Goal: Transaction & Acquisition: Purchase product/service

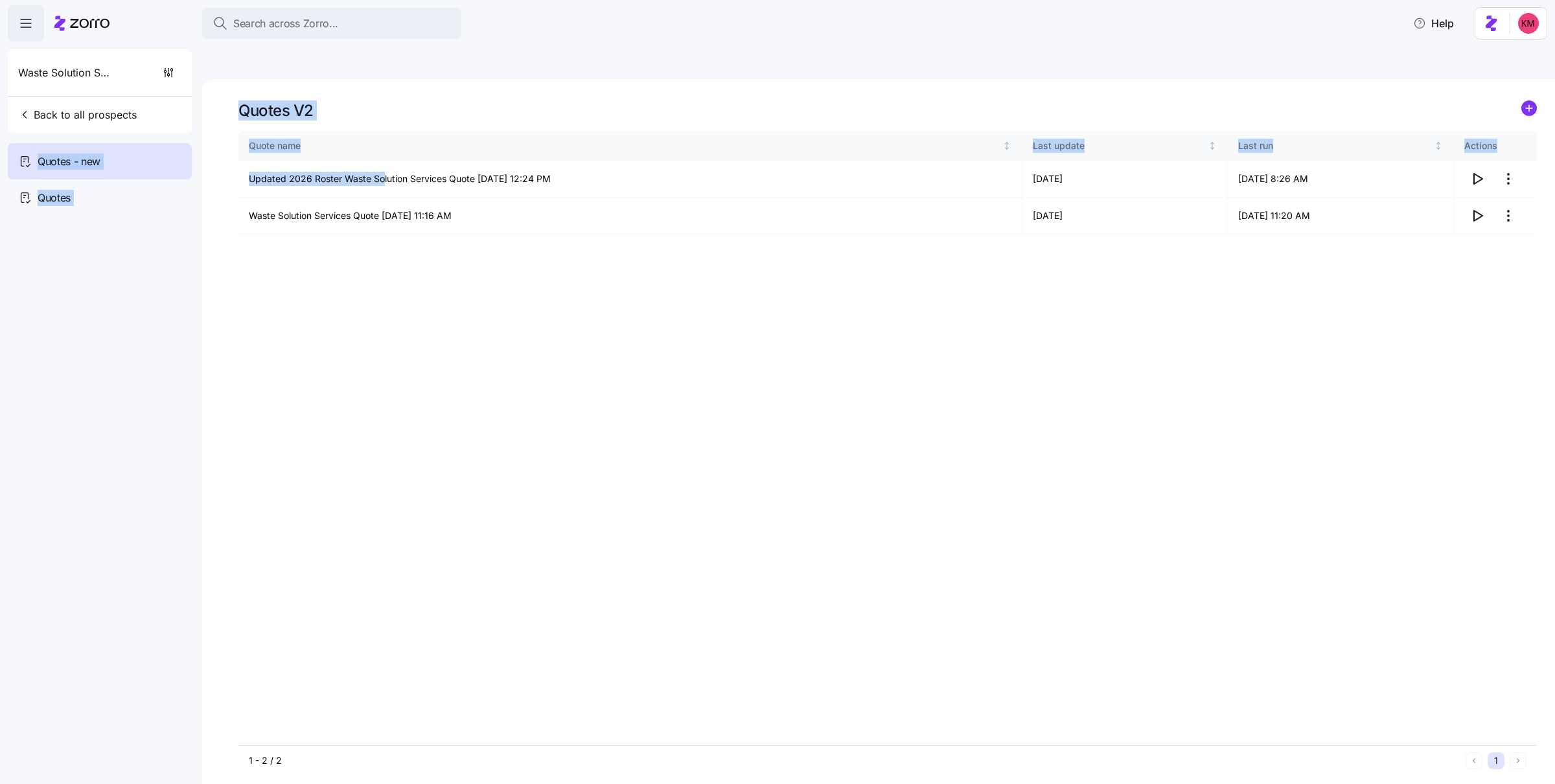
drag, startPoint x: 6, startPoint y: 112, endPoint x: 4, endPoint y: 86, distance: 26.1
click at [382, 145] on div "Search across Zorro... Help Waste Solution Services Back to all prospects Quote…" at bounding box center [777, 418] width 1555 height 776
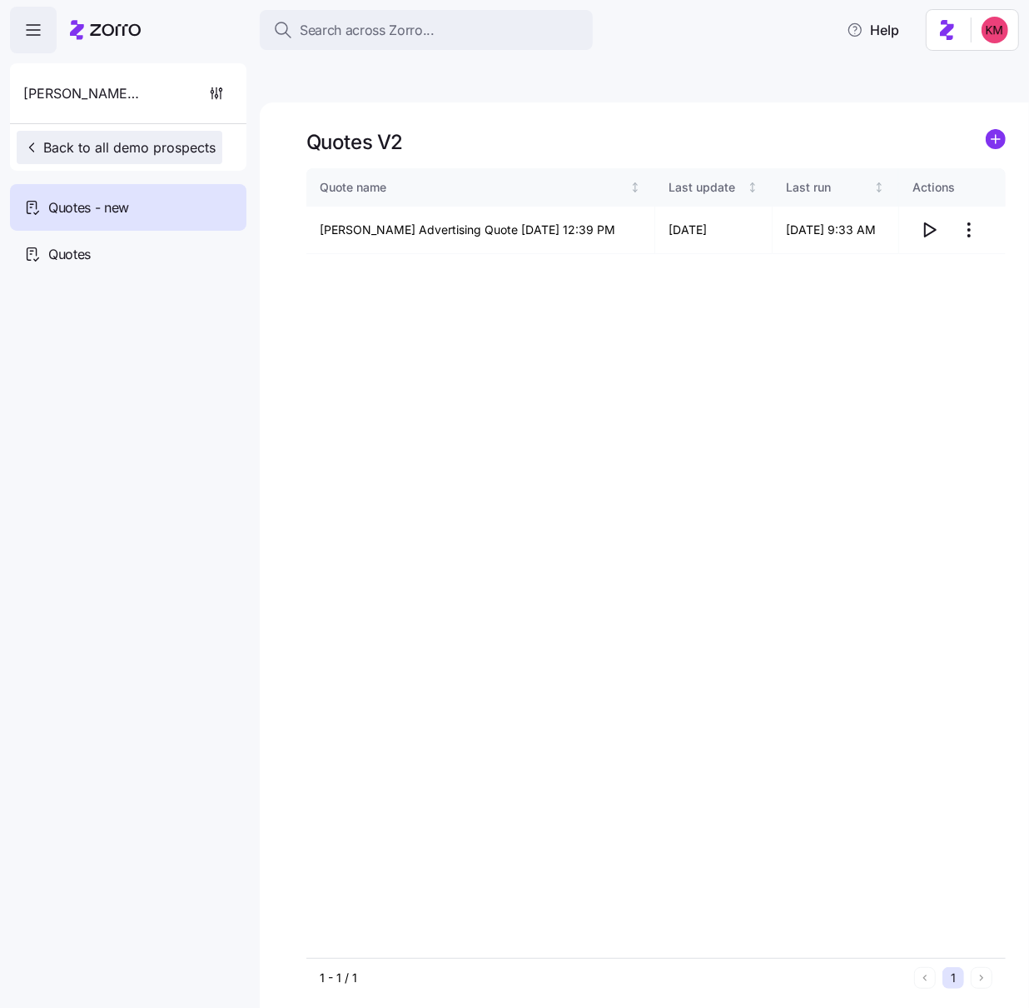
click at [82, 152] on span "Back to all demo prospects" at bounding box center [119, 147] width 192 height 20
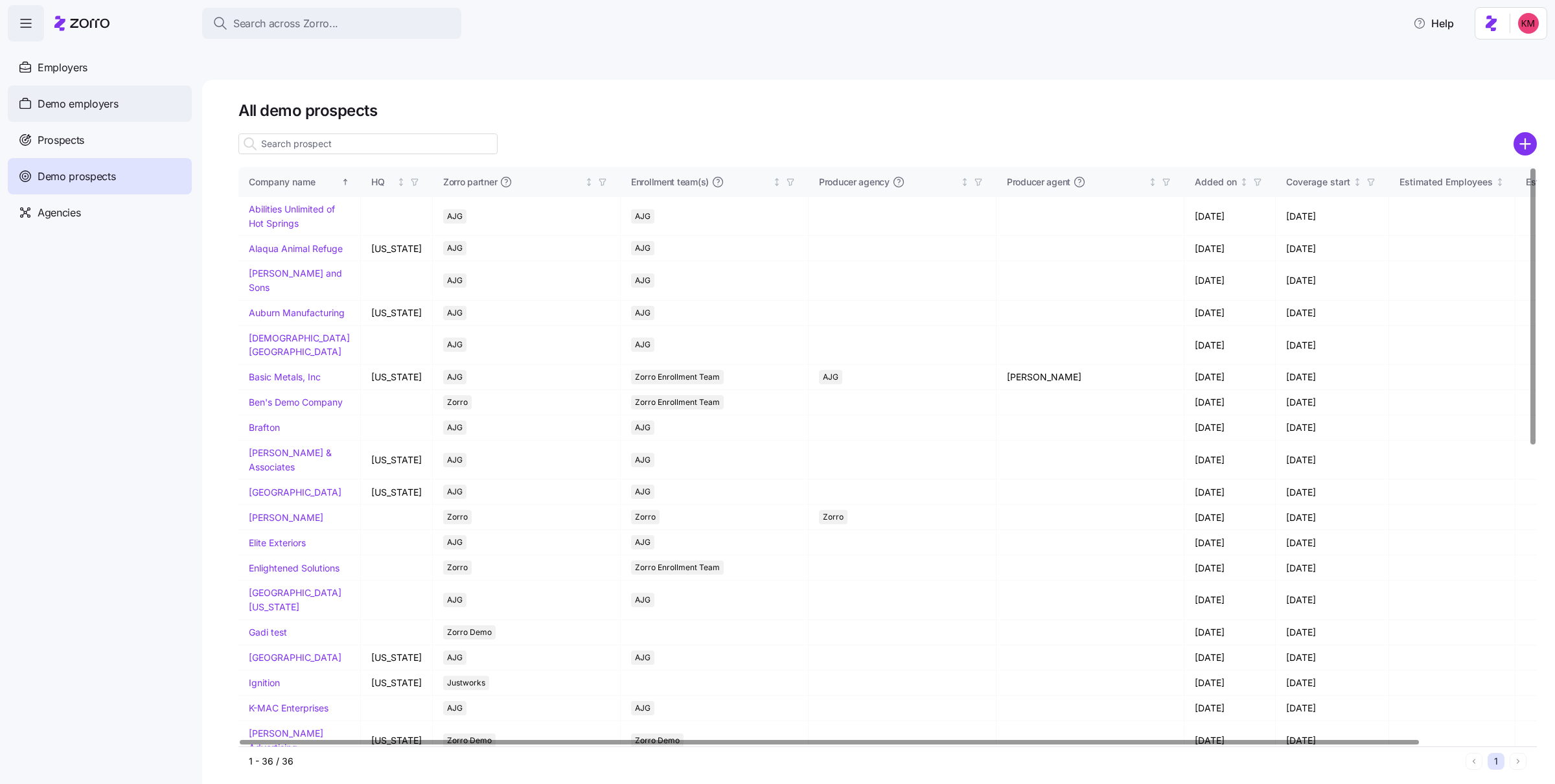
click at [107, 114] on div "Demo employers" at bounding box center [100, 103] width 184 height 37
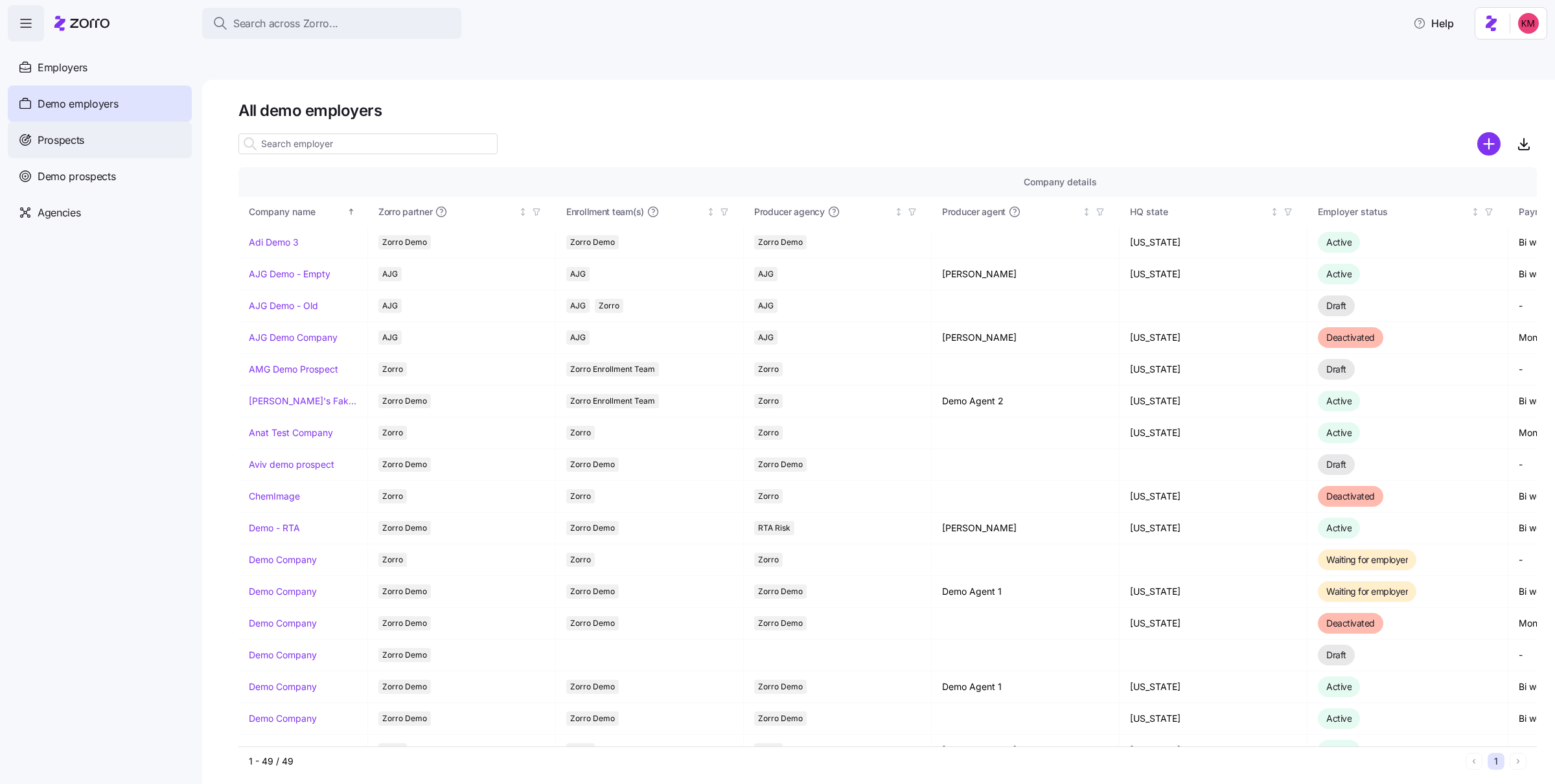
click at [57, 138] on span "Prospects" at bounding box center [61, 140] width 47 height 16
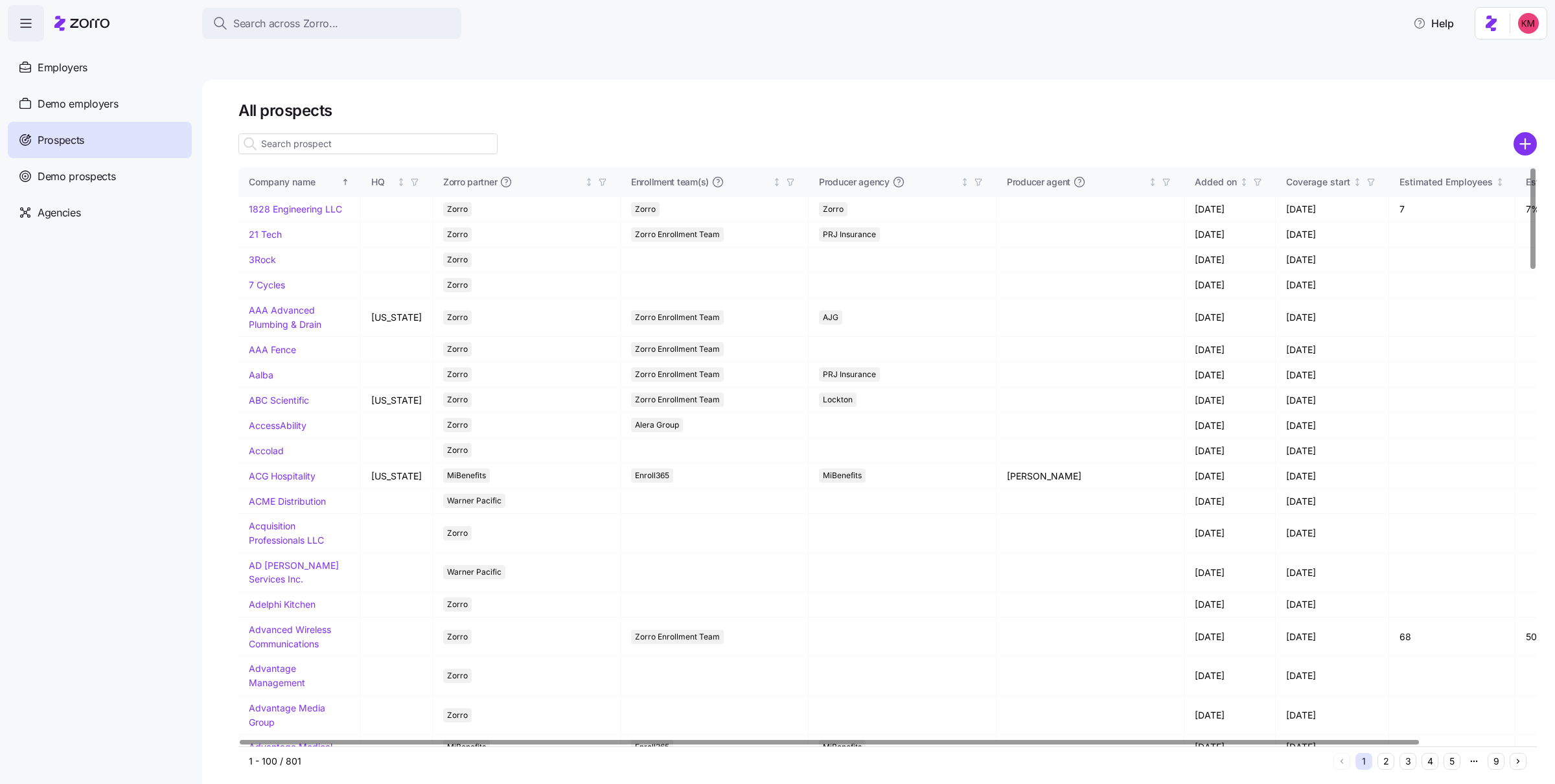
click at [800, 131] on div at bounding box center [887, 143] width 1298 height 26
click at [800, 132] on div at bounding box center [1525, 144] width 23 height 23
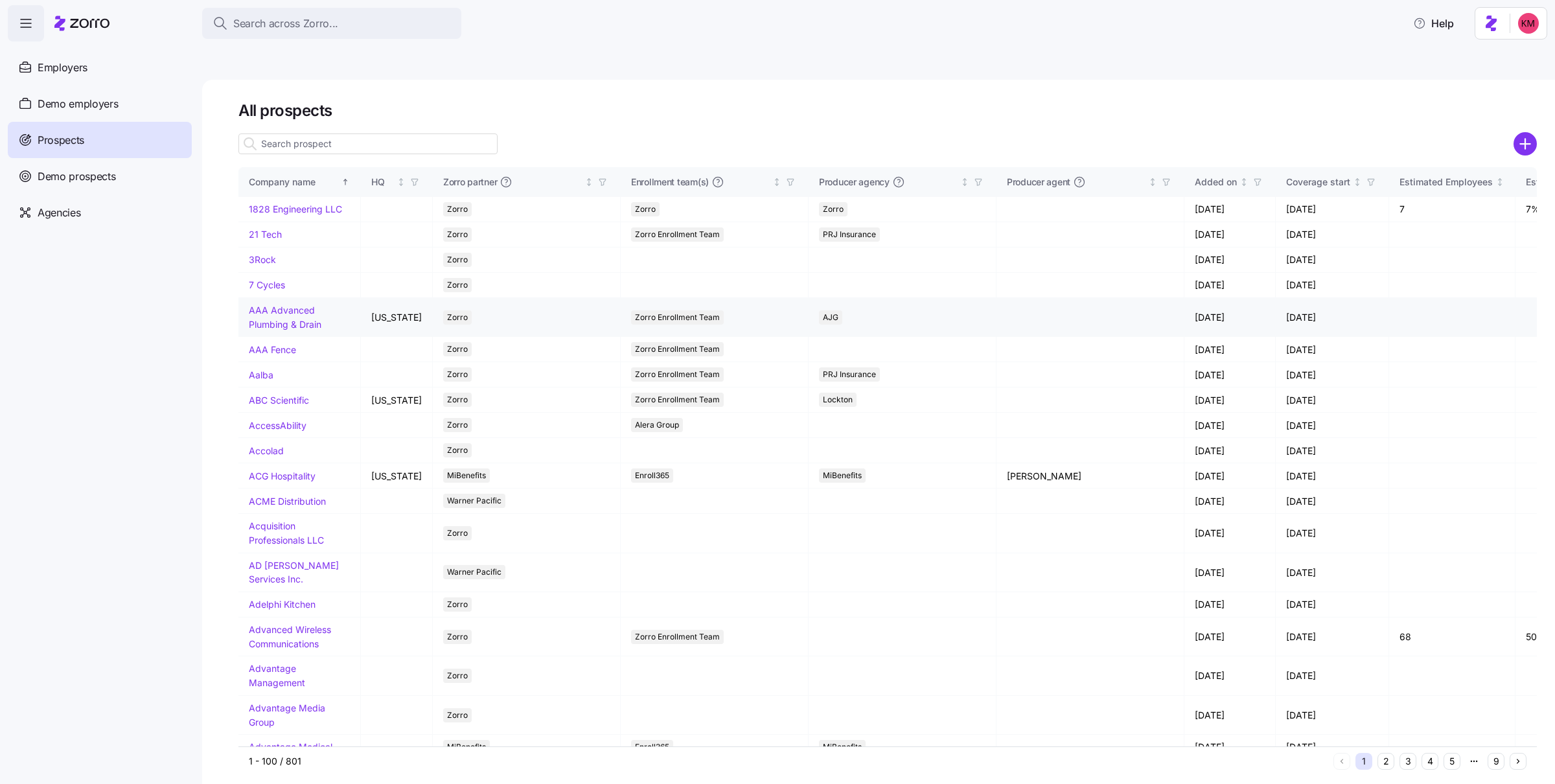
drag, startPoint x: 1522, startPoint y: 111, endPoint x: 1311, endPoint y: 292, distance: 278.0
click at [800, 133] on circle "add icon" at bounding box center [1525, 143] width 21 height 21
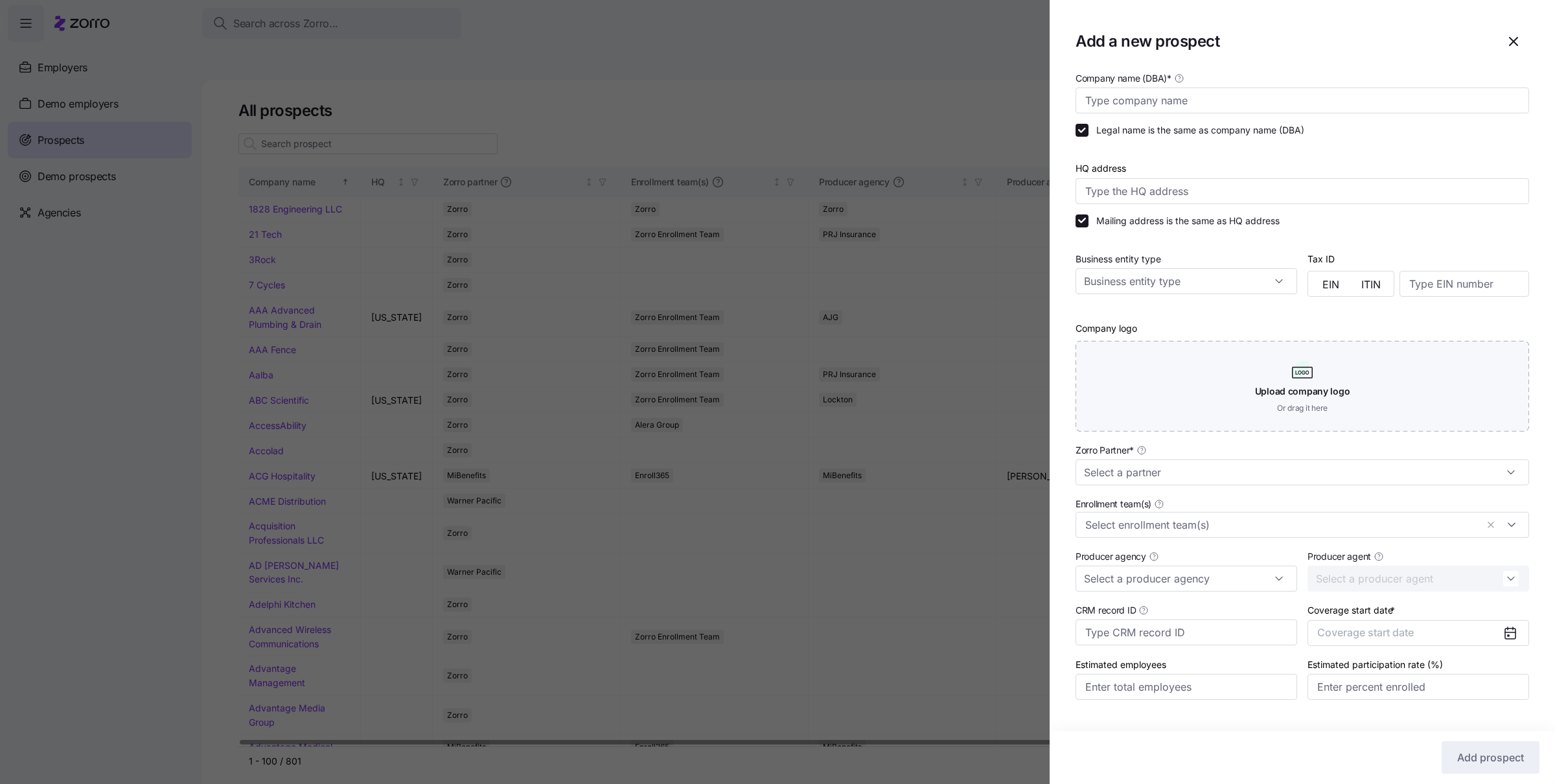
click at [800, 118] on div "Legal name is the same as company name (DBA)" at bounding box center [1302, 130] width 464 height 23
click at [800, 106] on input "Company name (DBA) *" at bounding box center [1302, 100] width 454 height 26
paste input "Level Green Landscaping"
type input "Level Green Landscaping"
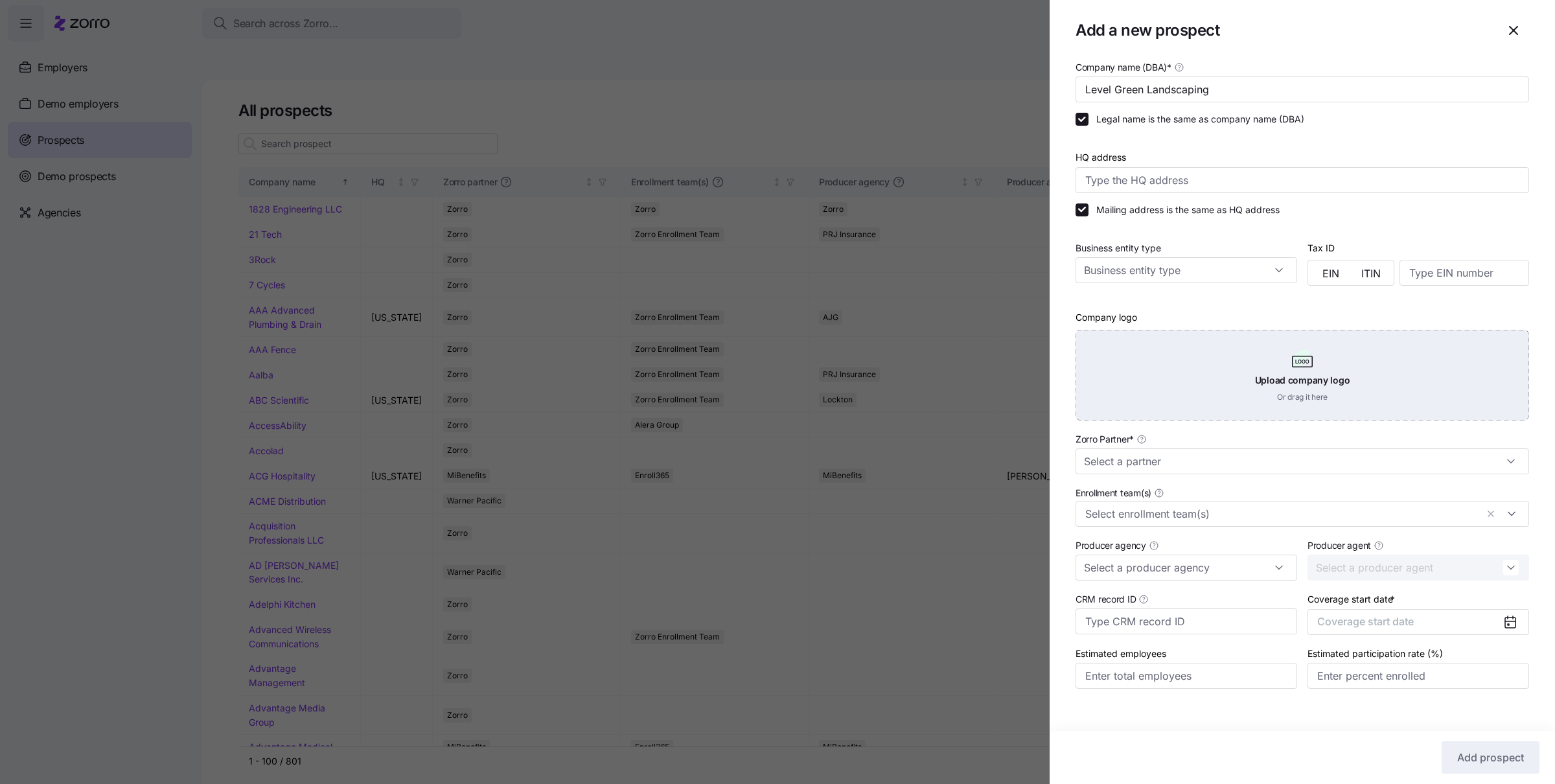
scroll to position [26, 0]
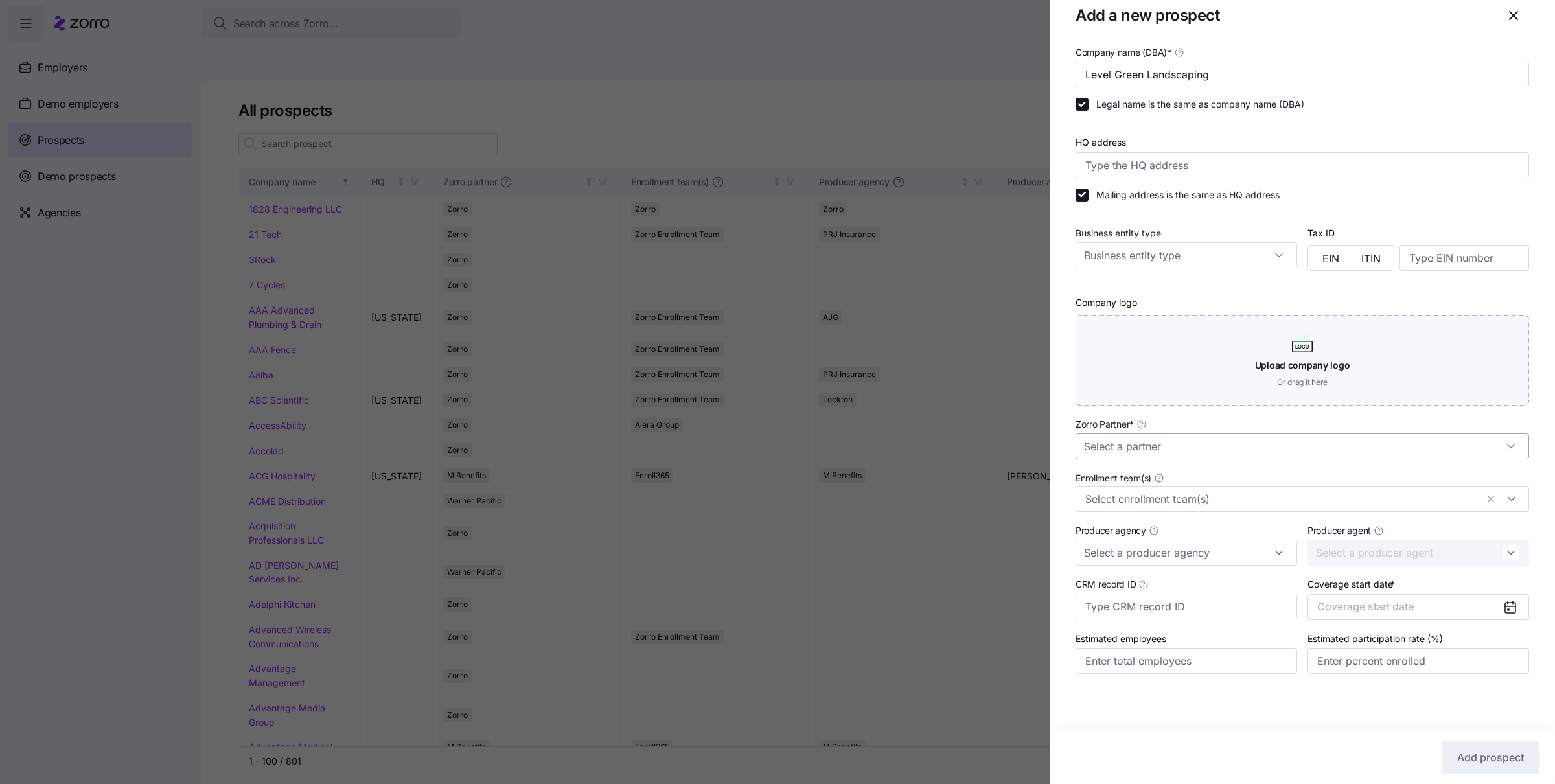
click at [800, 438] on input "Zorro Partner *" at bounding box center [1302, 446] width 454 height 26
click at [800, 552] on div "Zorro" at bounding box center [1296, 555] width 431 height 25
type input "Zorro"
click at [800, 612] on button "Coverage start date" at bounding box center [1418, 607] width 222 height 26
click at [800, 444] on icon "button" at bounding box center [1494, 450] width 12 height 12
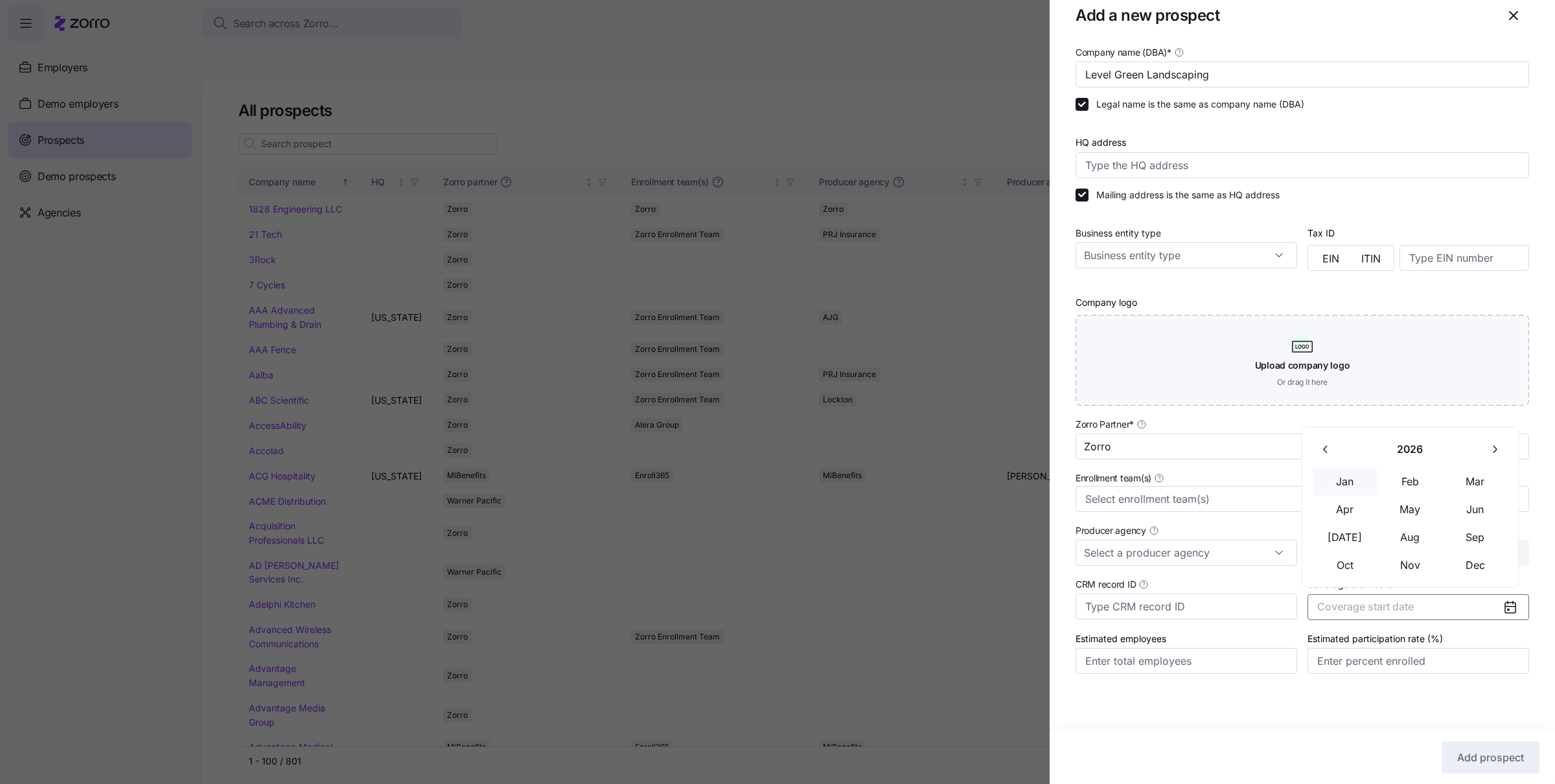
click at [800, 481] on button "Jan" at bounding box center [1344, 481] width 65 height 27
click at [800, 772] on button "Add prospect" at bounding box center [1490, 758] width 98 height 33
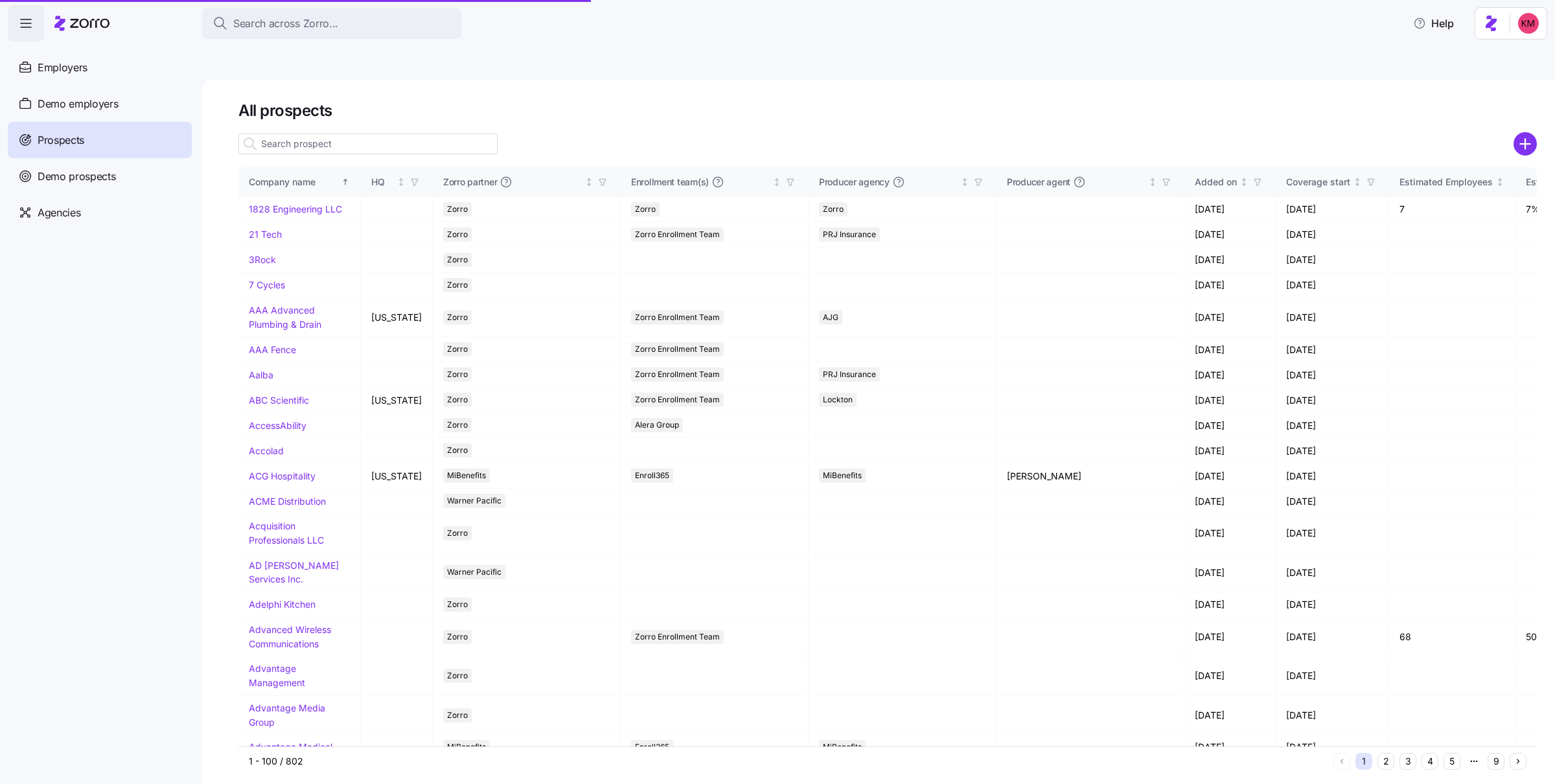
click at [422, 134] on input at bounding box center [367, 144] width 259 height 21
click at [420, 134] on input at bounding box center [367, 144] width 259 height 21
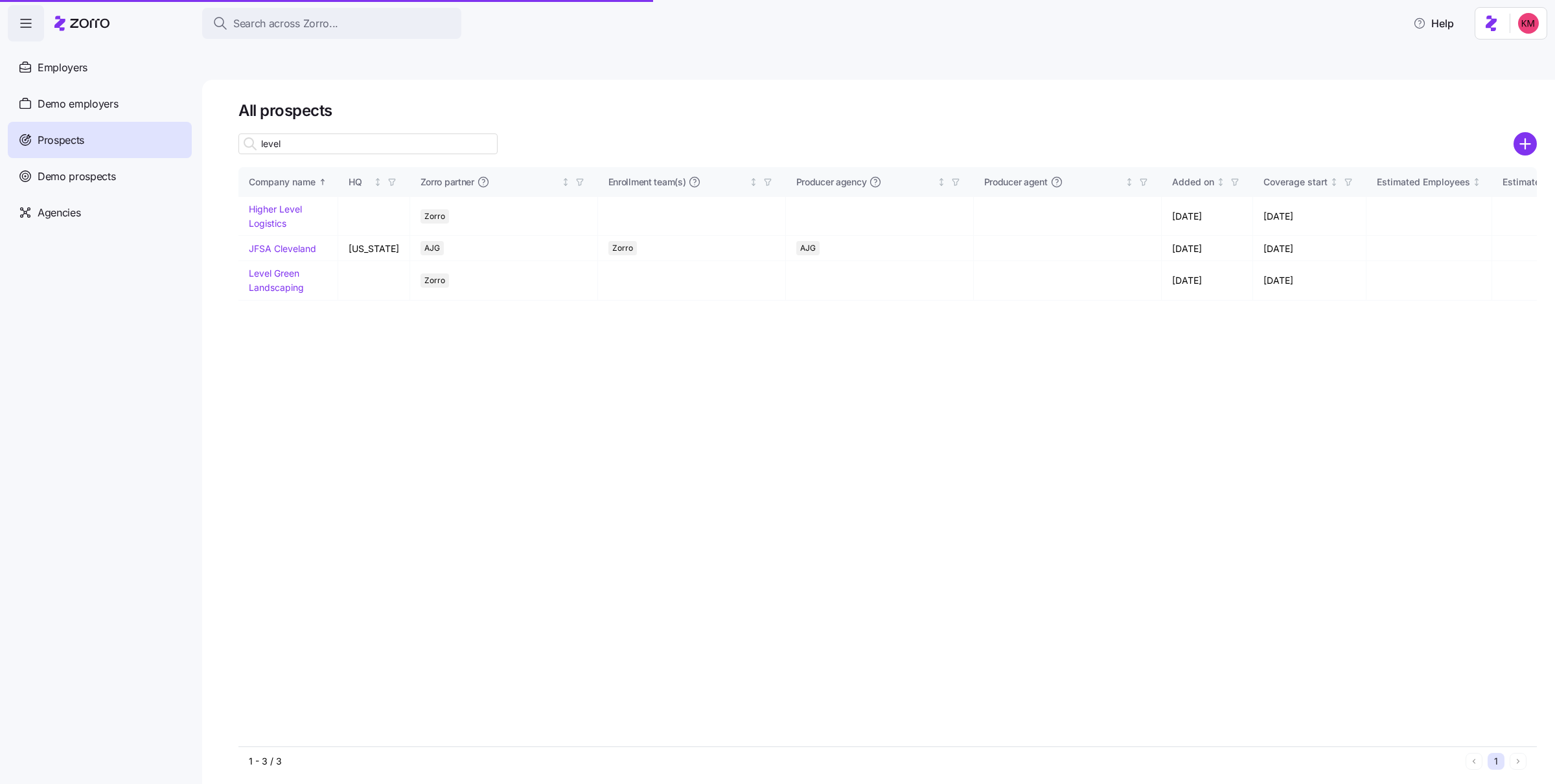
type input "level"
click at [281, 268] on link "Level Green Landscaping" at bounding box center [276, 280] width 55 height 25
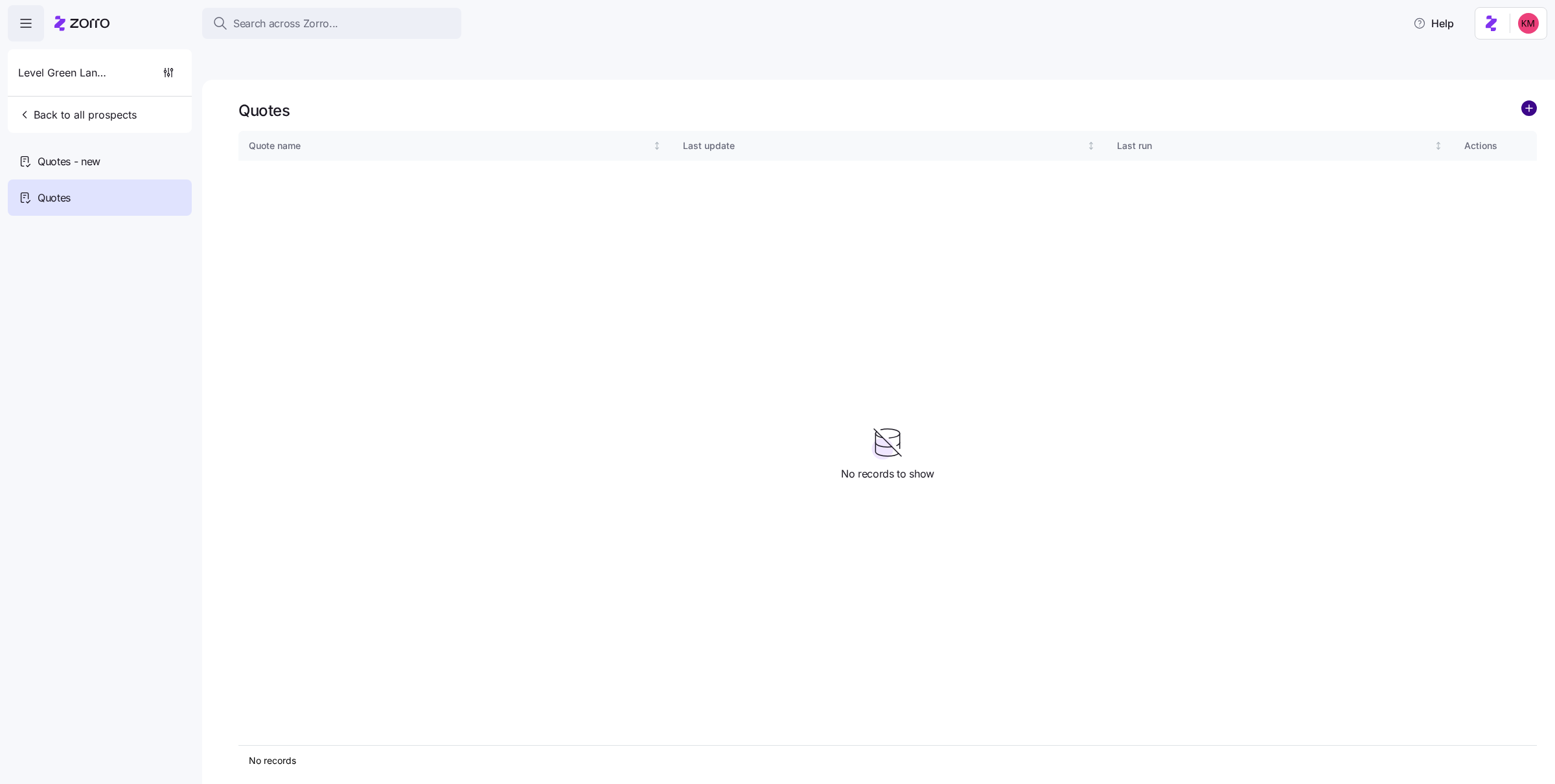
click at [800, 100] on icon "add icon" at bounding box center [1529, 108] width 16 height 16
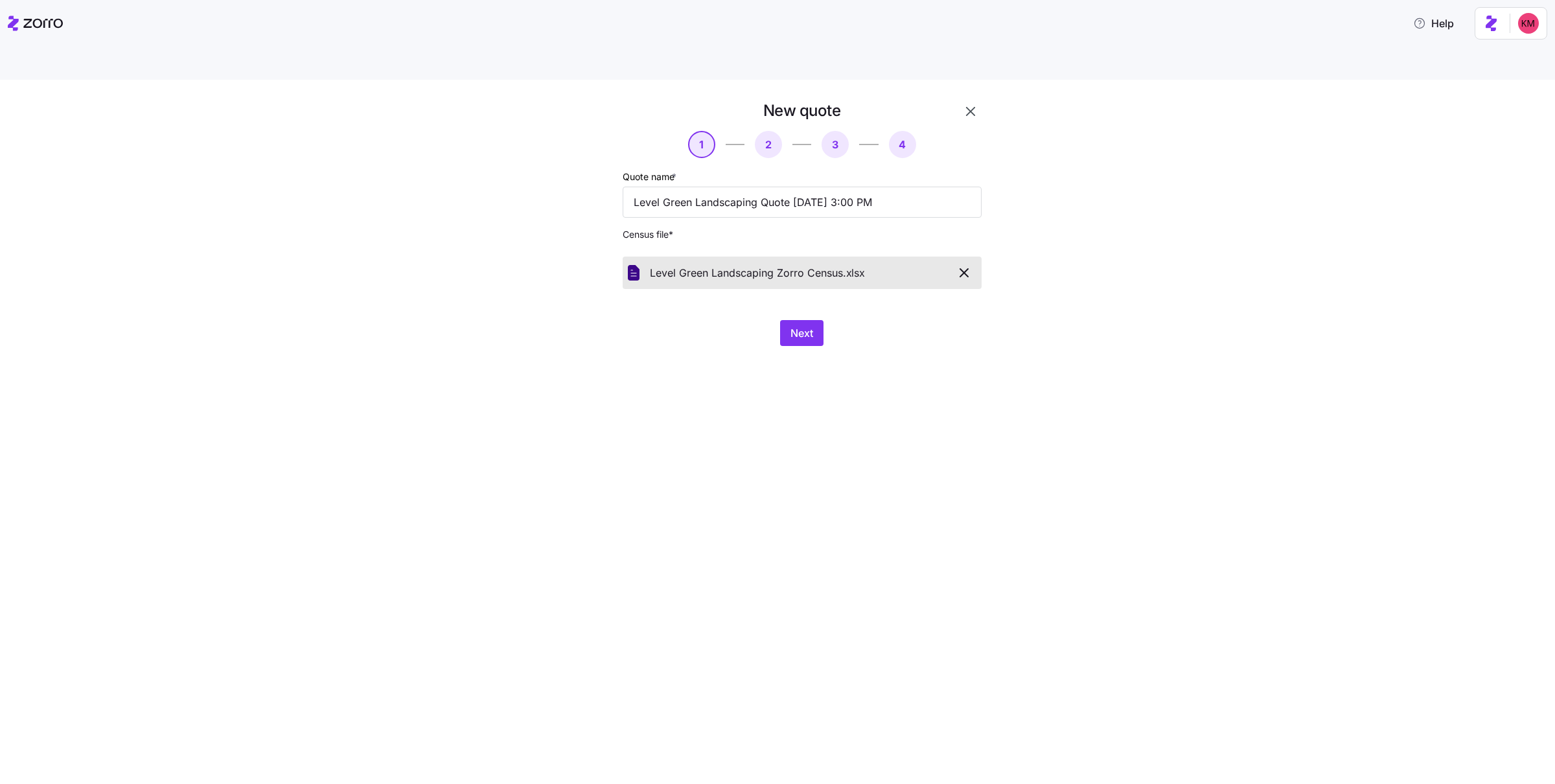
drag, startPoint x: 787, startPoint y: 410, endPoint x: 788, endPoint y: 382, distance: 28.0
click at [787, 410] on div "New quote 1 2 3 4 Quote name * Level Green Landscaping Quote 10/10/2025 3:00 PM…" at bounding box center [777, 446] width 1555 height 734
click at [797, 320] on button "Next" at bounding box center [802, 332] width 44 height 26
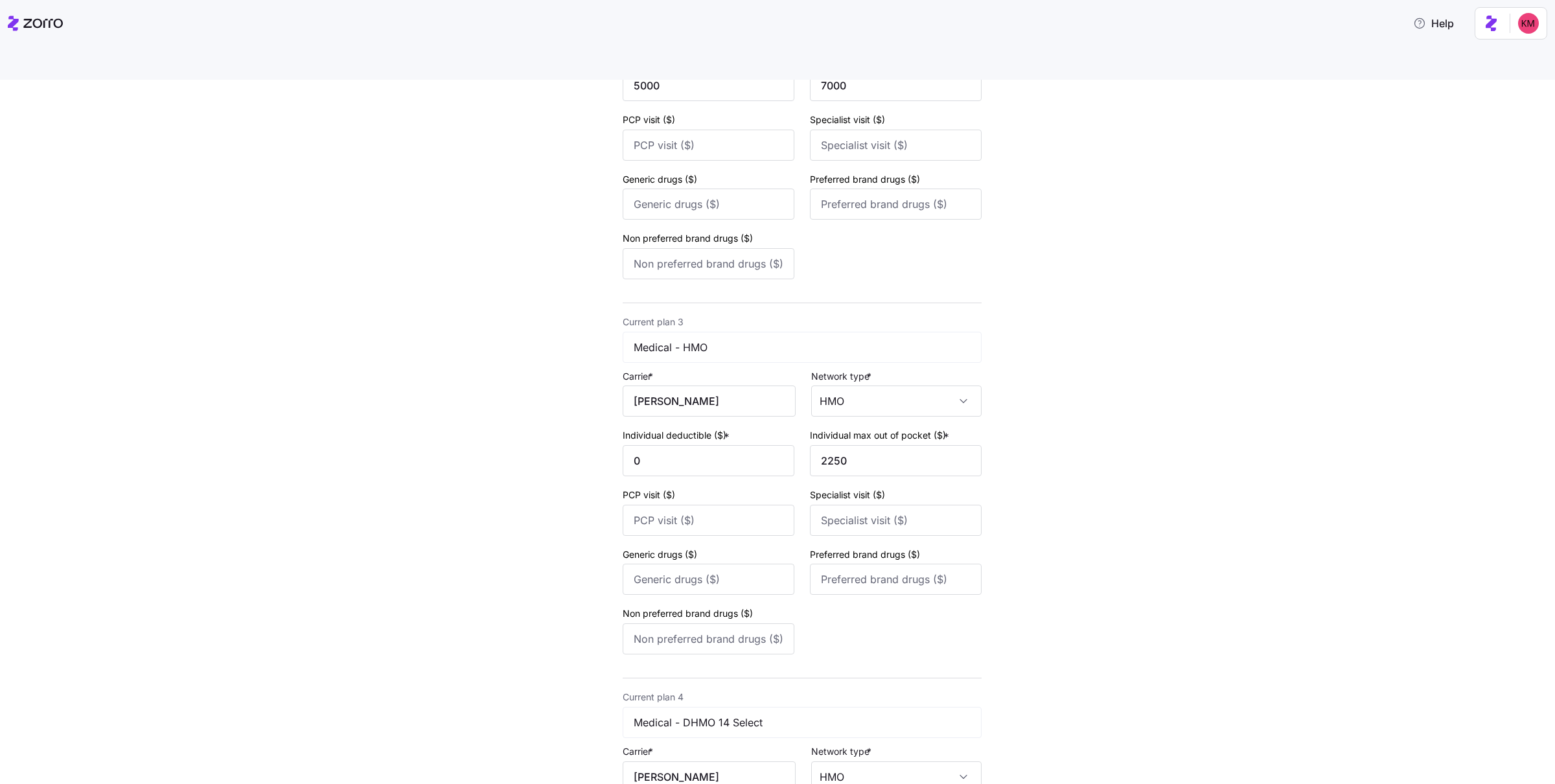
scroll to position [982, 0]
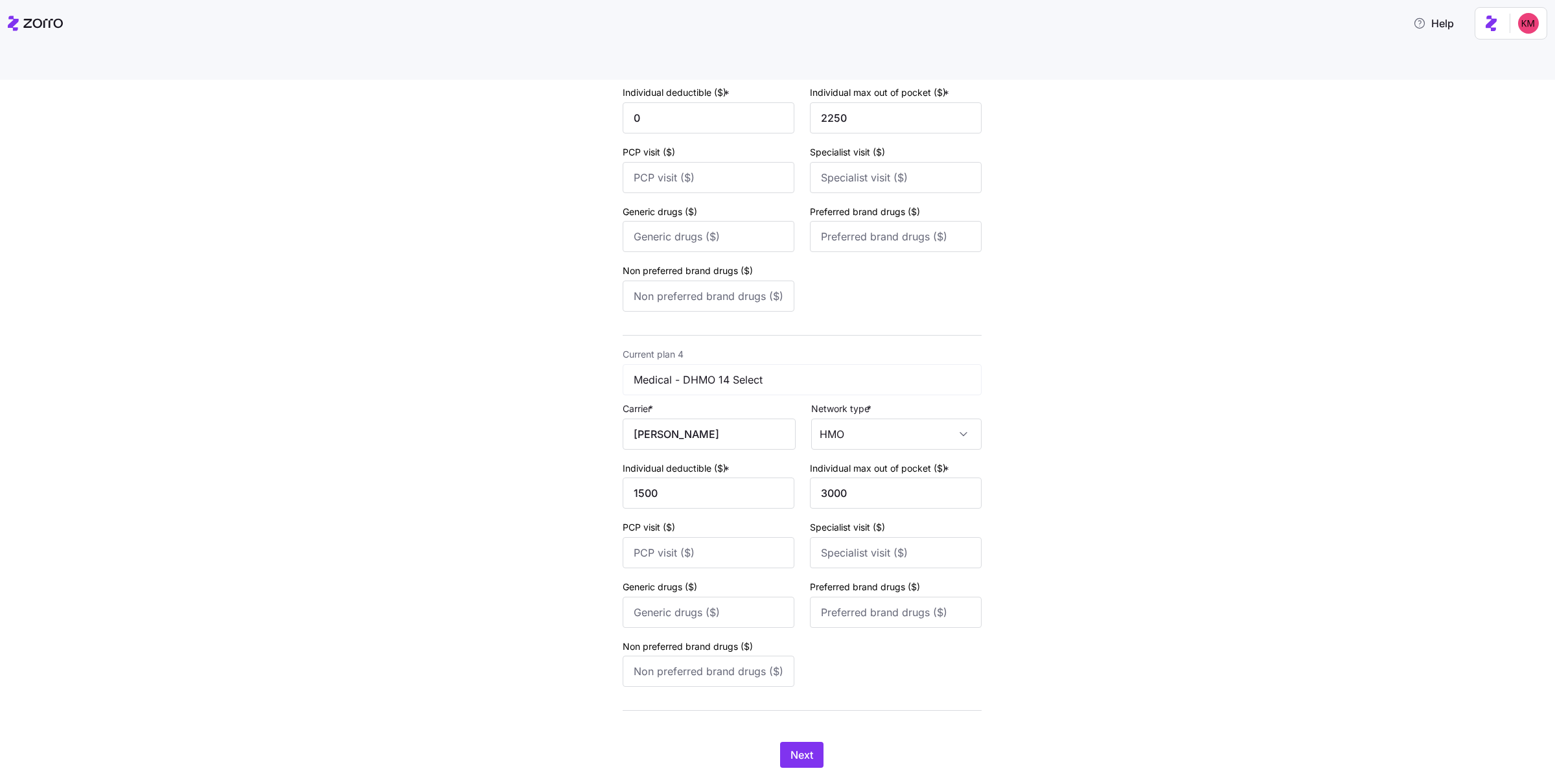
click at [800, 742] on div "Next" at bounding box center [801, 754] width 359 height 26
click at [800, 747] on span "Next" at bounding box center [801, 754] width 23 height 16
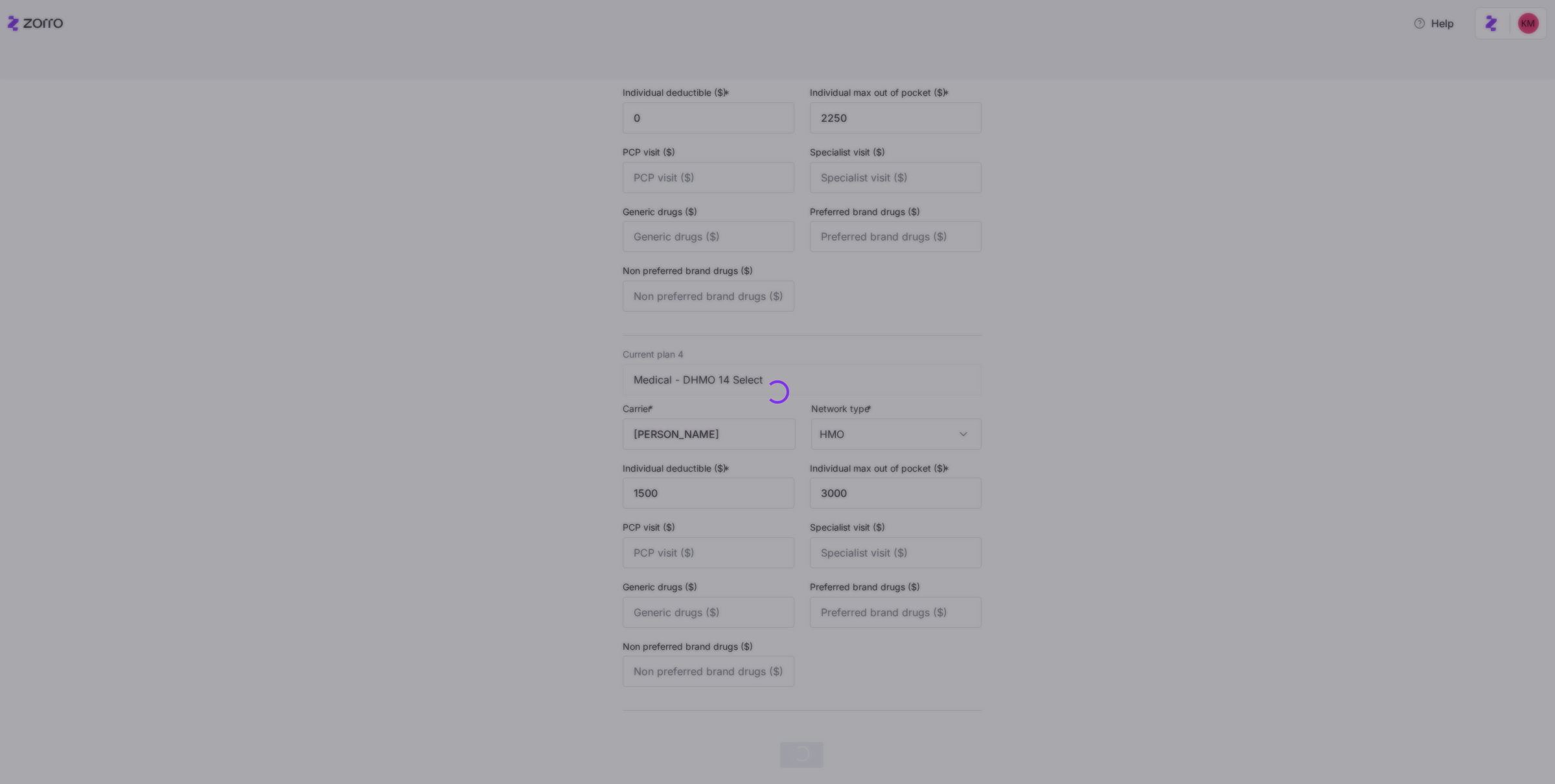
scroll to position [0, 0]
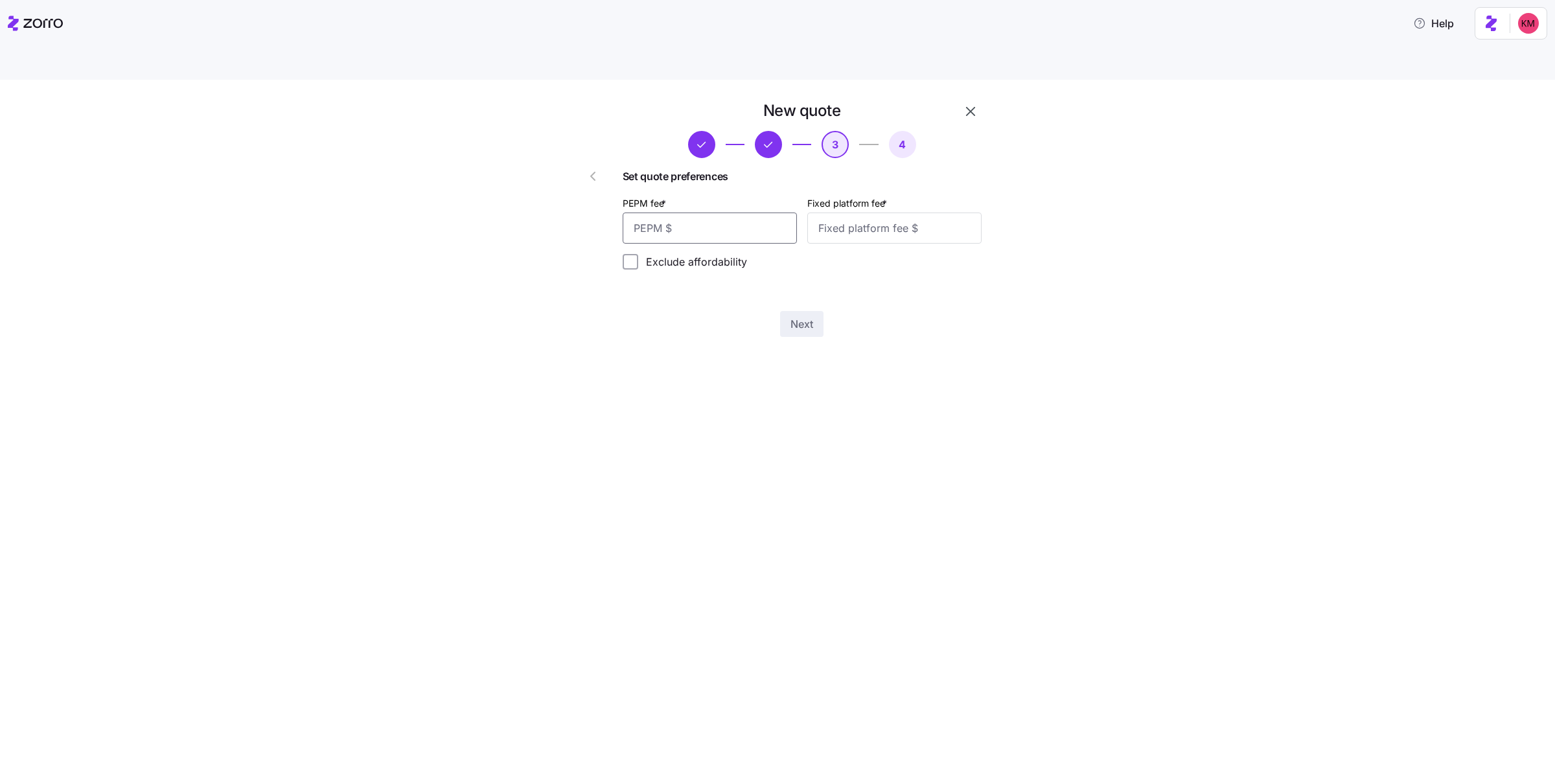
click at [715, 212] on input "PEPM fee *" at bounding box center [709, 228] width 174 height 31
type input "0"
type input "1000"
click at [800, 316] on span "Next" at bounding box center [801, 324] width 23 height 16
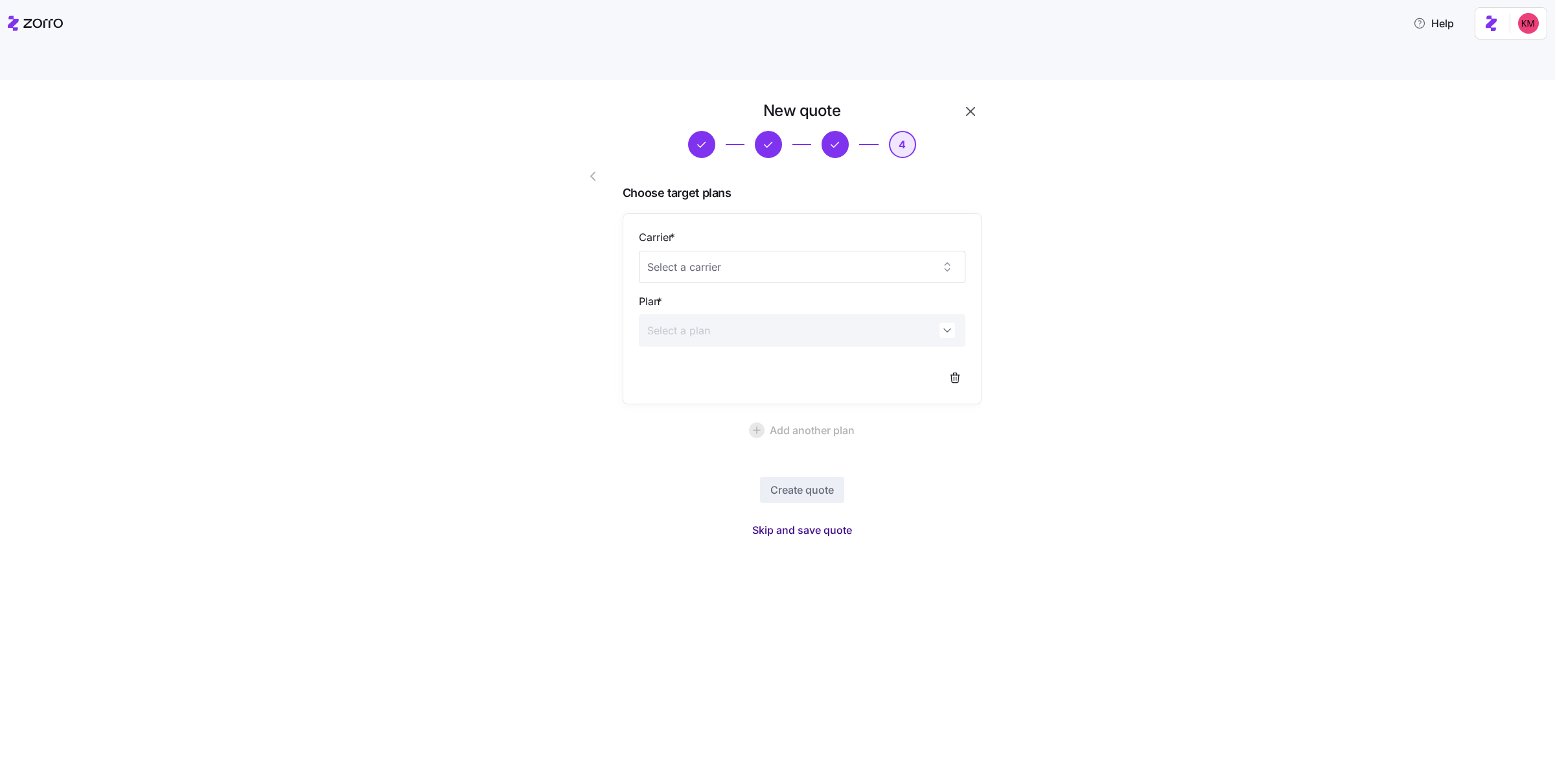
click at [800, 522] on span "Skip and save quote" at bounding box center [802, 530] width 100 height 16
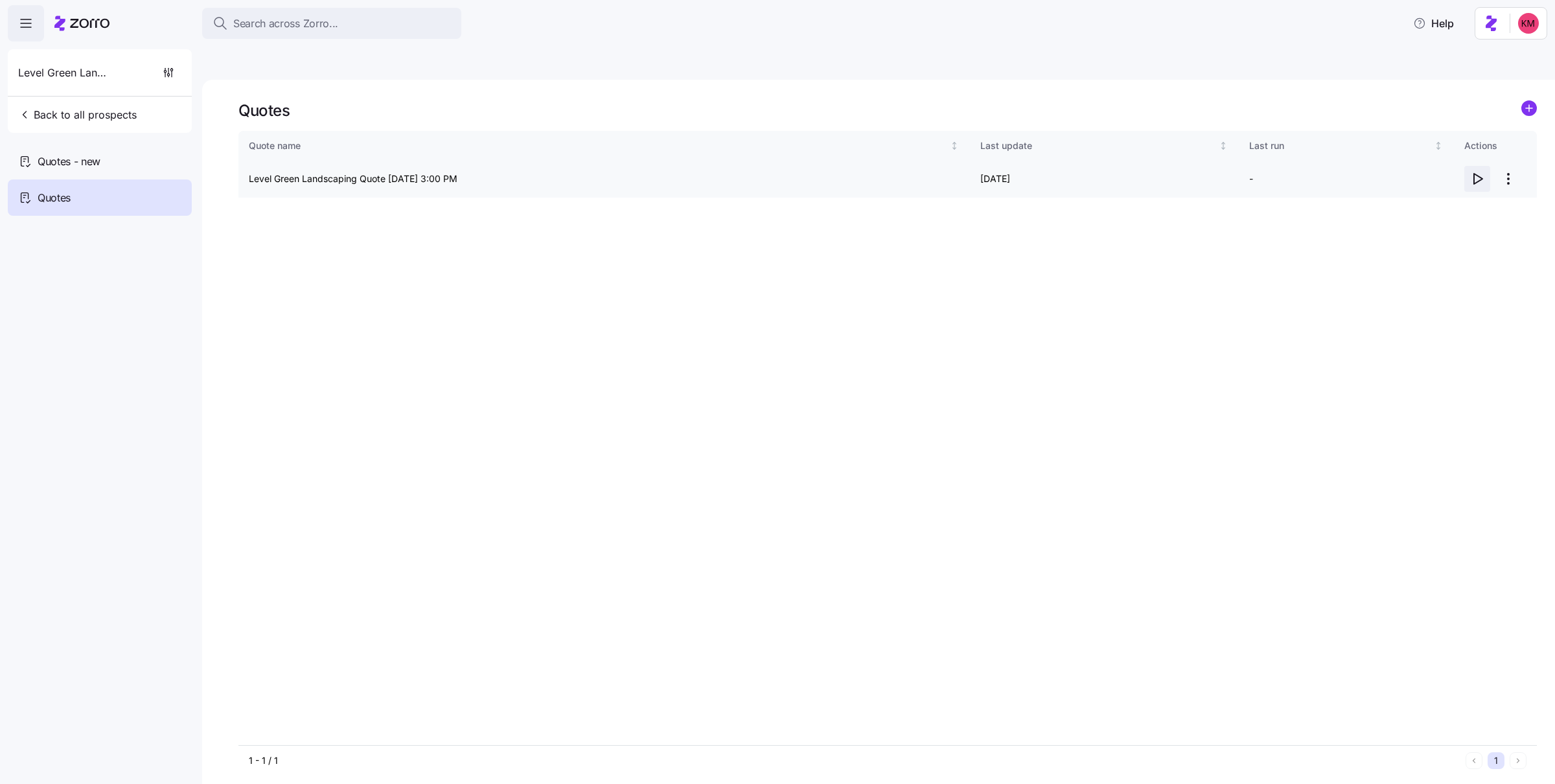
click at [800, 171] on icon "button" at bounding box center [1477, 179] width 16 height 16
click at [110, 170] on div "Quotes - new" at bounding box center [100, 161] width 184 height 37
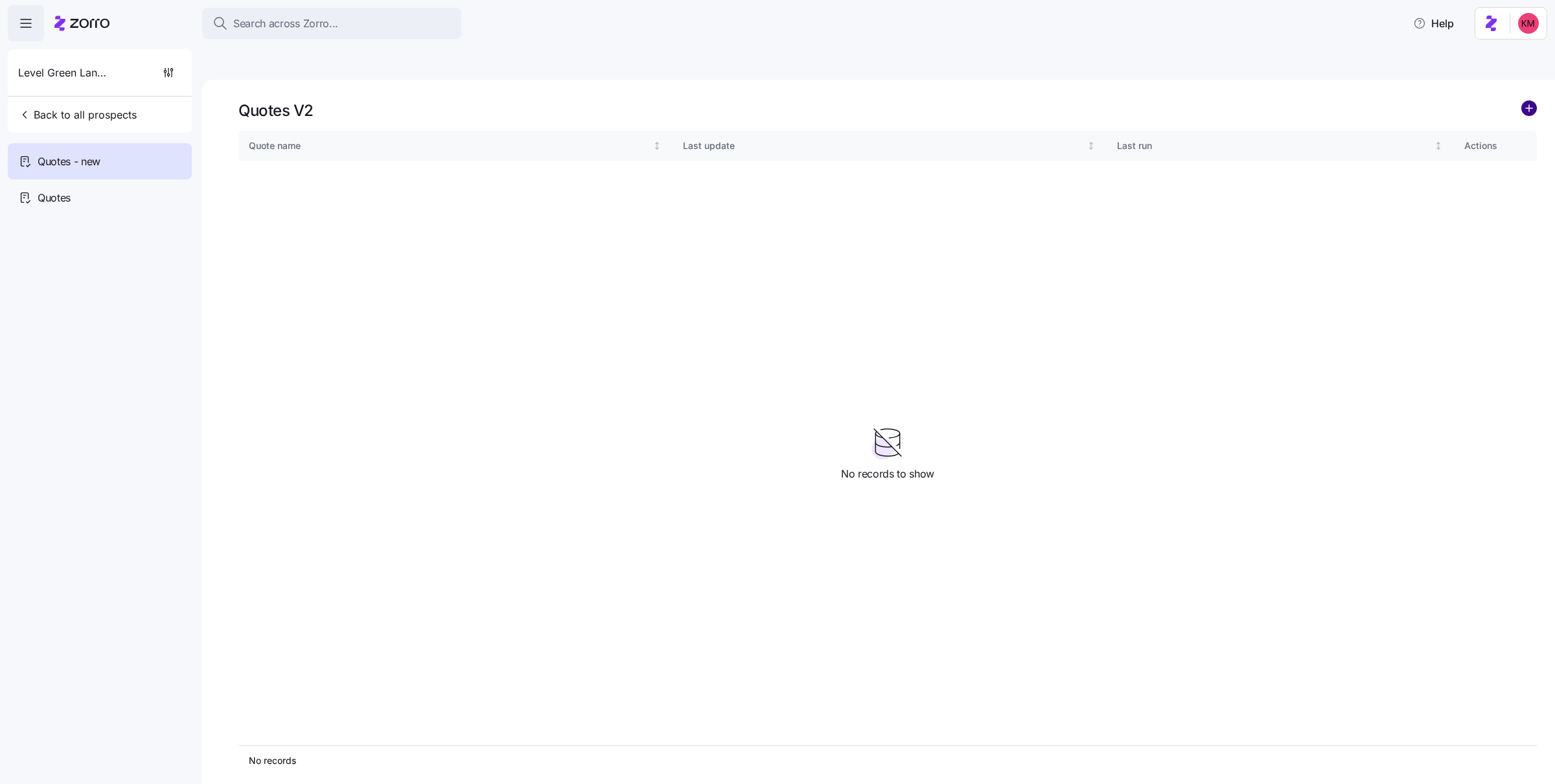
click at [800, 101] on circle "add icon" at bounding box center [1529, 108] width 14 height 14
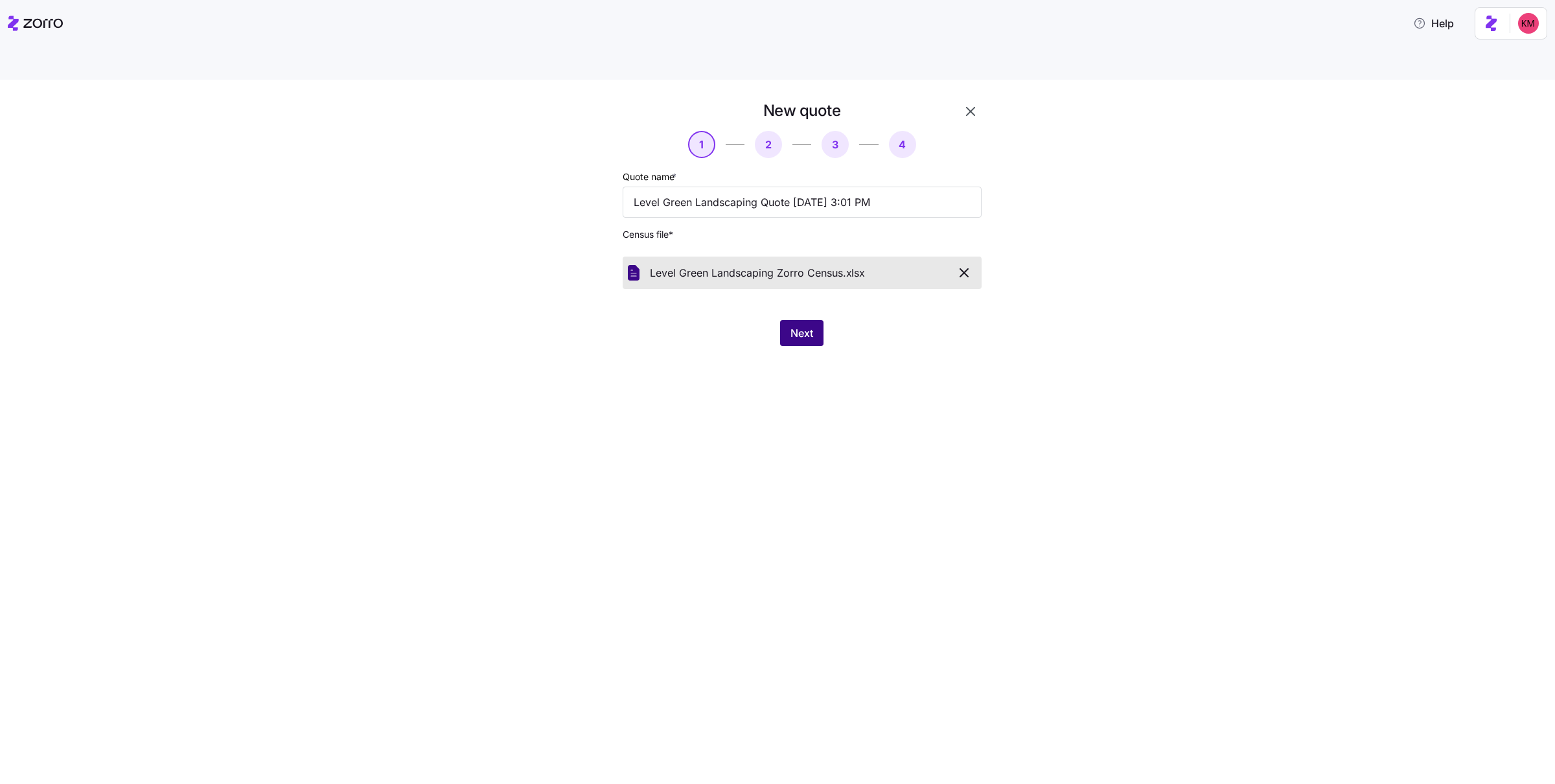
click at [785, 320] on button "Next" at bounding box center [802, 332] width 44 height 26
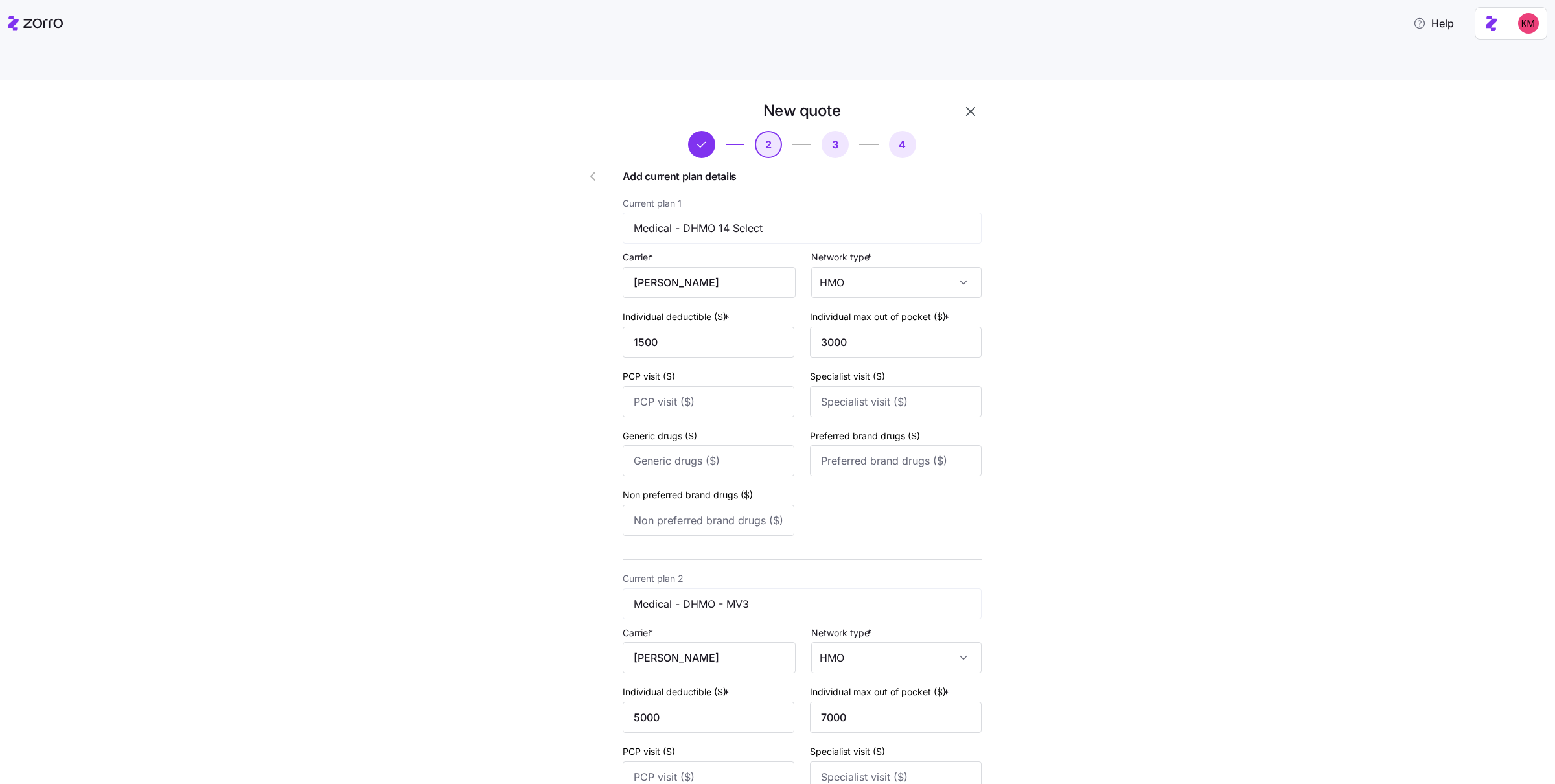
scroll to position [982, 0]
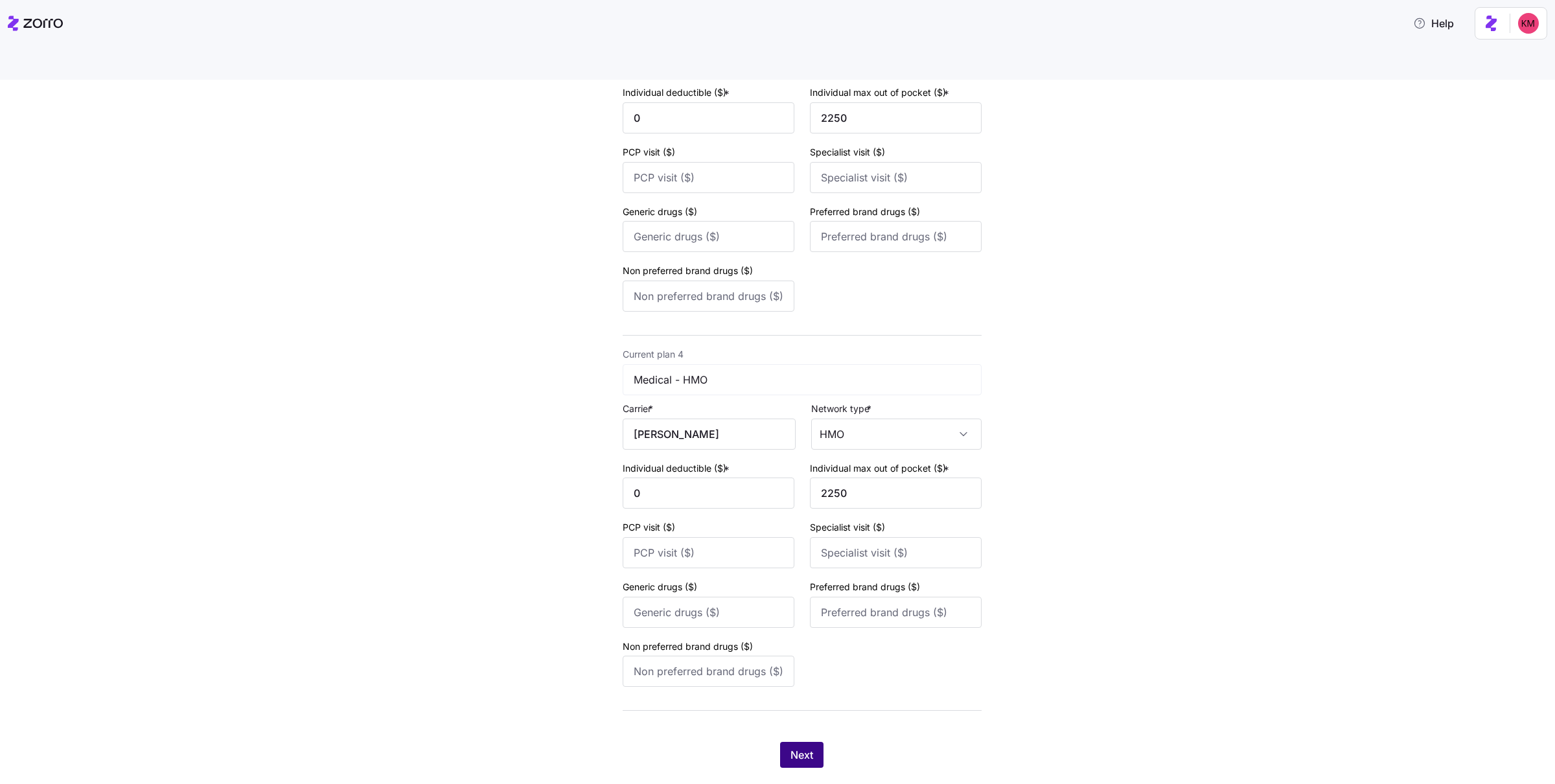
click at [786, 742] on button "Next" at bounding box center [802, 754] width 44 height 26
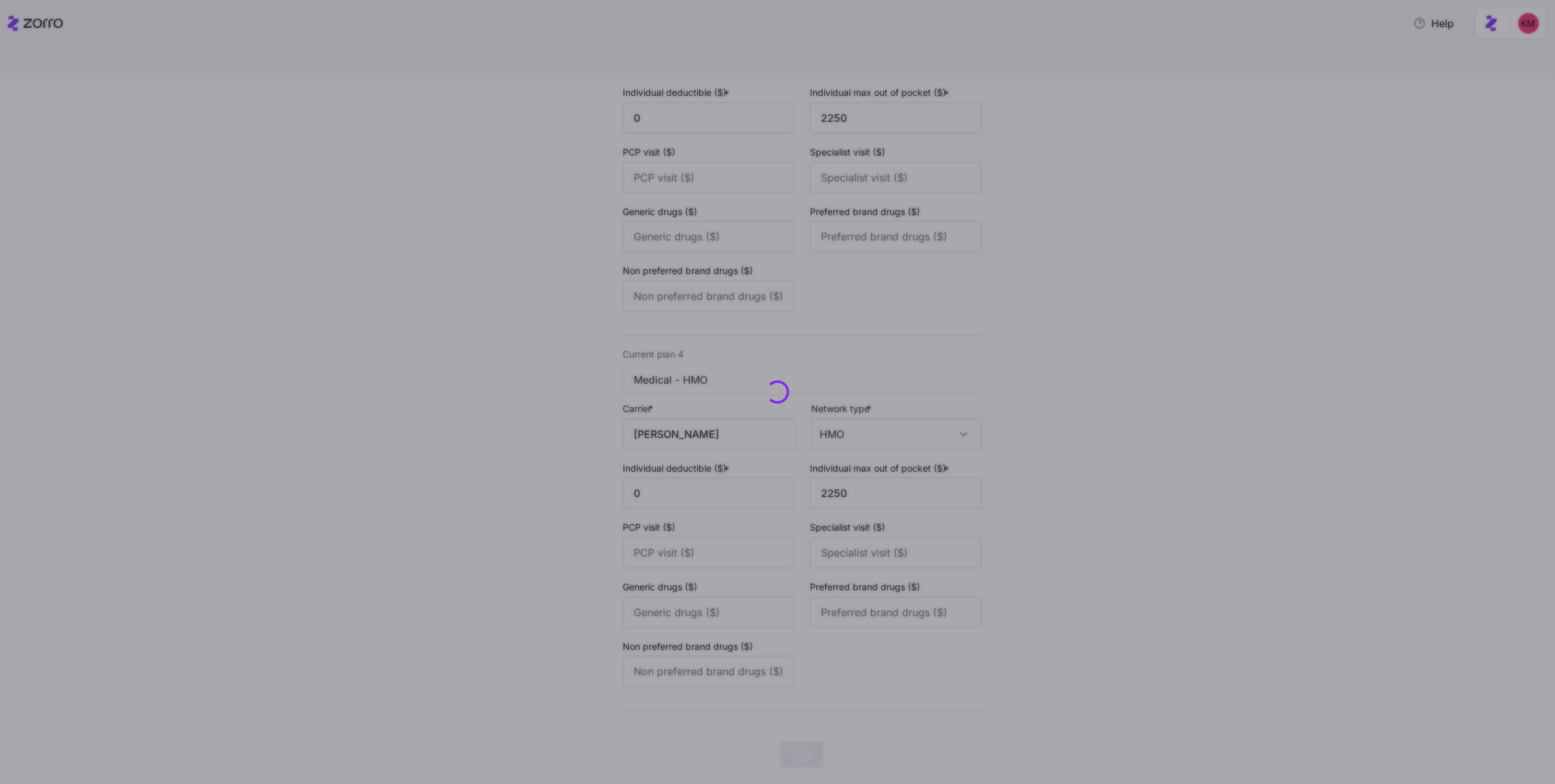
scroll to position [0, 0]
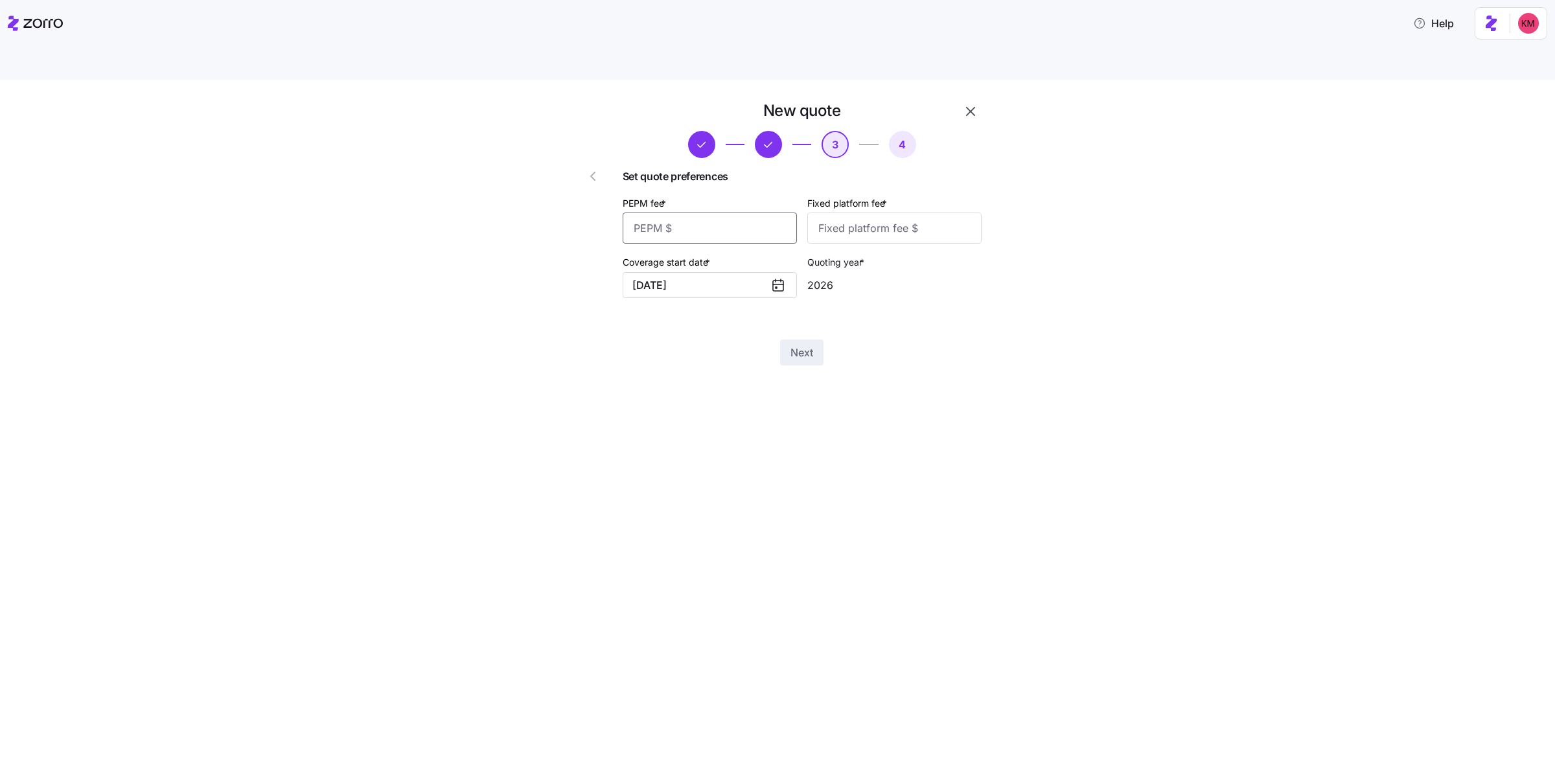
click at [758, 212] on input "PEPM fee *" at bounding box center [709, 228] width 174 height 31
type input "1000"
click at [758, 212] on input "PEPM fee *" at bounding box center [709, 228] width 174 height 31
type input "0"
click at [795, 345] on span "Next" at bounding box center [801, 352] width 23 height 16
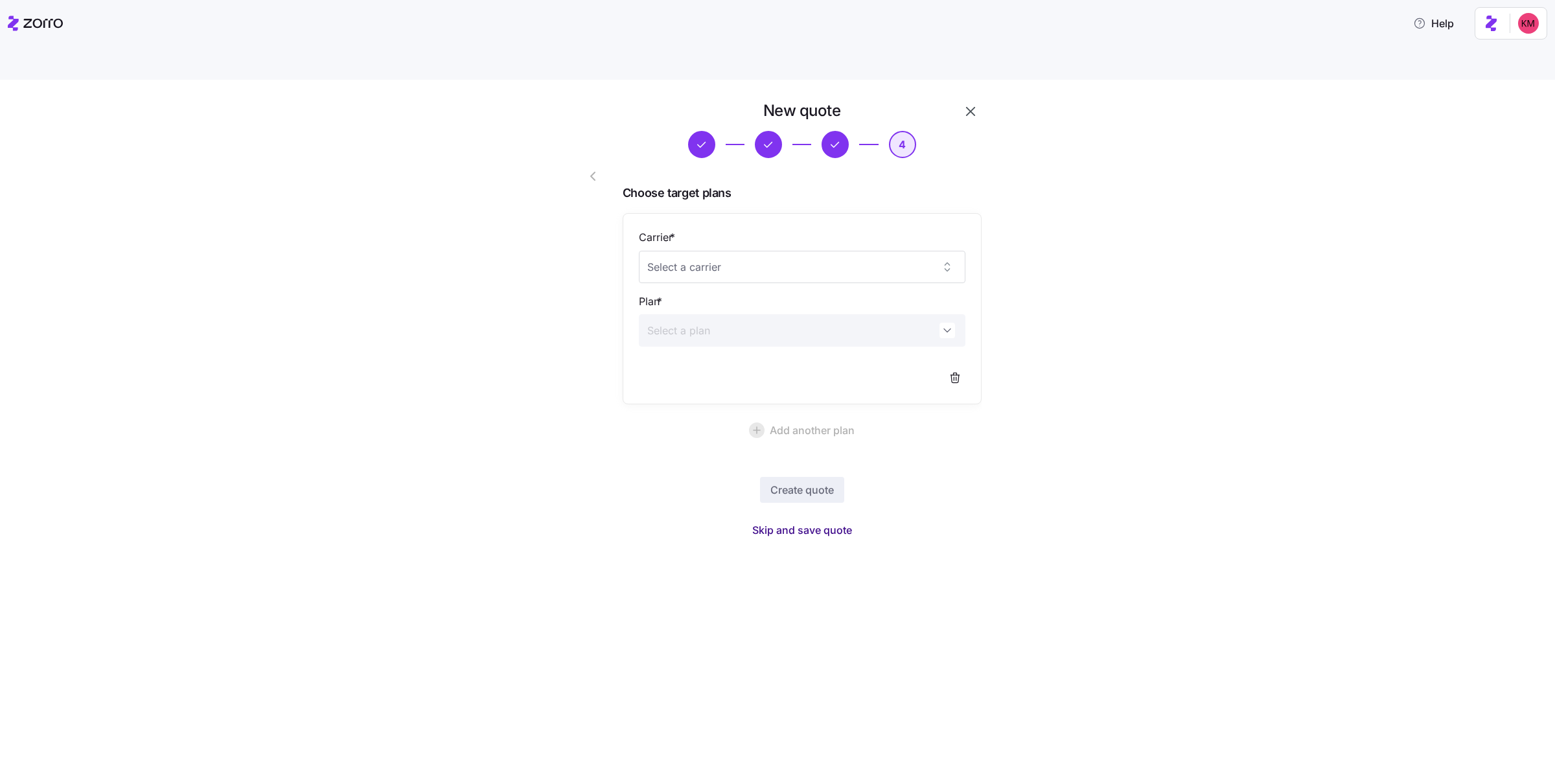
click at [776, 518] on button "Skip and save quote" at bounding box center [802, 530] width 121 height 23
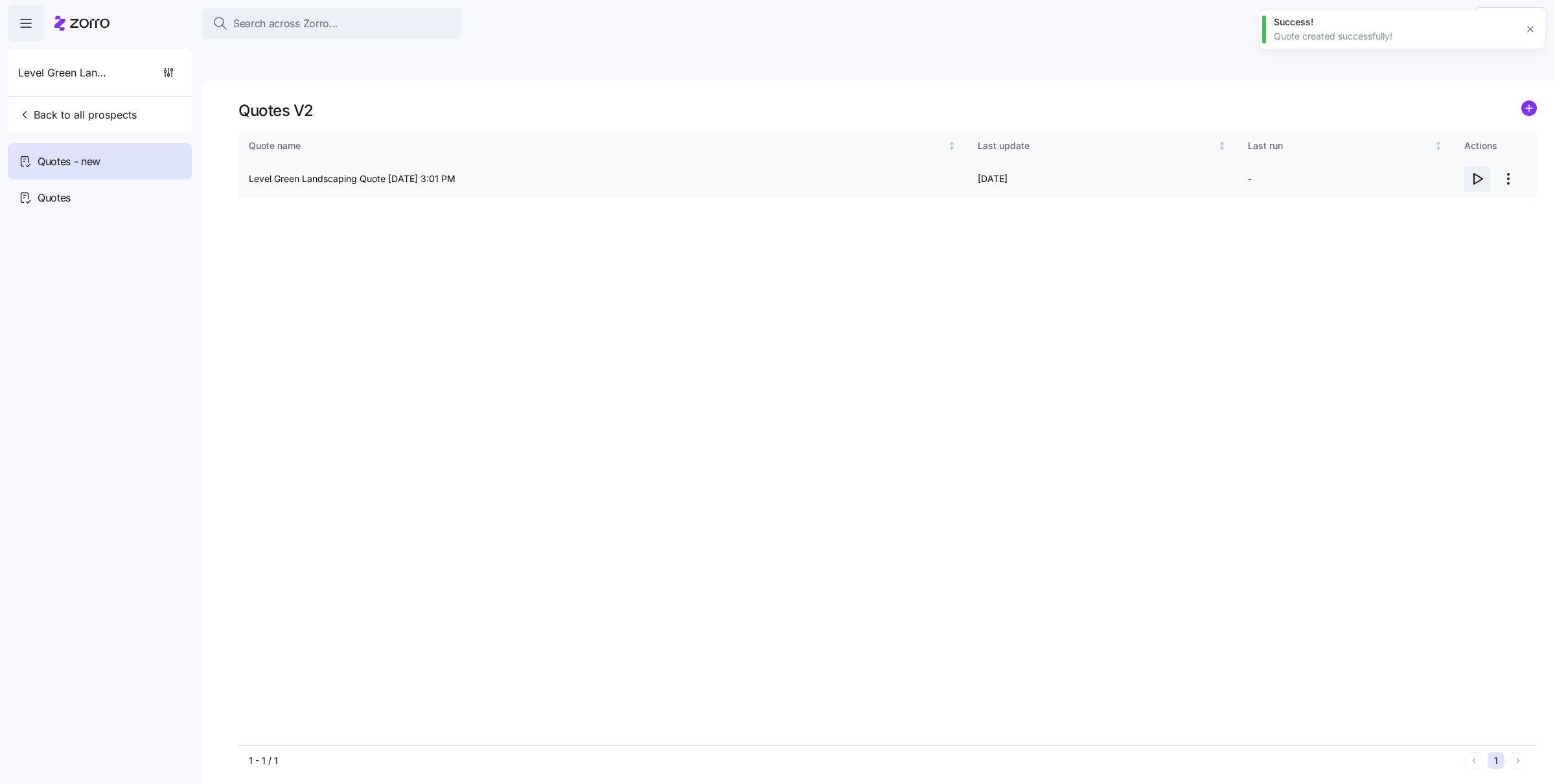
click at [800, 173] on icon "button" at bounding box center [1478, 178] width 9 height 10
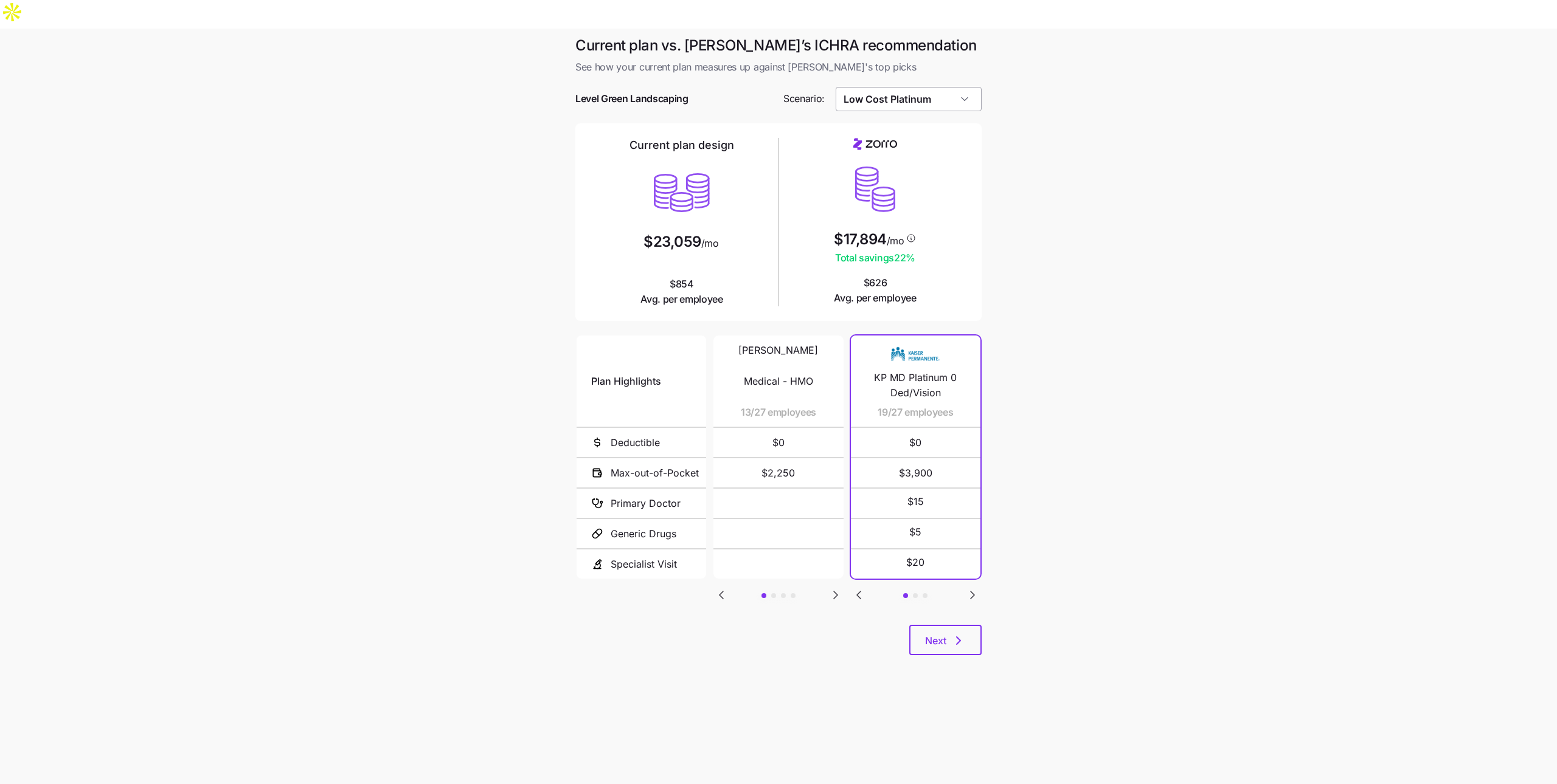
click at [943, 87] on input "Low Cost Platinum" at bounding box center [908, 99] width 147 height 24
click at [908, 124] on div "Similar Care" at bounding box center [908, 127] width 137 height 23
type input "Similar Care"
click at [907, 87] on input "Similar Care" at bounding box center [908, 99] width 147 height 24
click at [906, 87] on input "Similar Care" at bounding box center [908, 99] width 147 height 24
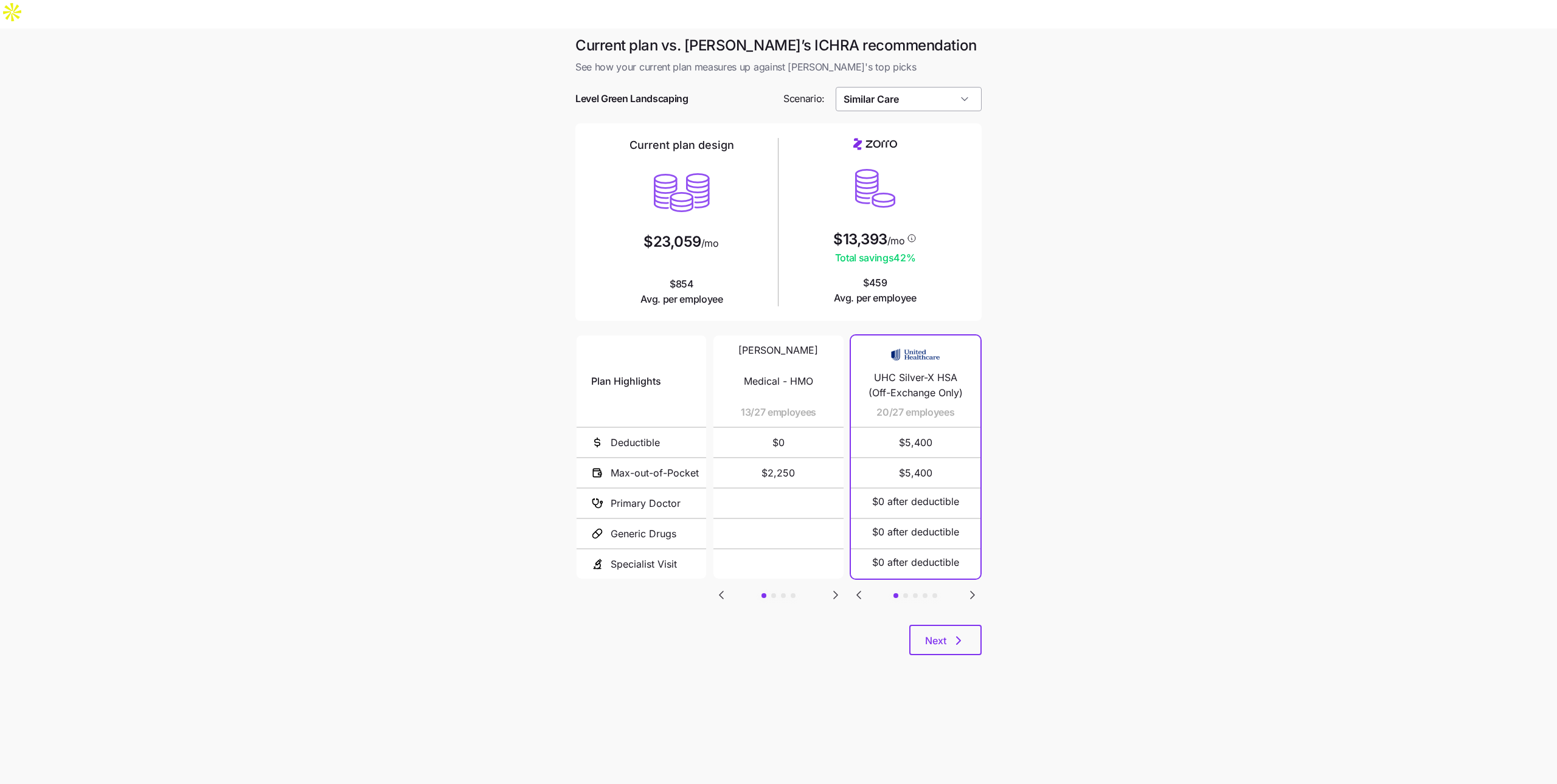
click at [906, 87] on input "Similar Care" at bounding box center [908, 99] width 147 height 24
drag, startPoint x: 1265, startPoint y: 231, endPoint x: 959, endPoint y: 79, distance: 341.7
click at [1262, 231] on main "Current plan vs. Zorro’s ICHRA recommendation See how your current plan measure…" at bounding box center [778, 420] width 1557 height 784
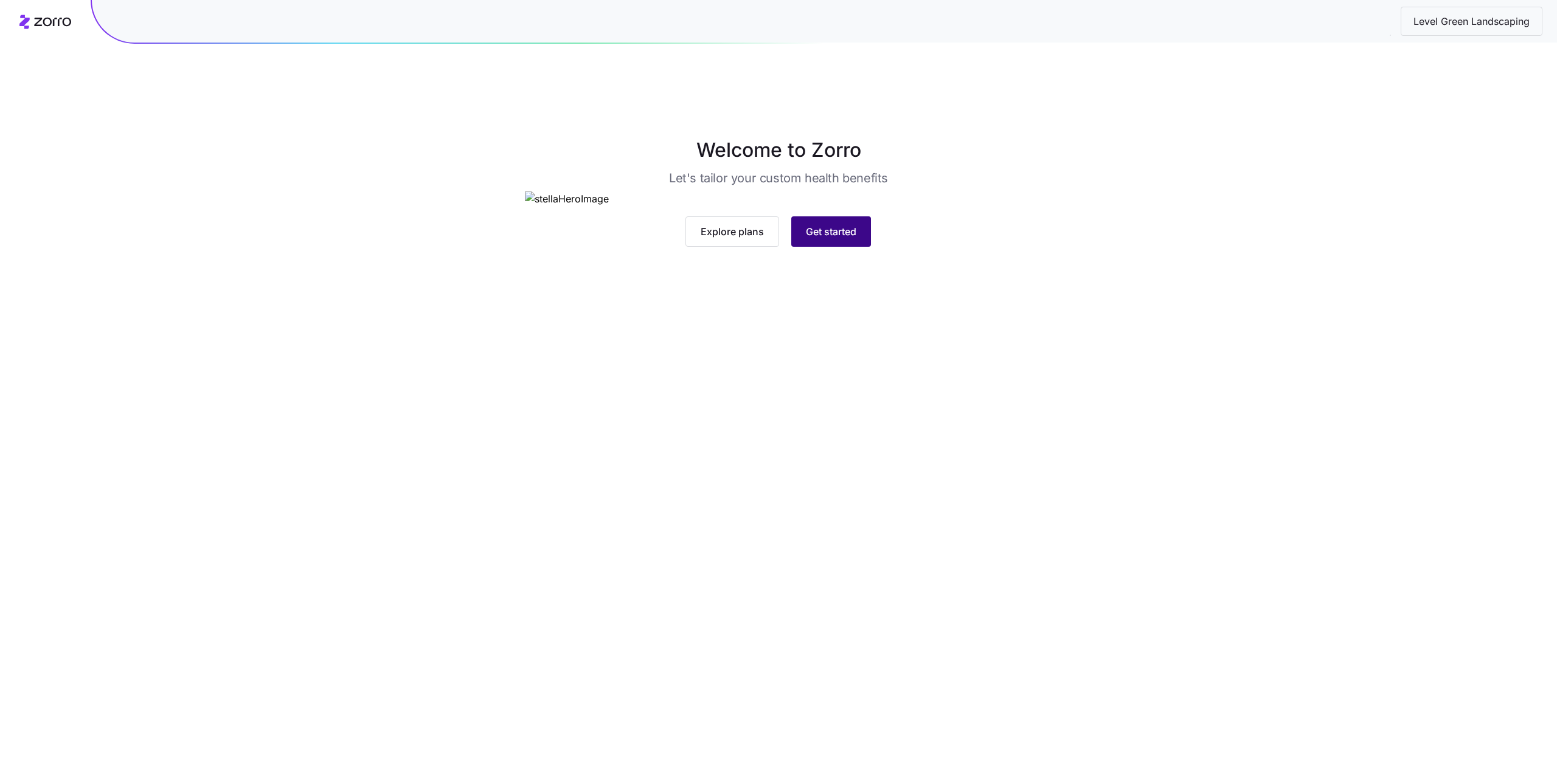
click at [832, 247] on button "Get started" at bounding box center [831, 231] width 80 height 31
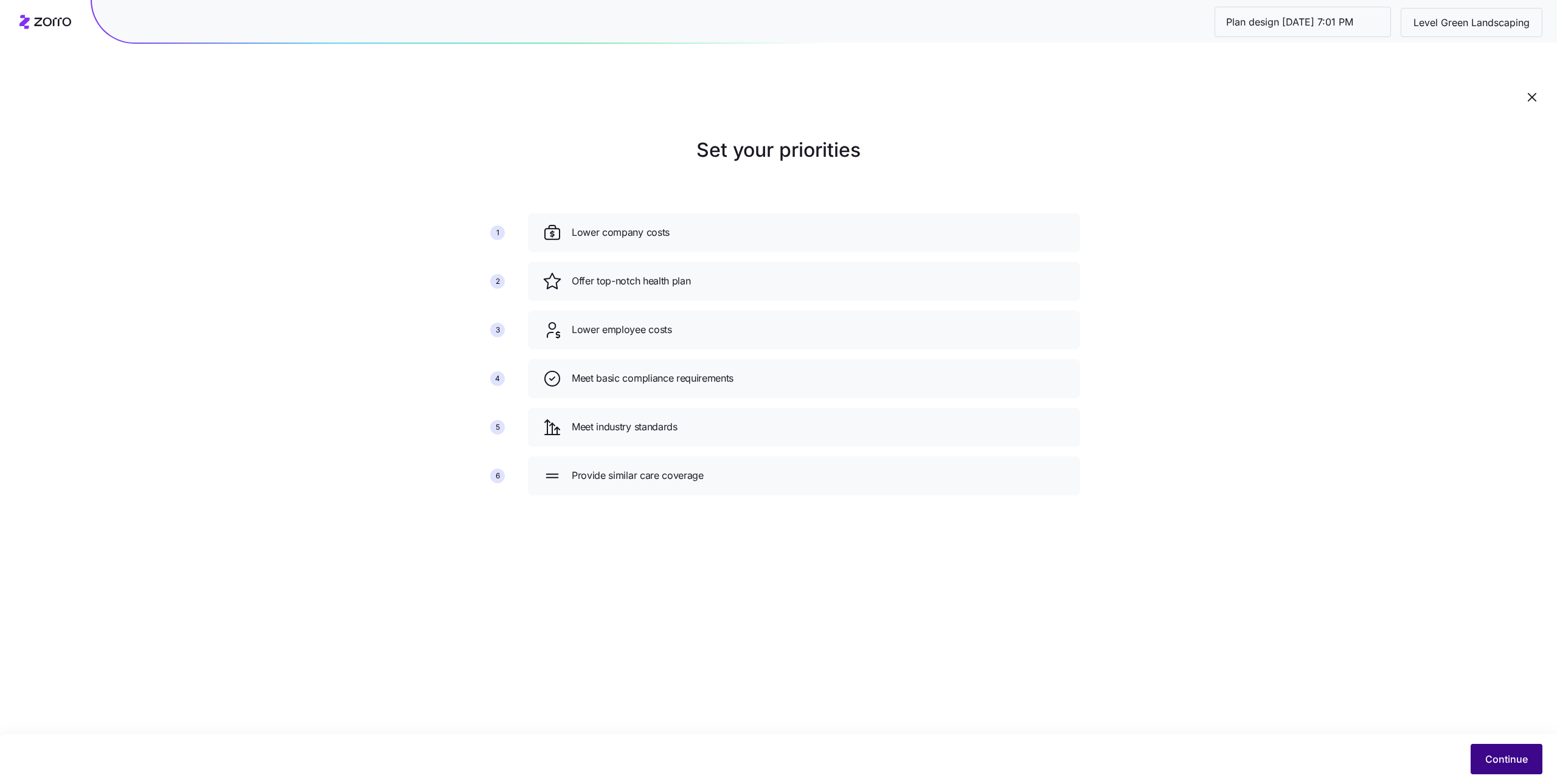
click at [1485, 748] on button "Continue" at bounding box center [1507, 759] width 72 height 31
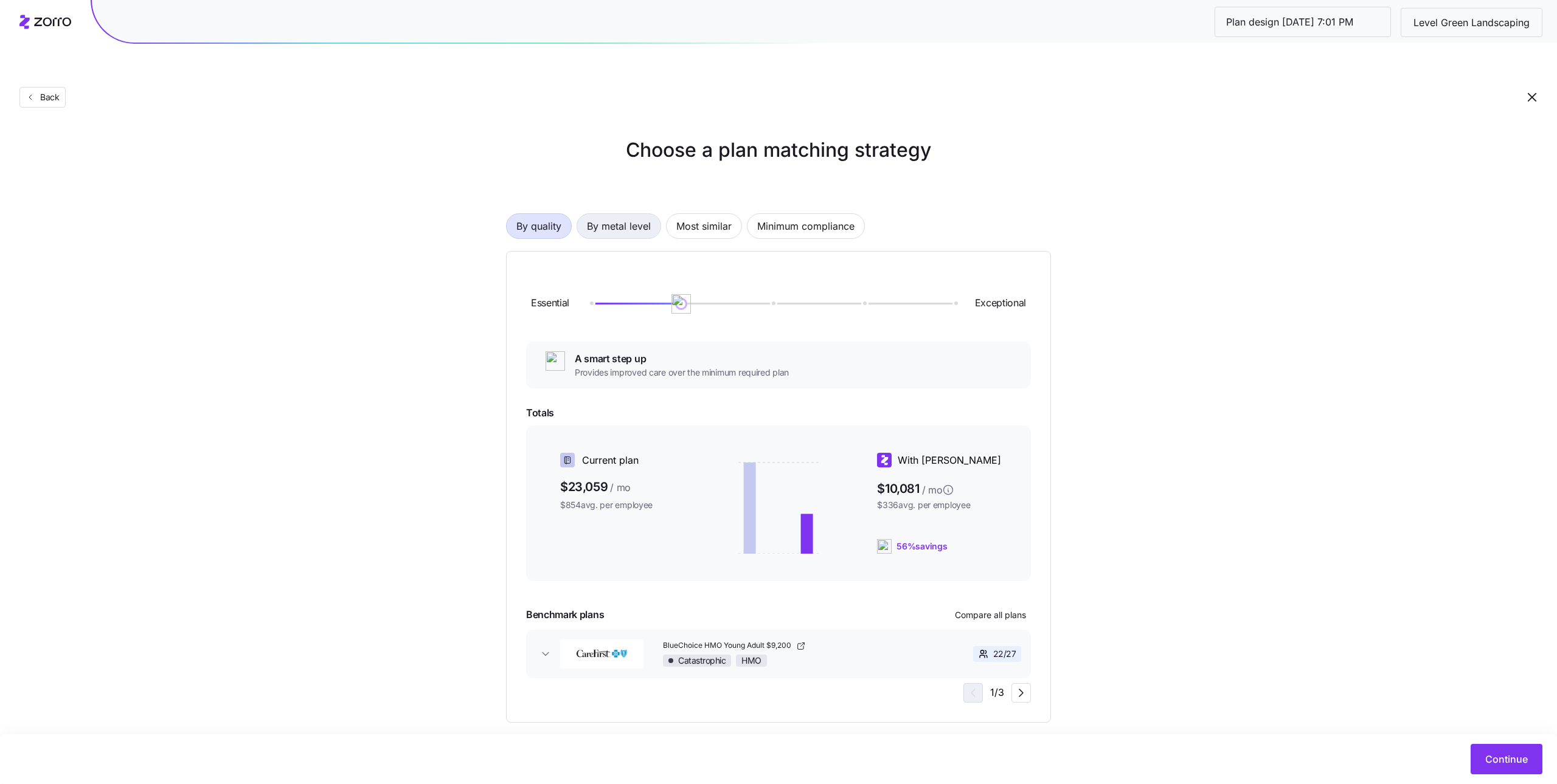
click at [619, 214] on span "By metal level" at bounding box center [619, 226] width 64 height 24
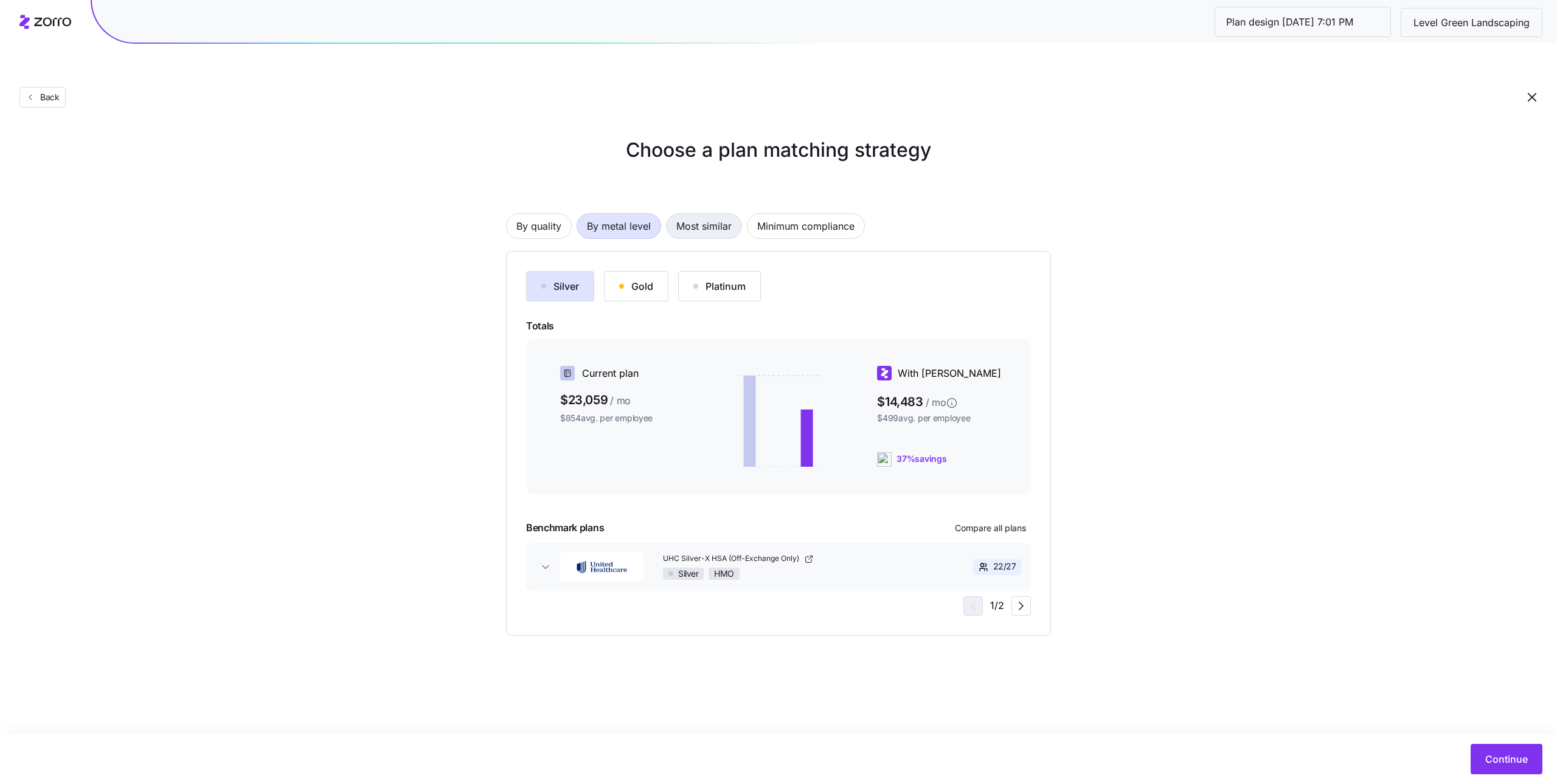
click at [689, 214] on span "Most similar" at bounding box center [704, 226] width 56 height 24
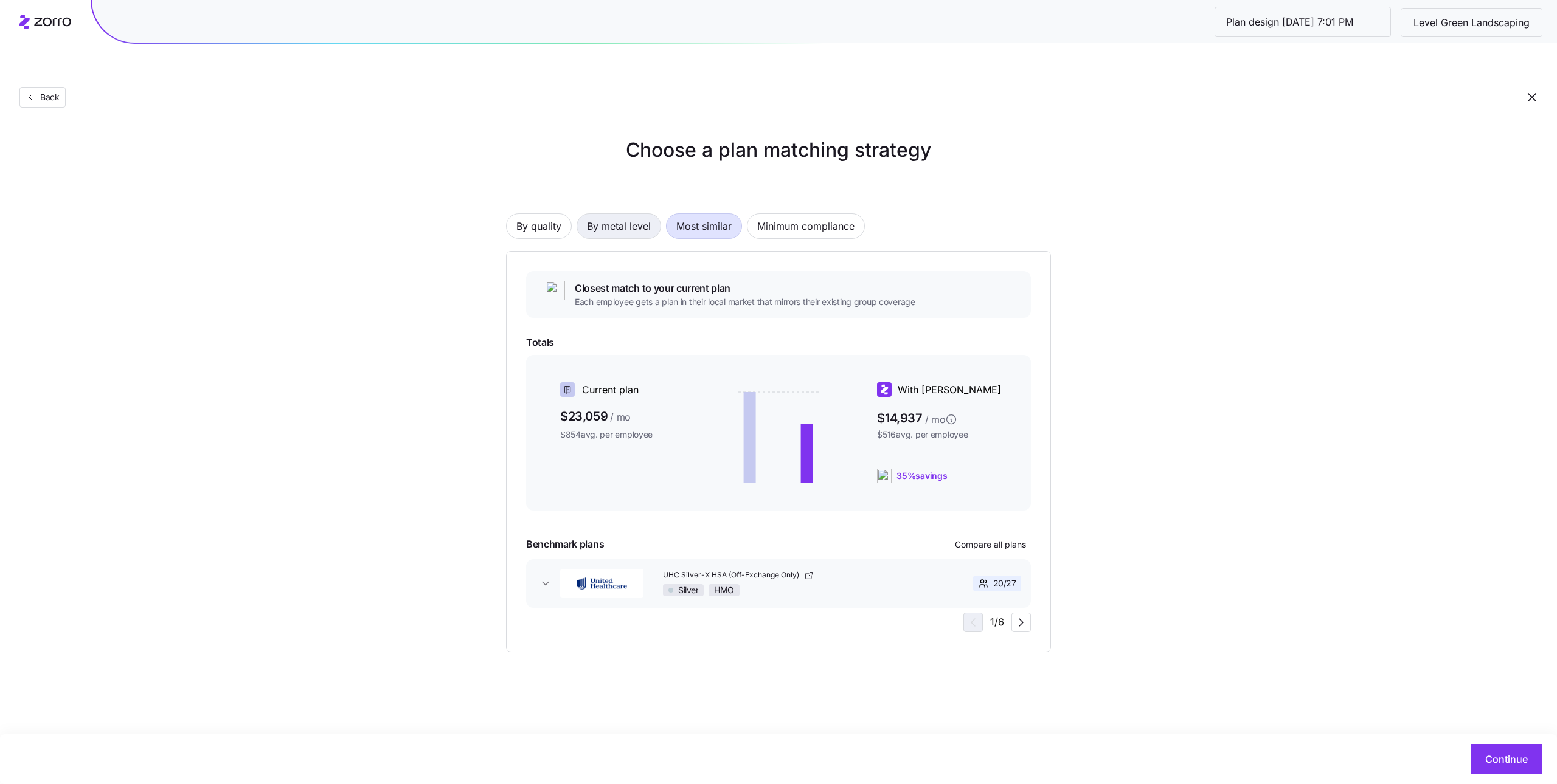
click at [635, 214] on span "By metal level" at bounding box center [619, 226] width 64 height 24
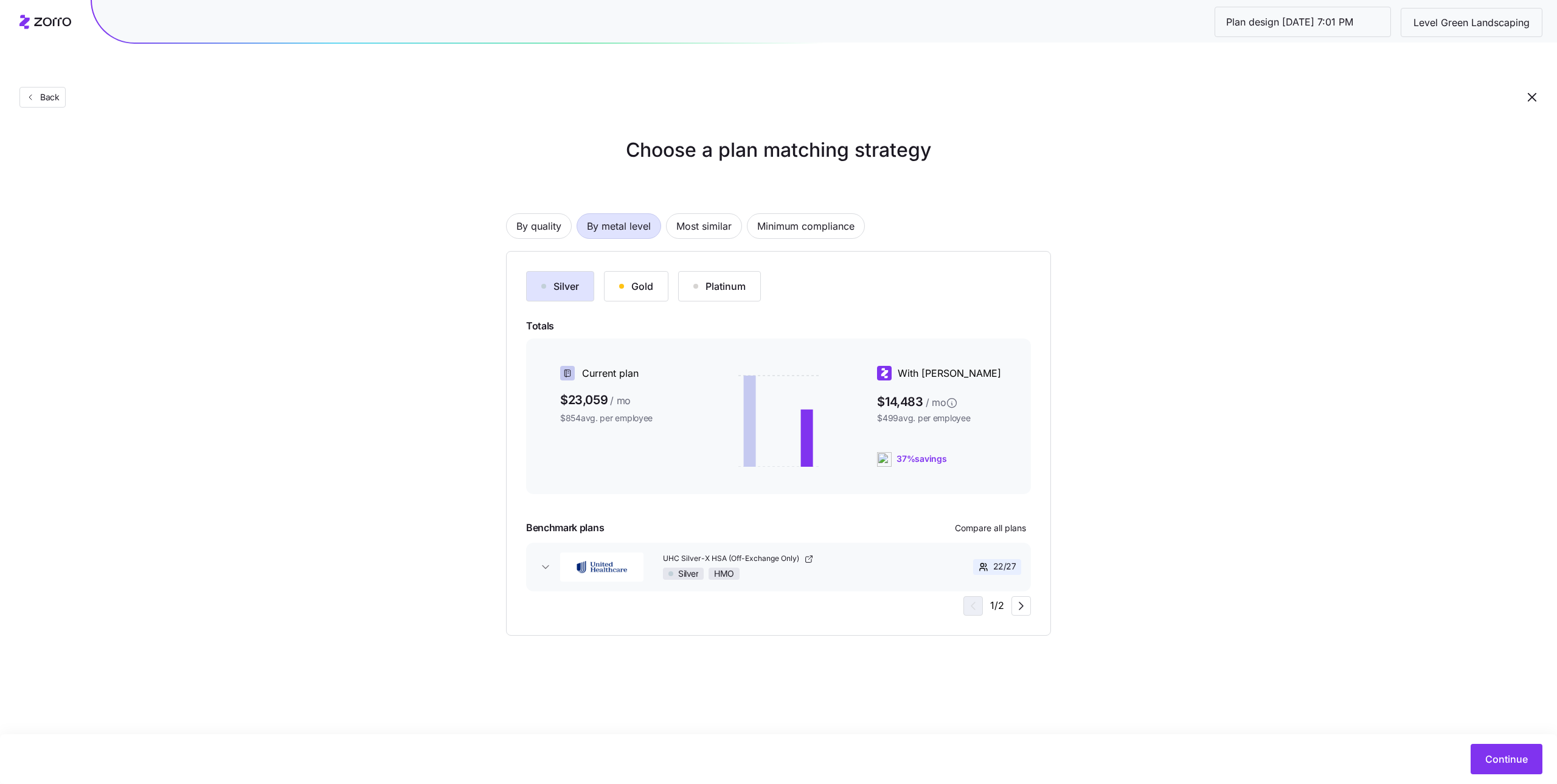
click at [627, 279] on div "Gold" at bounding box center [636, 286] width 34 height 15
click at [548, 279] on div "Silver" at bounding box center [560, 286] width 38 height 15
click at [643, 279] on div "Gold" at bounding box center [636, 286] width 34 height 15
click at [573, 279] on div "Silver" at bounding box center [560, 286] width 38 height 15
click at [615, 271] on button "Gold" at bounding box center [636, 286] width 64 height 31
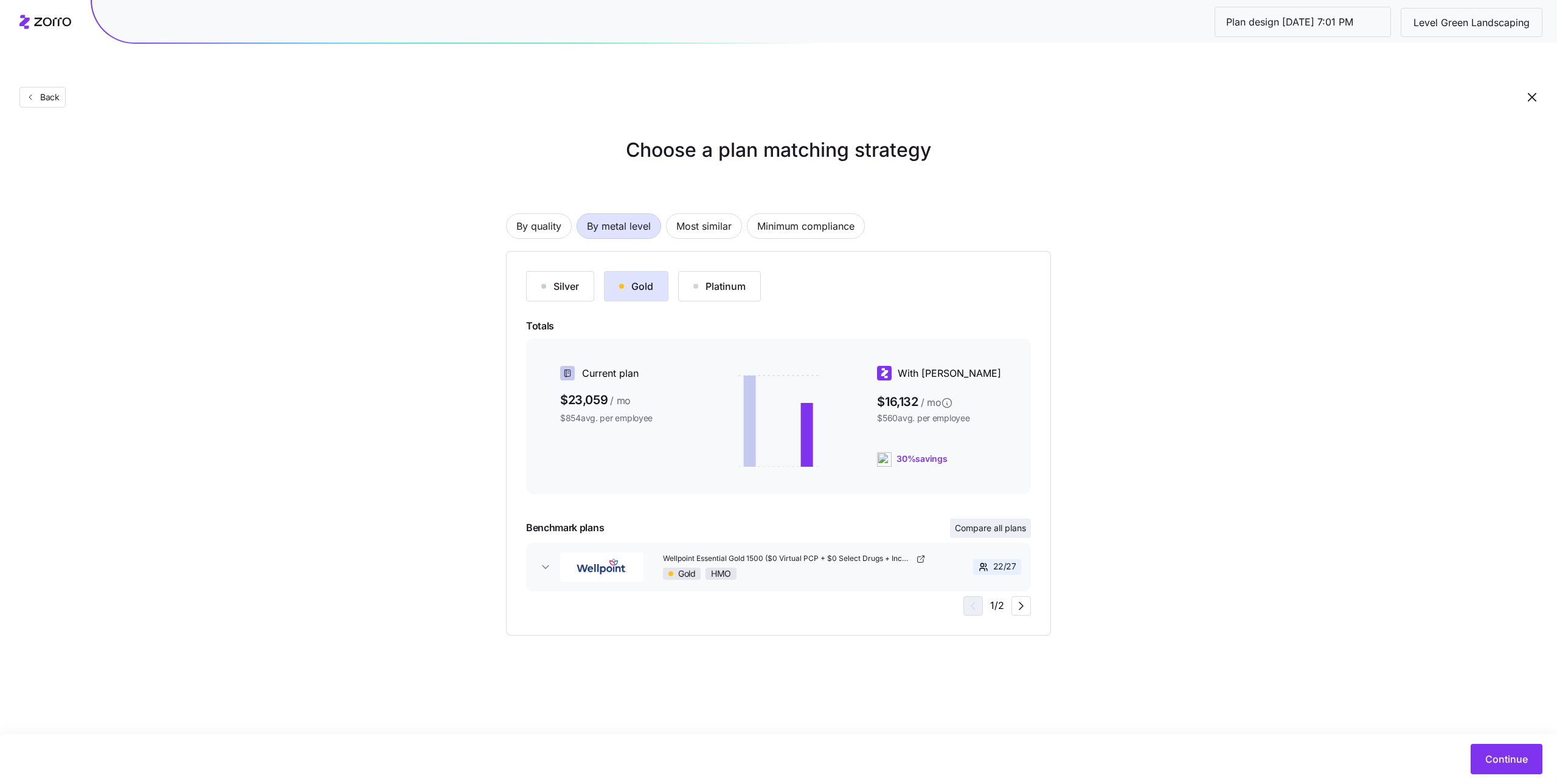
click at [1000, 522] on span "Compare all plans" at bounding box center [990, 528] width 71 height 12
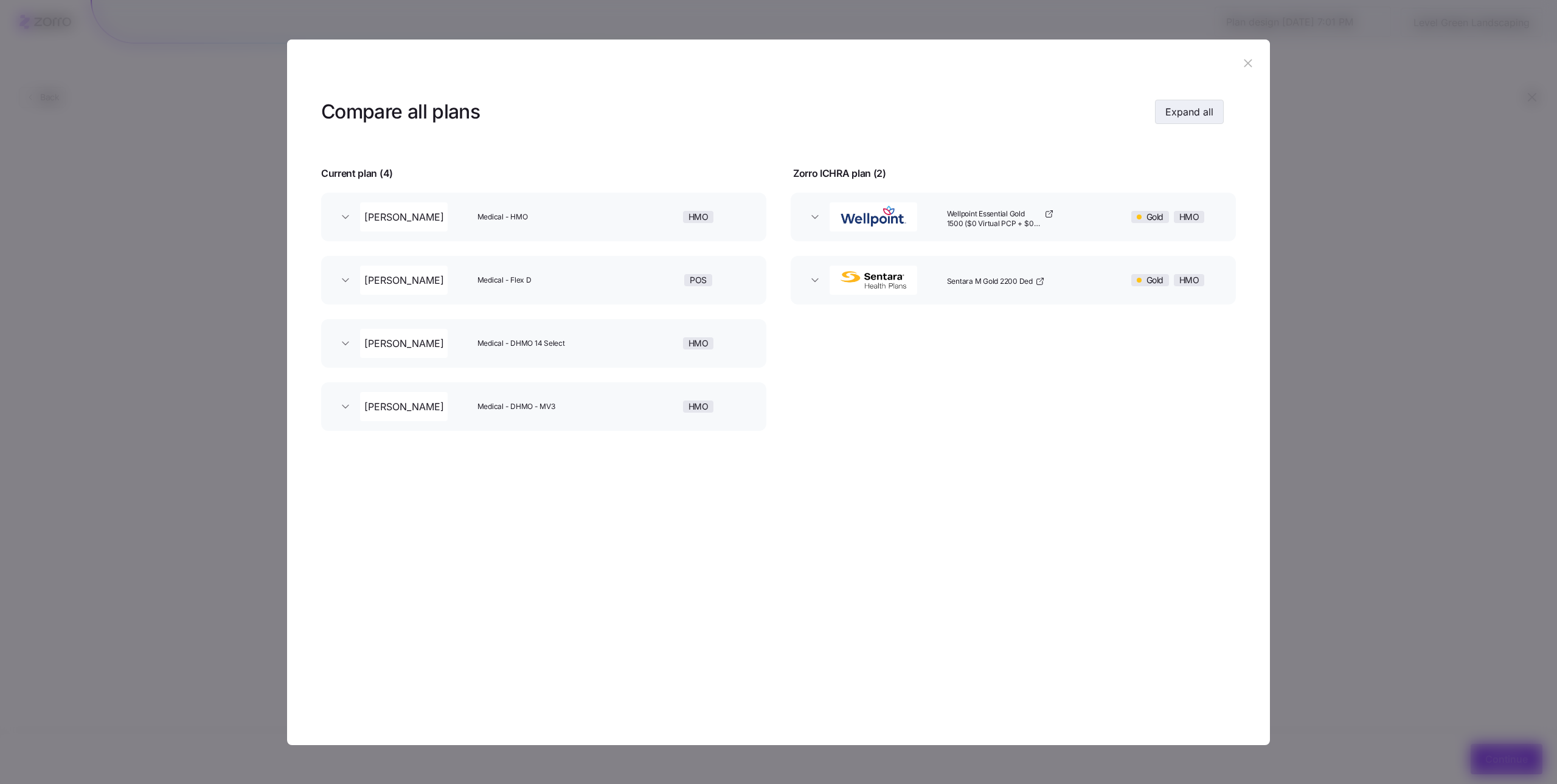
click at [1207, 120] on button "Expand all" at bounding box center [1190, 112] width 69 height 24
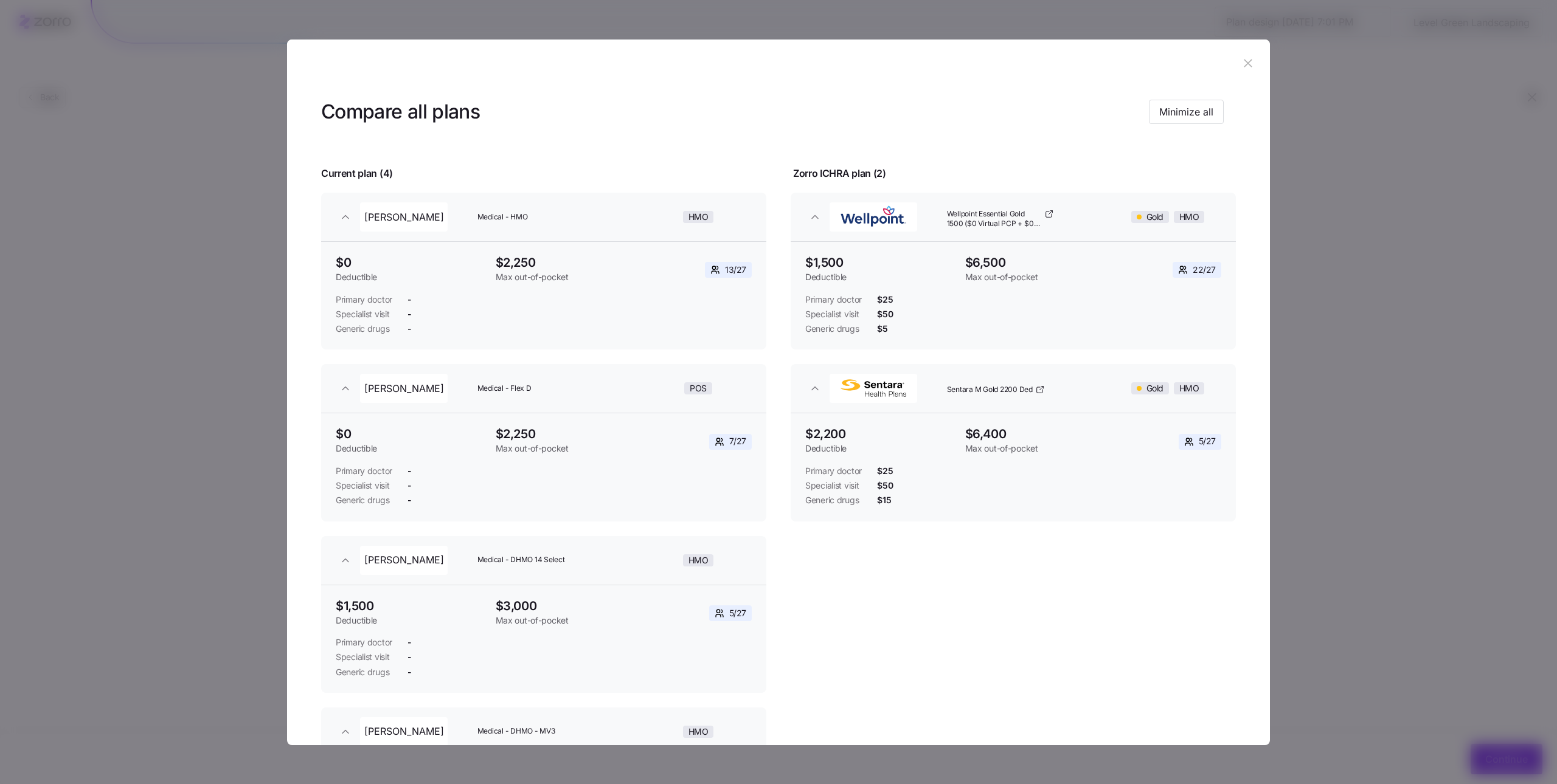
click at [1246, 54] on button "button" at bounding box center [1248, 64] width 20 height 20
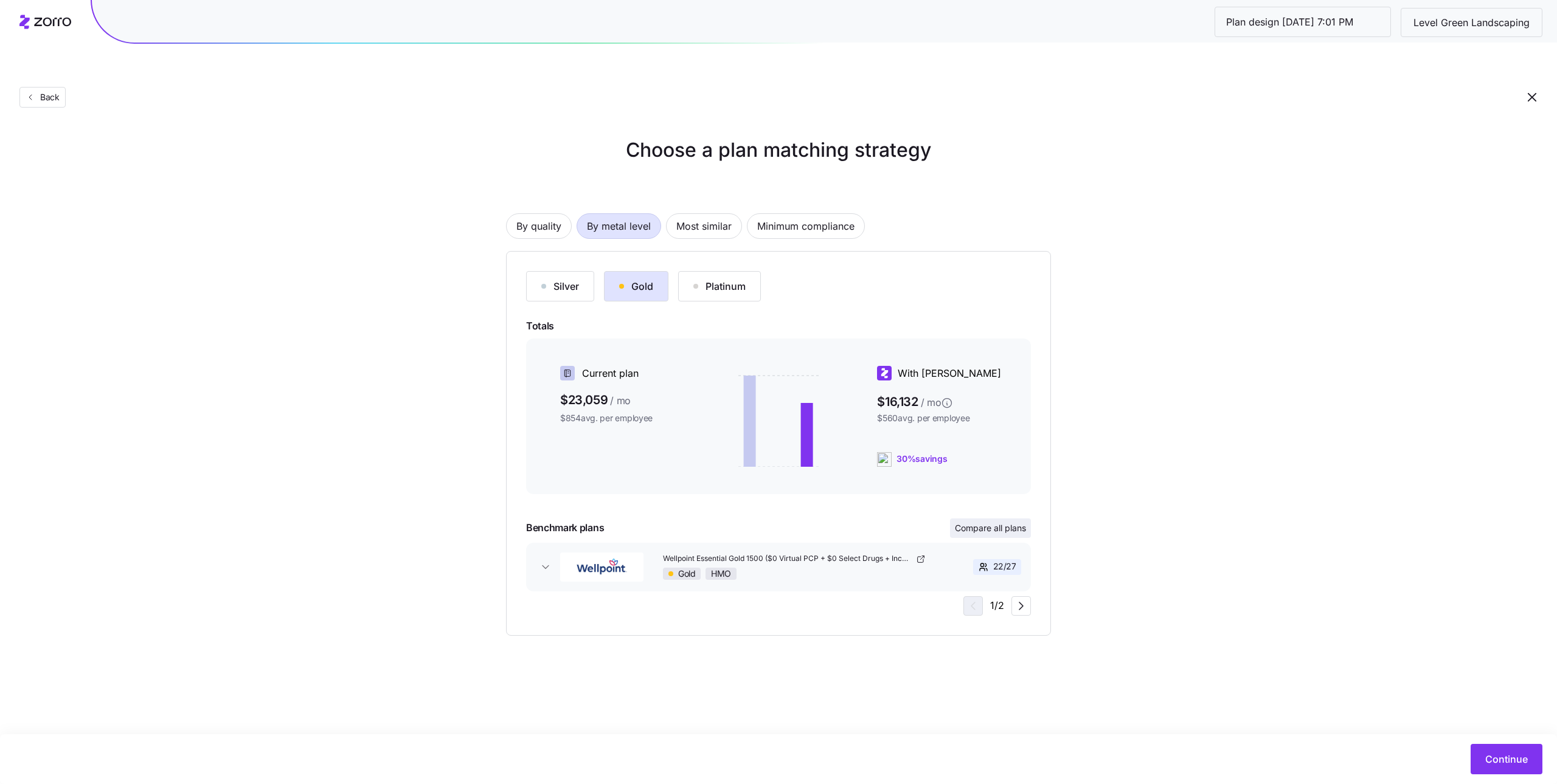
click at [999, 518] on button "Compare all plans" at bounding box center [990, 528] width 81 height 20
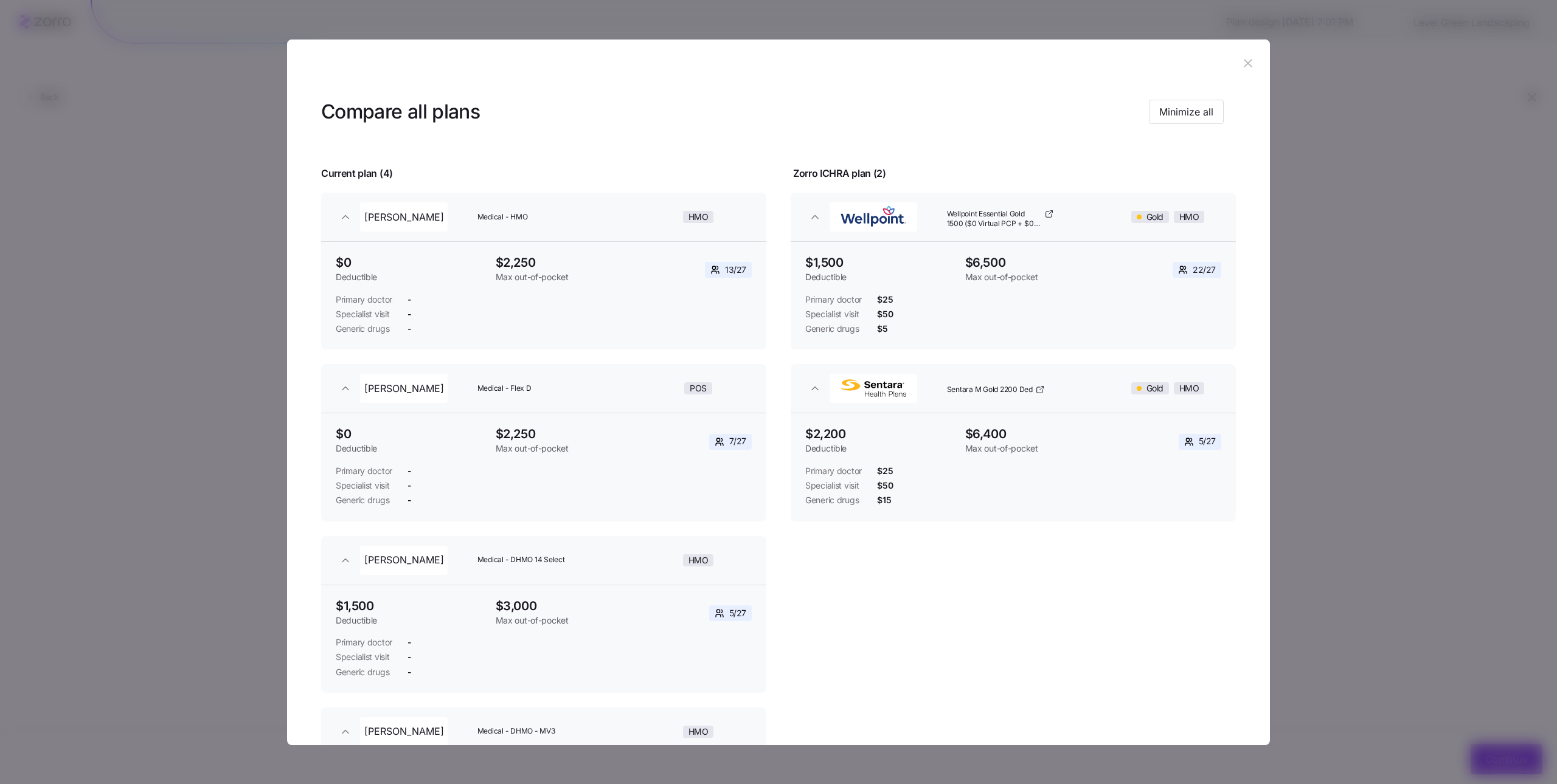
click at [1242, 64] on icon "button" at bounding box center [1248, 63] width 13 height 13
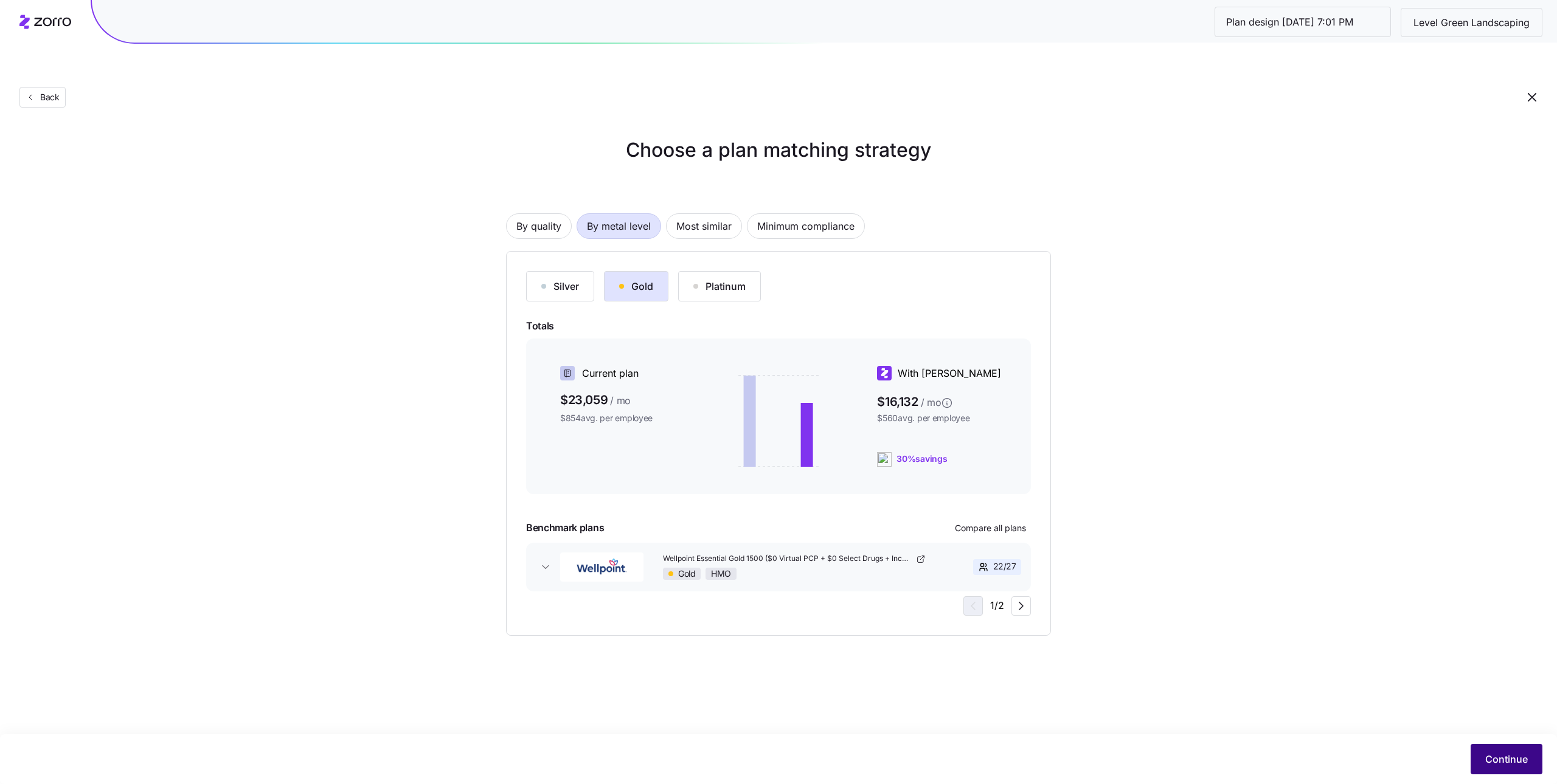
click at [1520, 761] on span "Continue" at bounding box center [1507, 759] width 42 height 15
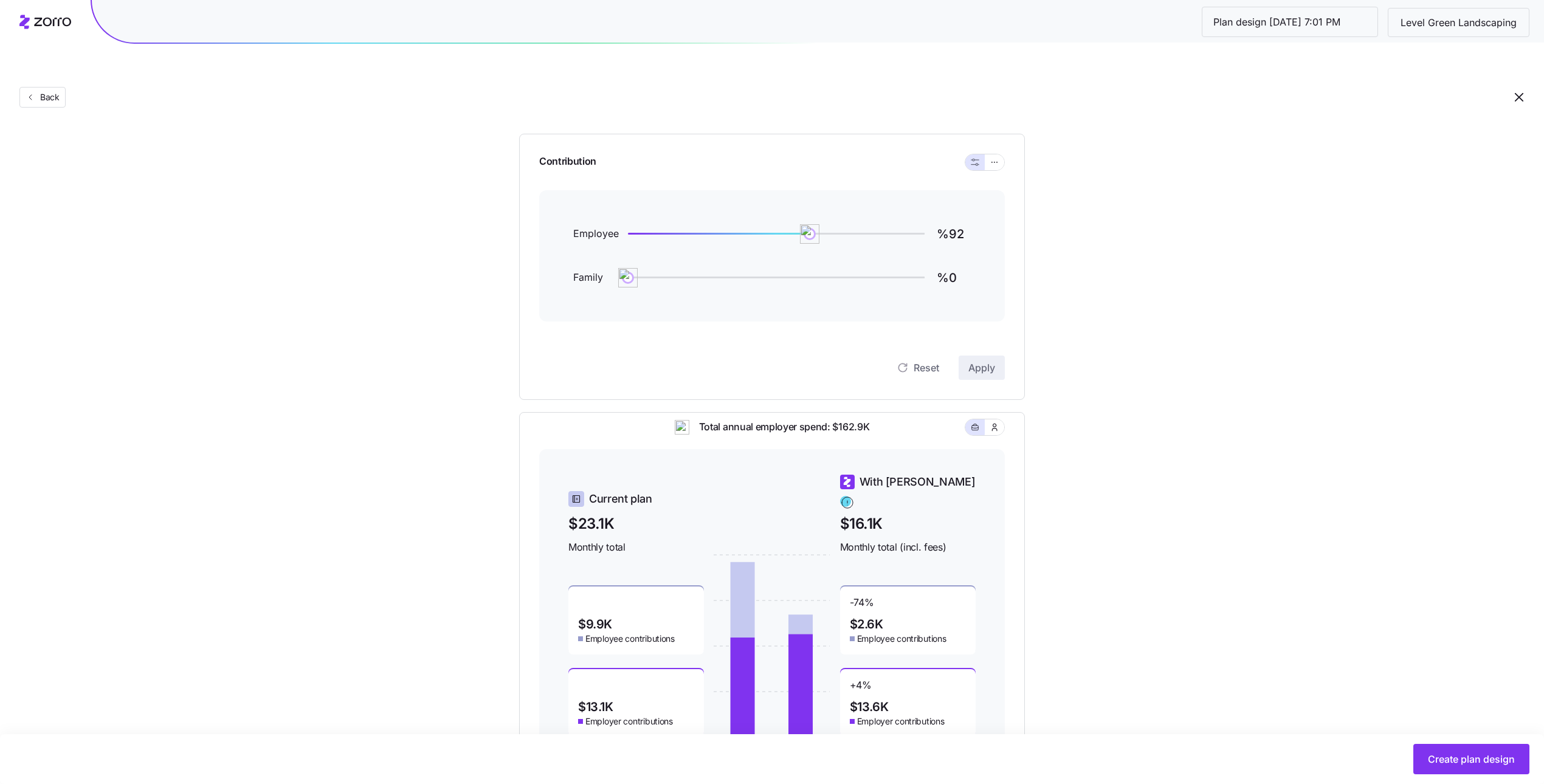
scroll to position [64, 0]
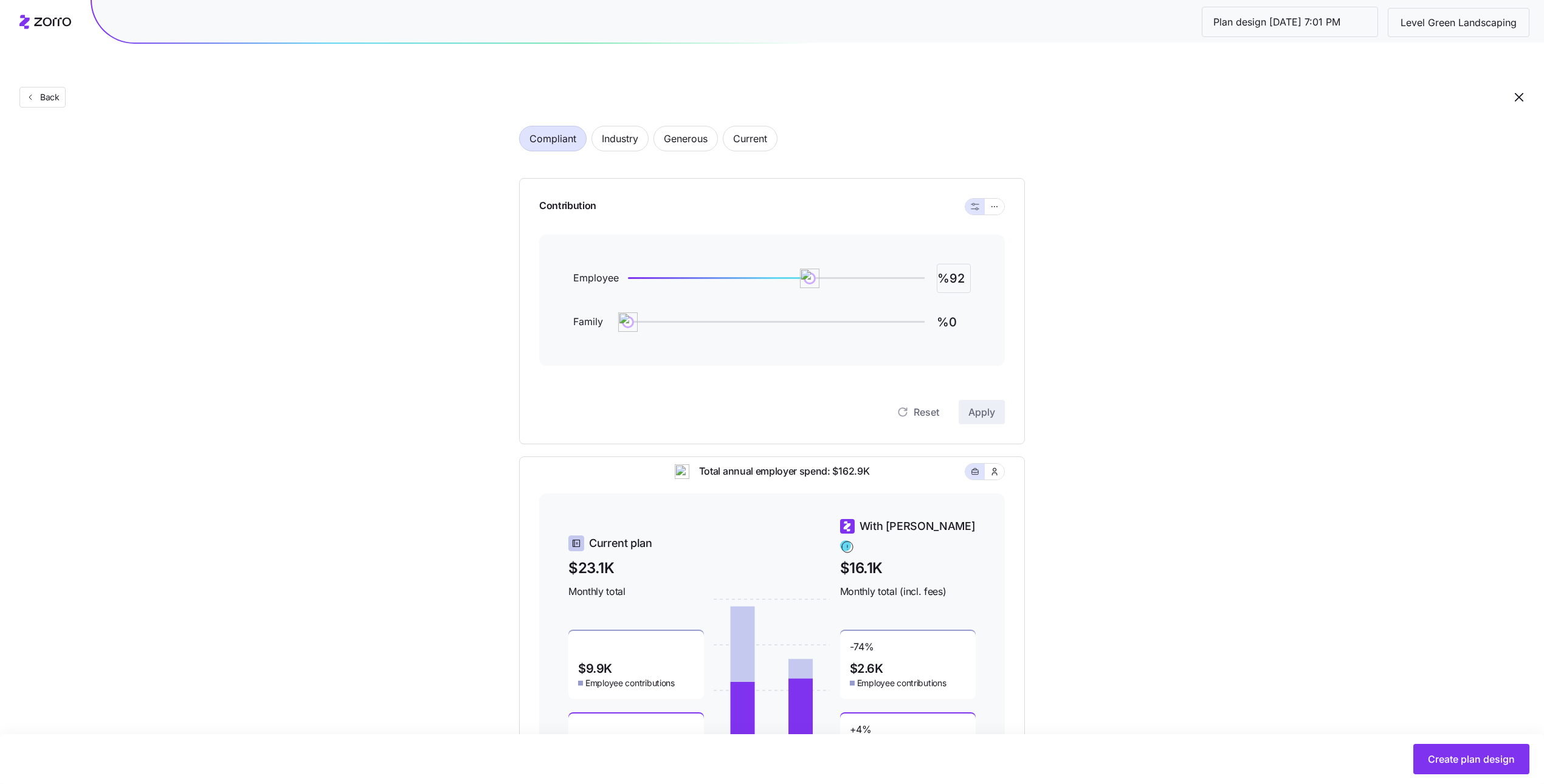
click at [961, 264] on input "%92" at bounding box center [953, 278] width 34 height 29
click at [961, 264] on input "%92" at bounding box center [953, 278] width 34 height 29
type input "%51"
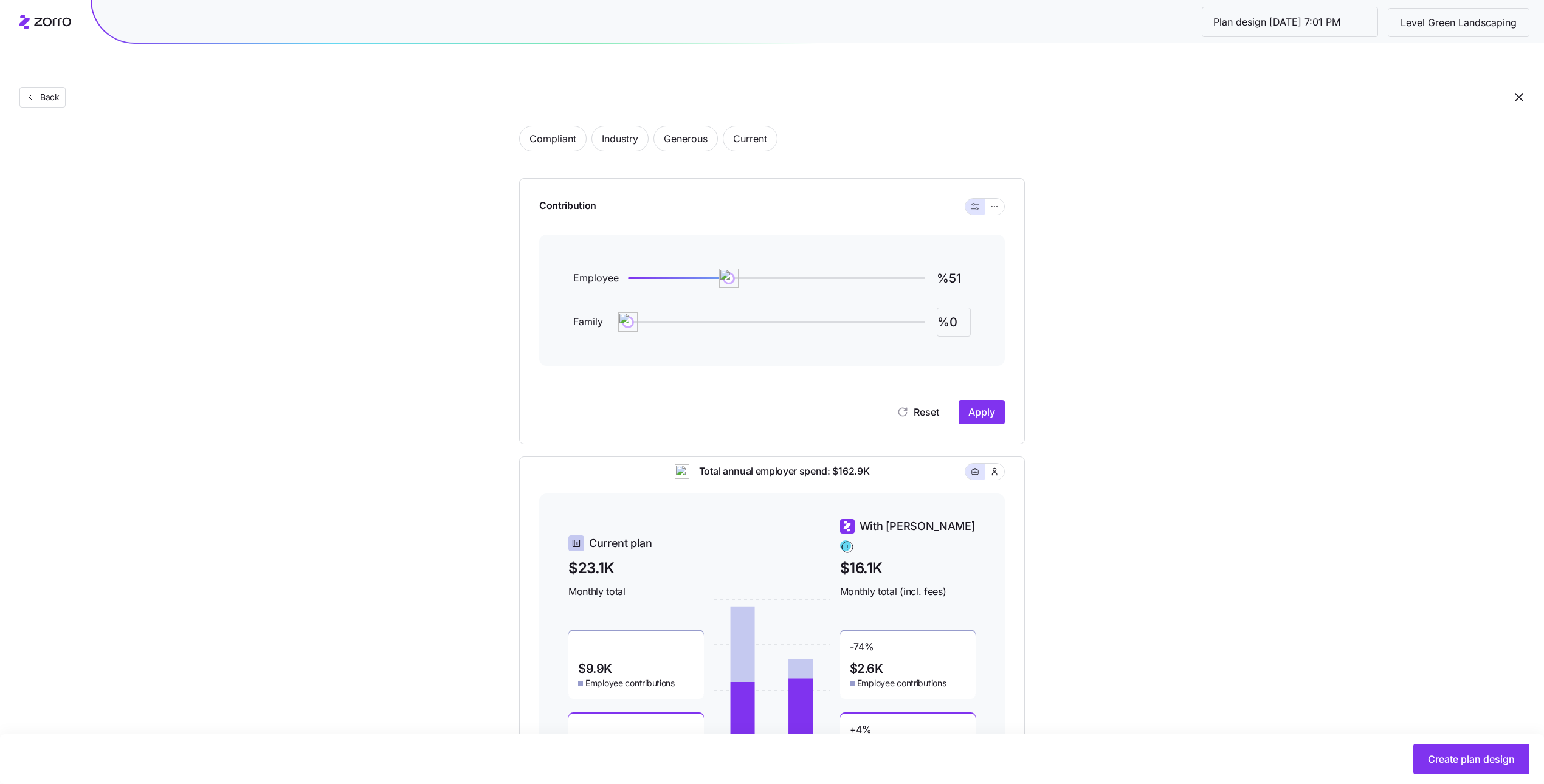
click at [950, 307] on input "%0" at bounding box center [953, 322] width 34 height 29
type input "%75"
click at [997, 400] on button "Apply" at bounding box center [981, 412] width 46 height 24
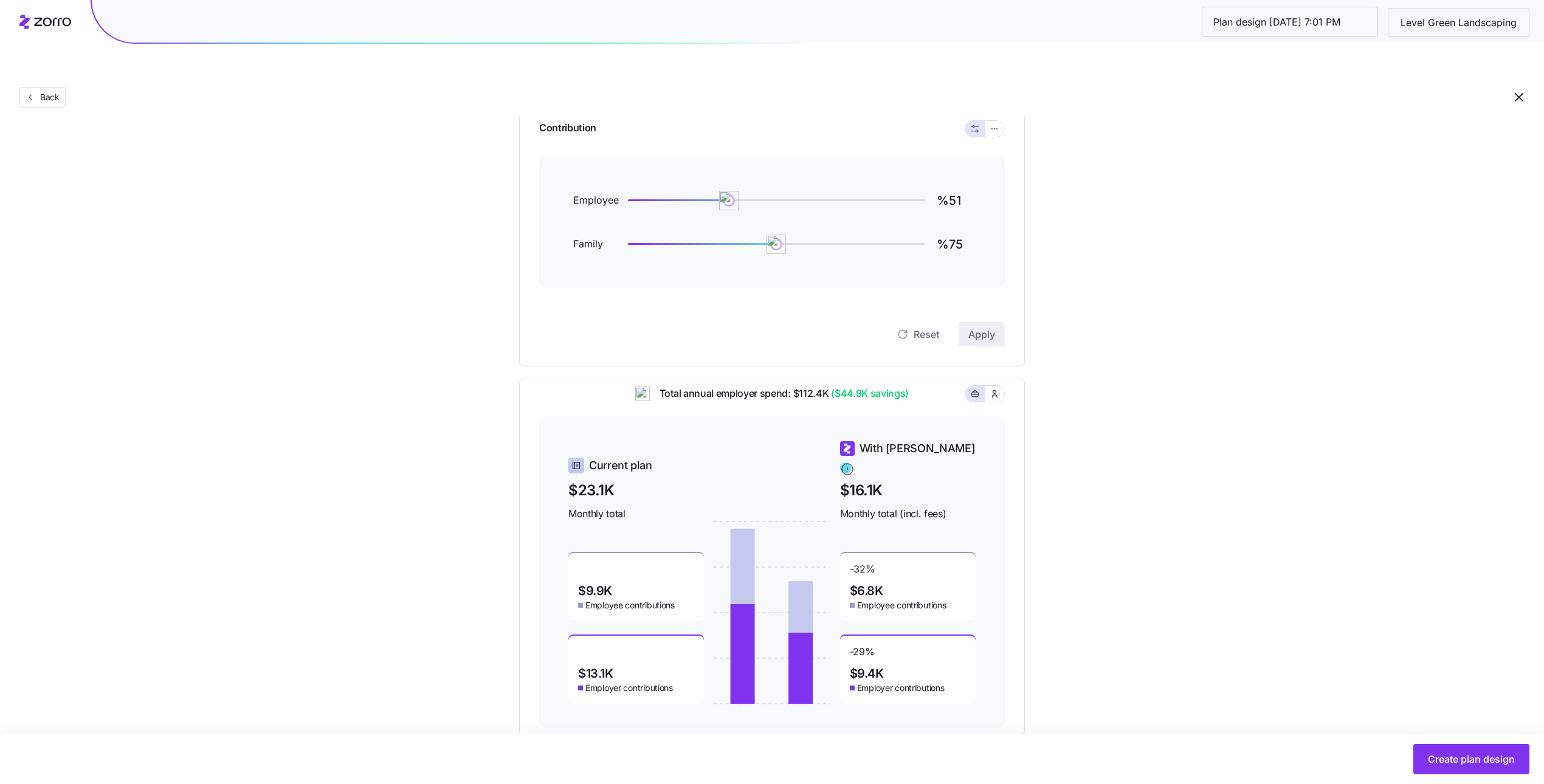
scroll to position [142, 0]
click at [1429, 669] on div "Set your contribution Compliant Industry Generous Current Contribution Employee…" at bounding box center [772, 364] width 1544 height 742
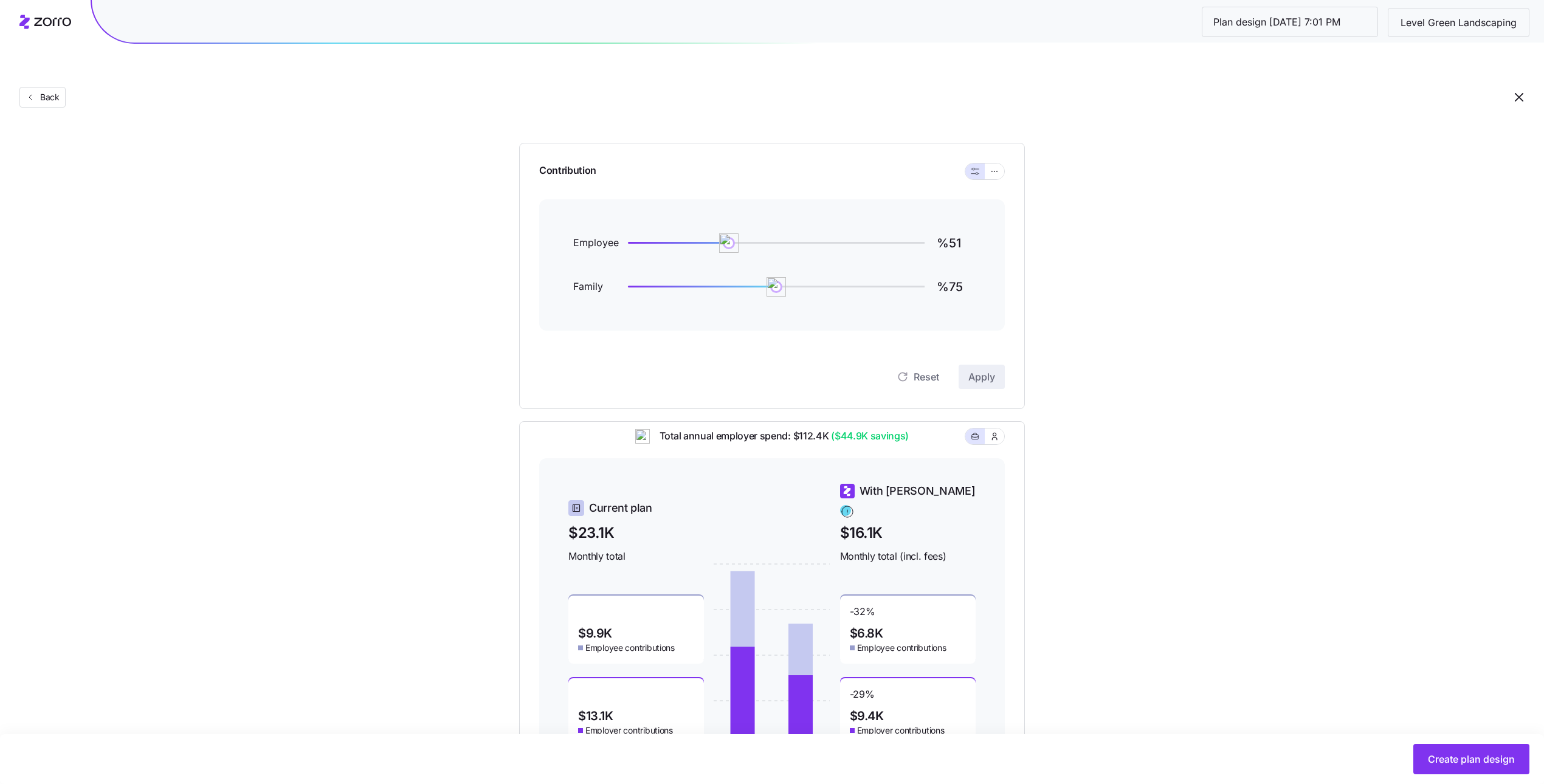
scroll to position [102, 0]
click at [990, 160] on button "button" at bounding box center [994, 168] width 20 height 16
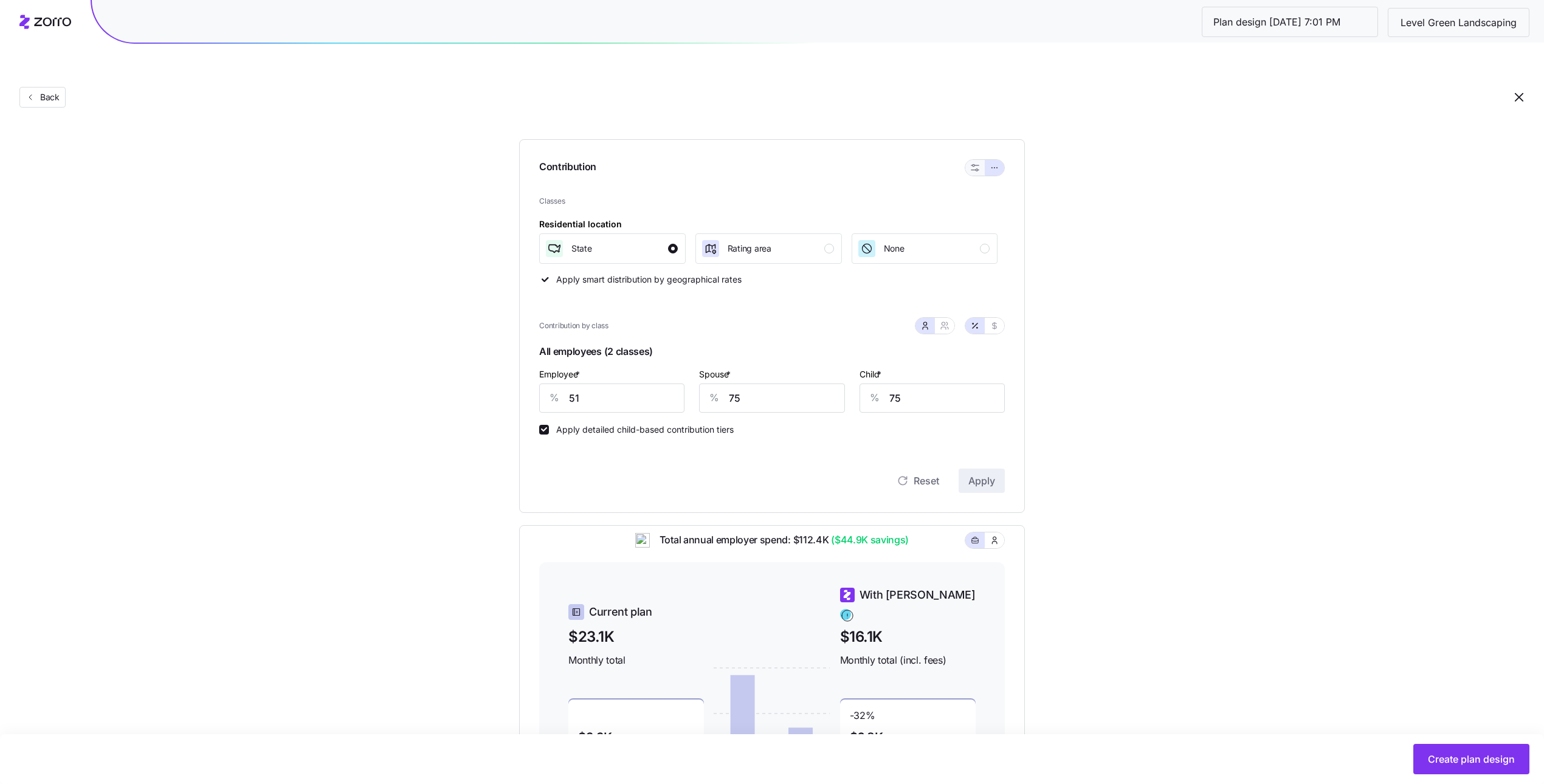
click at [981, 160] on button "button" at bounding box center [975, 168] width 20 height 16
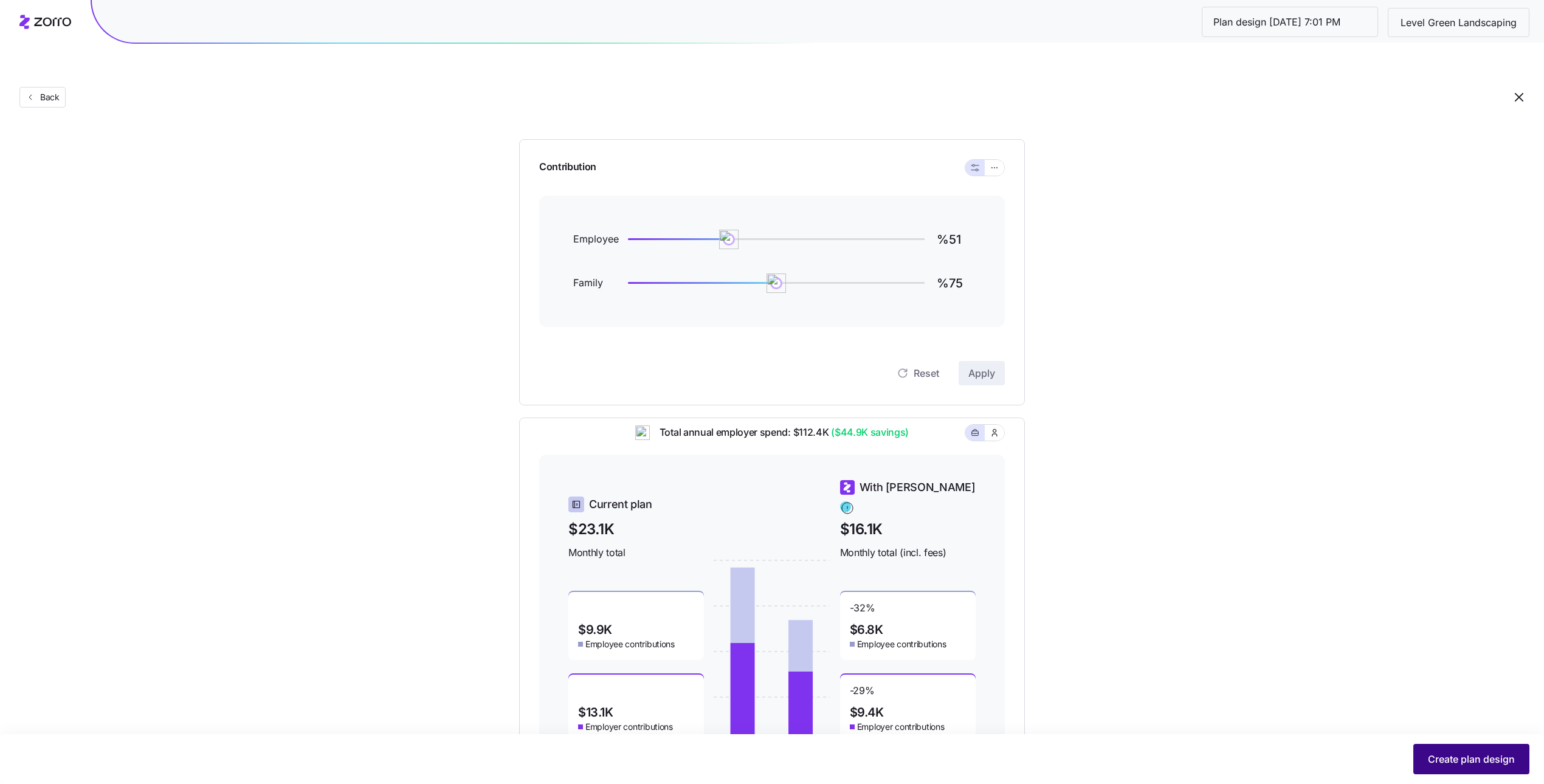
click at [1449, 760] on span "Create plan design" at bounding box center [1471, 759] width 87 height 15
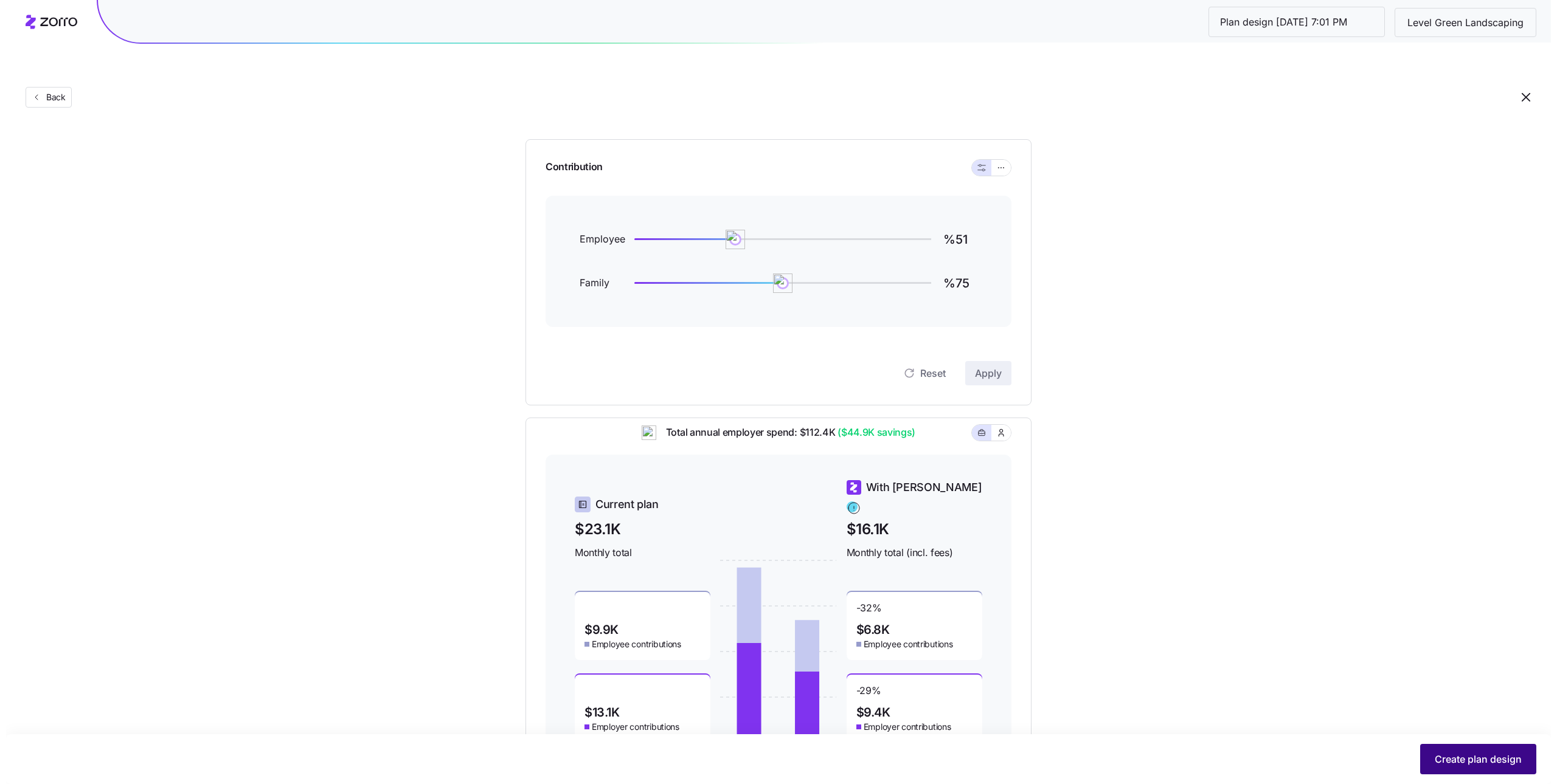
scroll to position [0, 0]
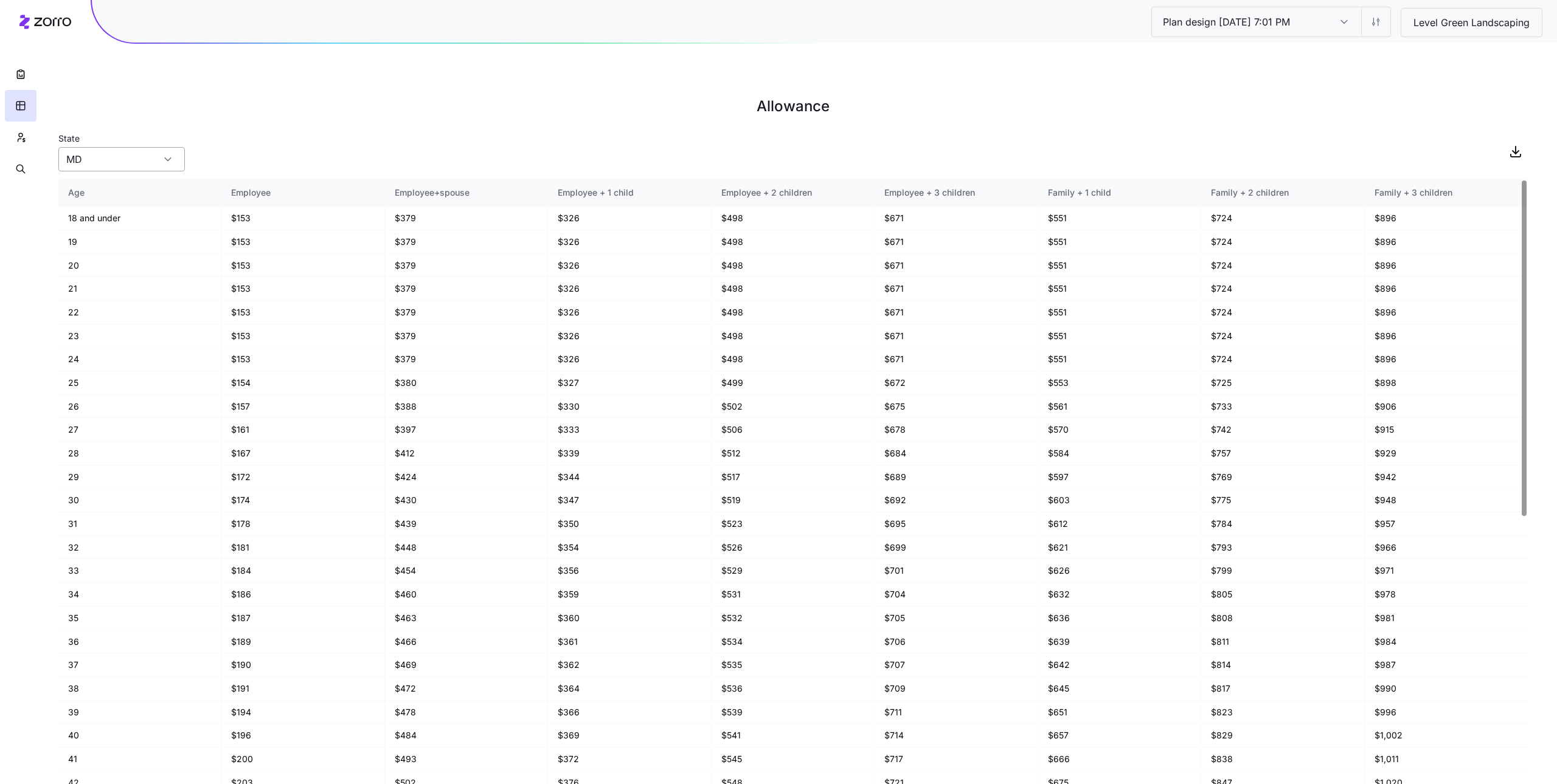
click at [167, 147] on div "MD" at bounding box center [121, 159] width 126 height 24
click at [310, 131] on div "State MD" at bounding box center [793, 151] width 1469 height 42
click at [144, 147] on input "MD" at bounding box center [121, 159] width 126 height 24
drag, startPoint x: 122, startPoint y: 193, endPoint x: 290, endPoint y: 90, distance: 197.1
click at [290, 89] on body "Plan design 10/10/2025 7:01 PM Plan design 10/10/2025 7:01 PM Level Green Lands…" at bounding box center [778, 453] width 1557 height 907
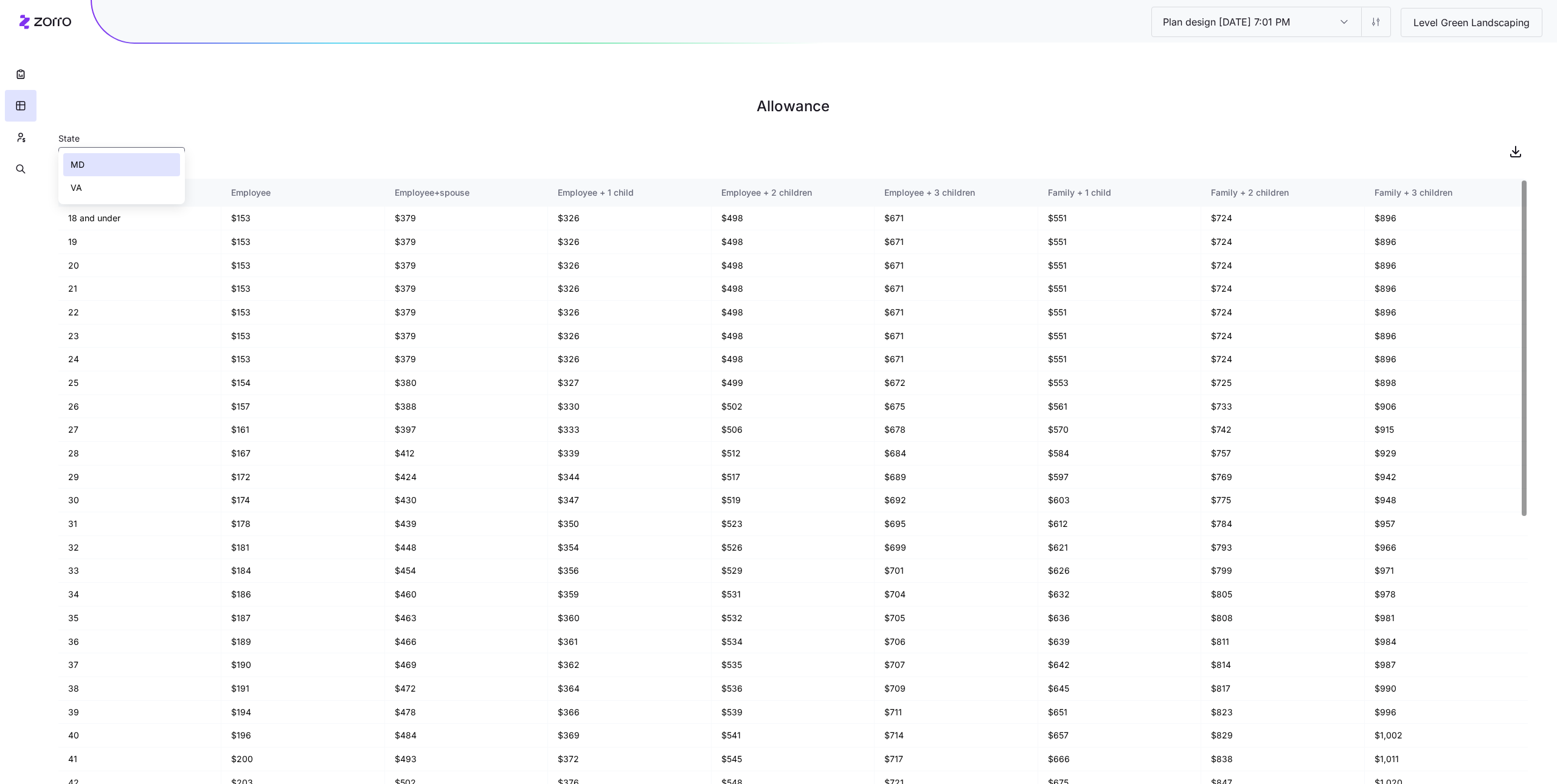
click at [300, 131] on div "State MD" at bounding box center [793, 151] width 1469 height 42
click at [120, 147] on input "MD" at bounding box center [121, 159] width 126 height 24
click at [113, 192] on div "VA" at bounding box center [122, 188] width 117 height 23
type input "VA"
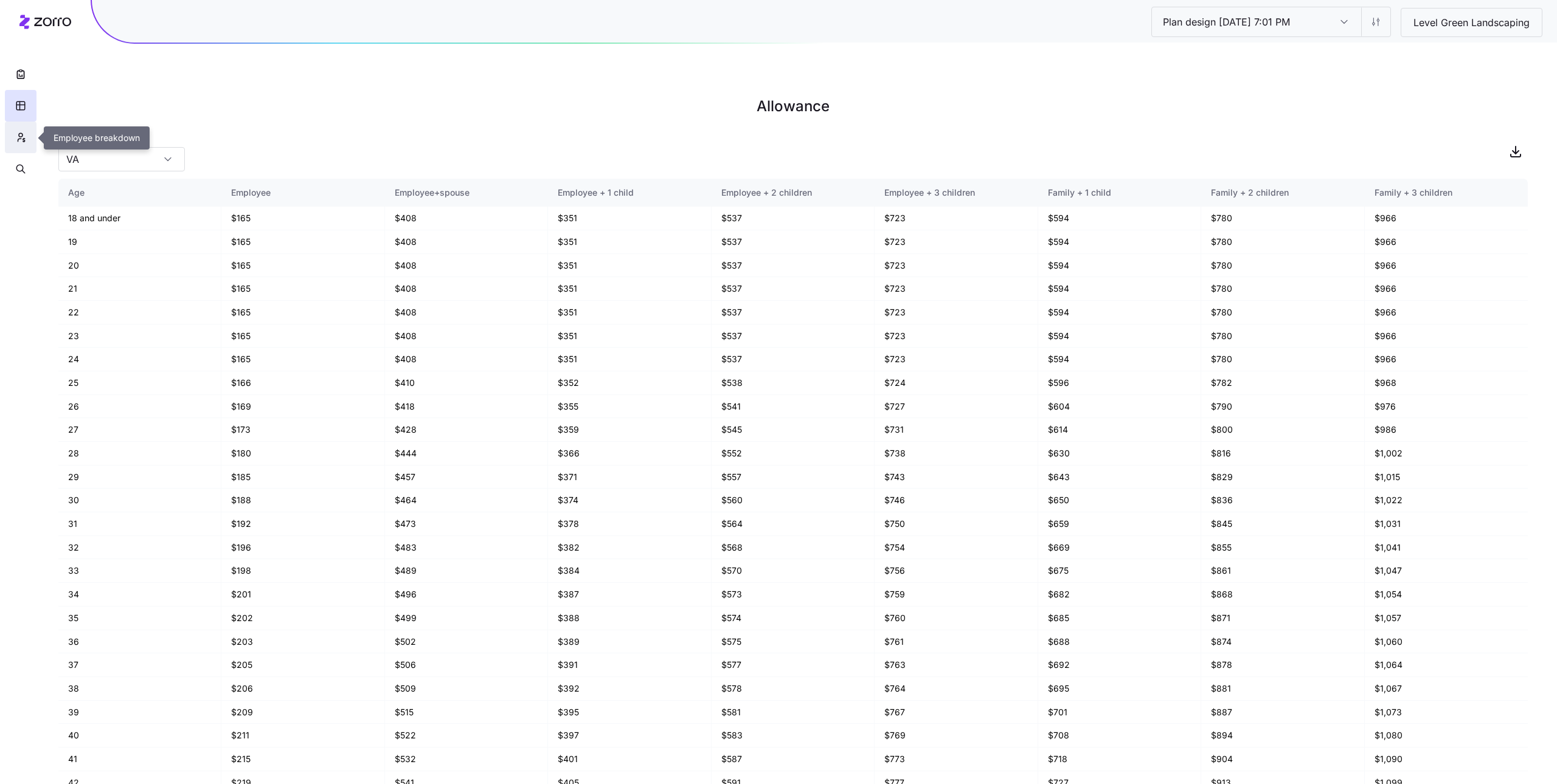
click at [16, 140] on icon "button" at bounding box center [20, 137] width 11 height 12
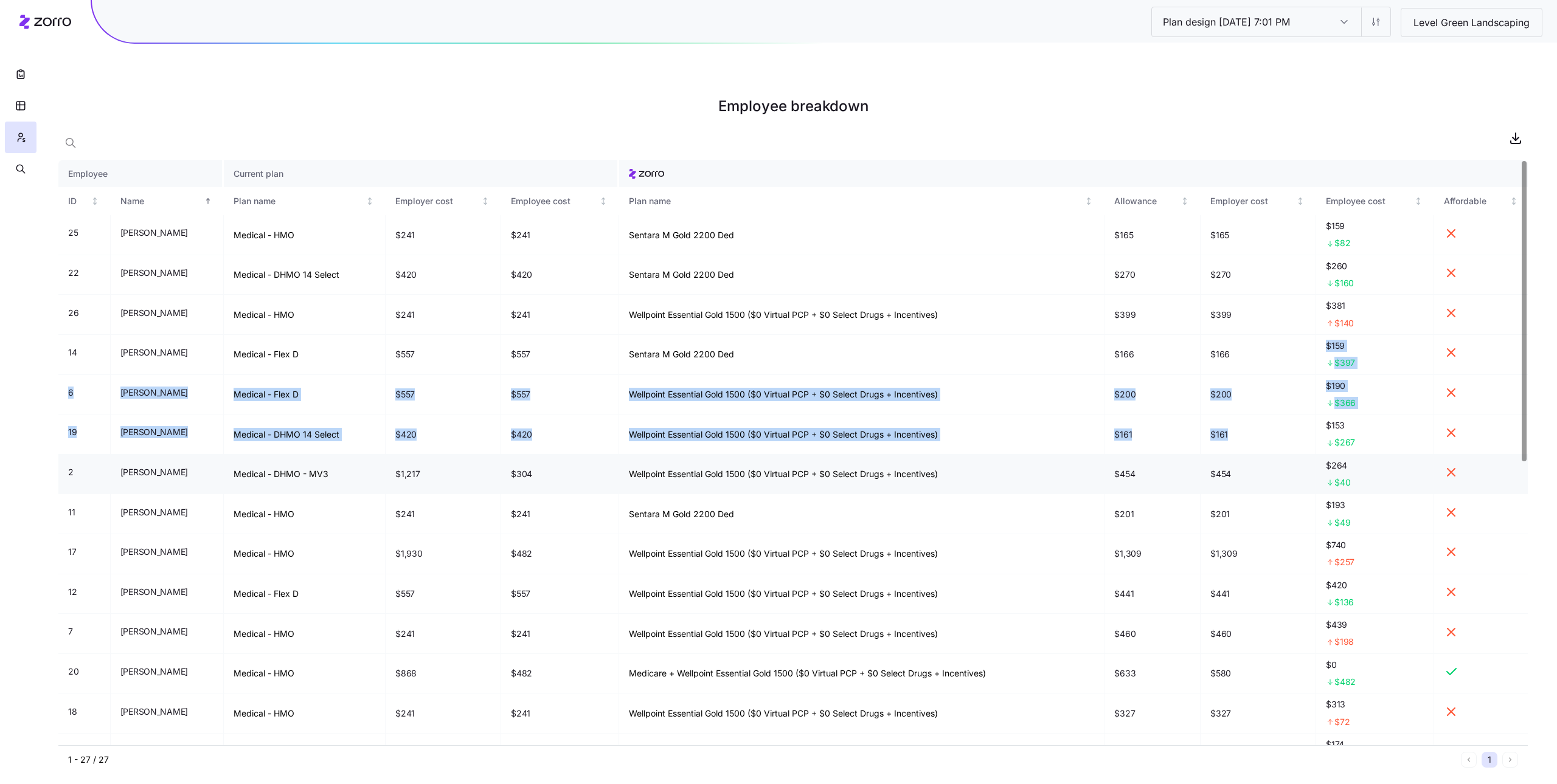
drag, startPoint x: 1235, startPoint y: 347, endPoint x: 1233, endPoint y: 464, distance: 117.0
click at [1236, 431] on tbody "25 Addison Swisher Medical - HMO $241 $241 Sentara M Gold 2200 Ded $165 $165 $1…" at bounding box center [793, 753] width 1469 height 1076
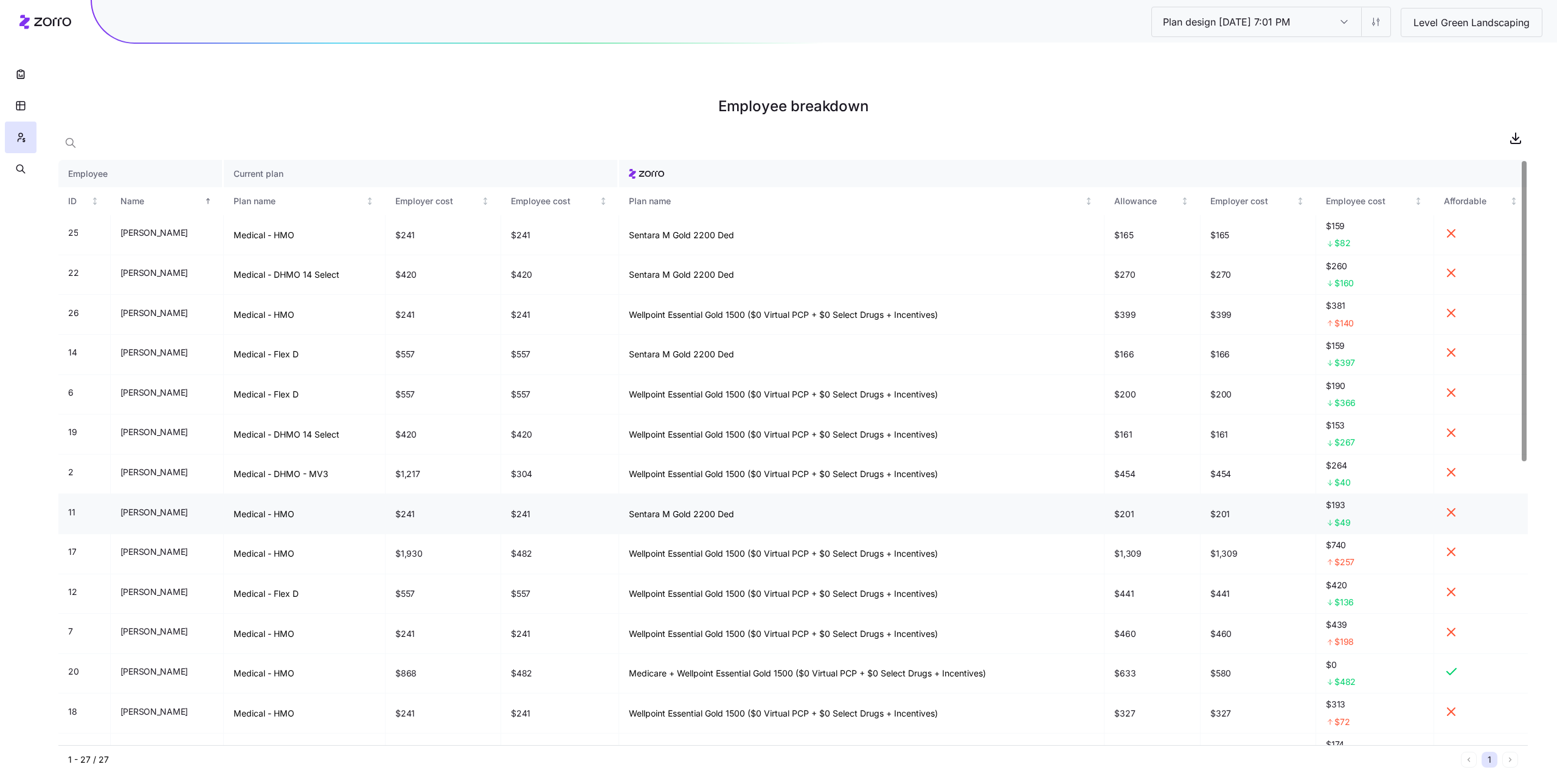
click at [1231, 499] on td "$201" at bounding box center [1258, 514] width 115 height 40
click at [926, 126] on div at bounding box center [793, 137] width 1469 height 24
click at [1209, 92] on h1 "Employee breakdown" at bounding box center [793, 107] width 1469 height 29
click at [16, 65] on button "button" at bounding box center [20, 74] width 31 height 31
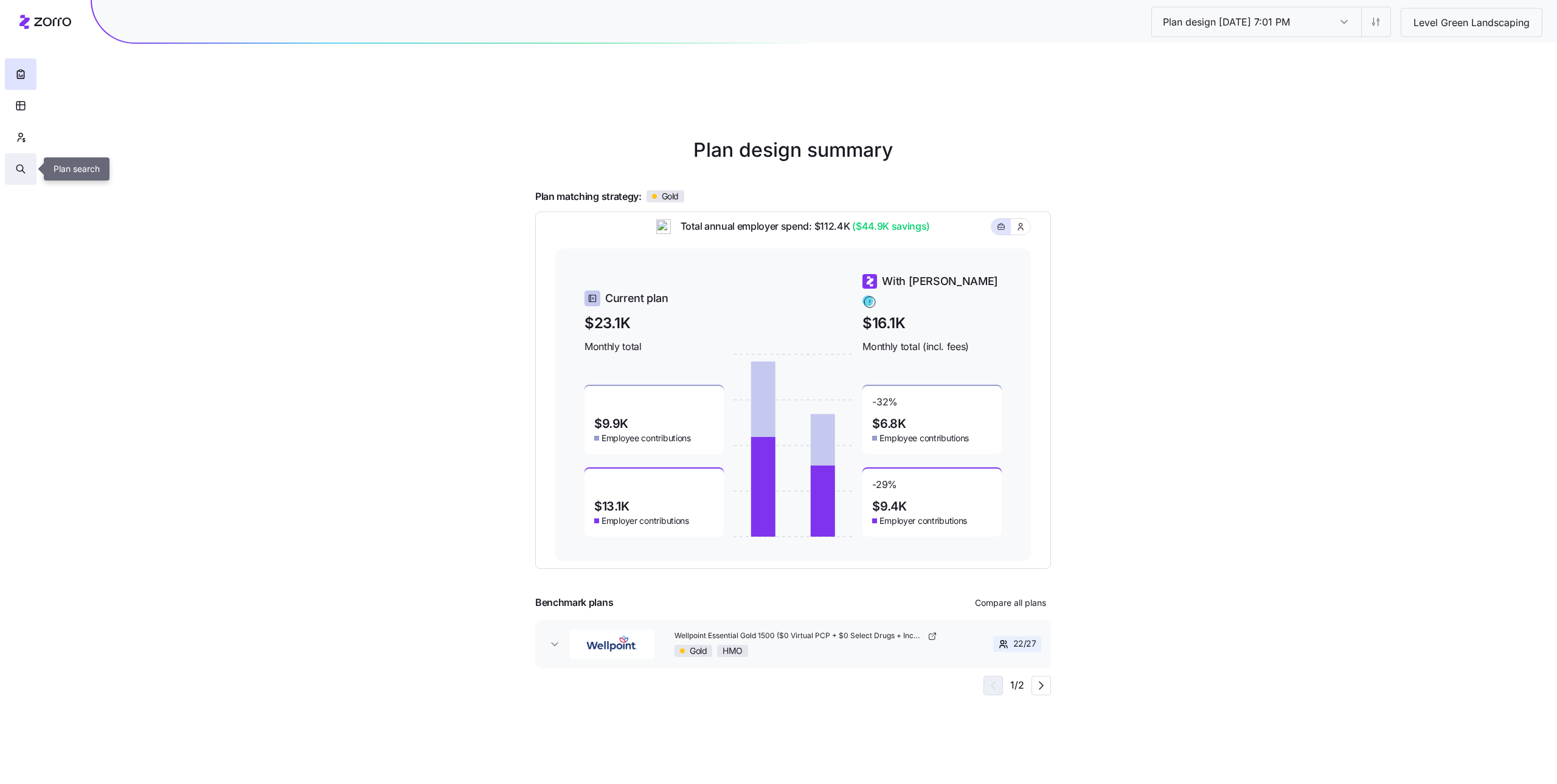
click at [32, 174] on button "button" at bounding box center [20, 169] width 31 height 31
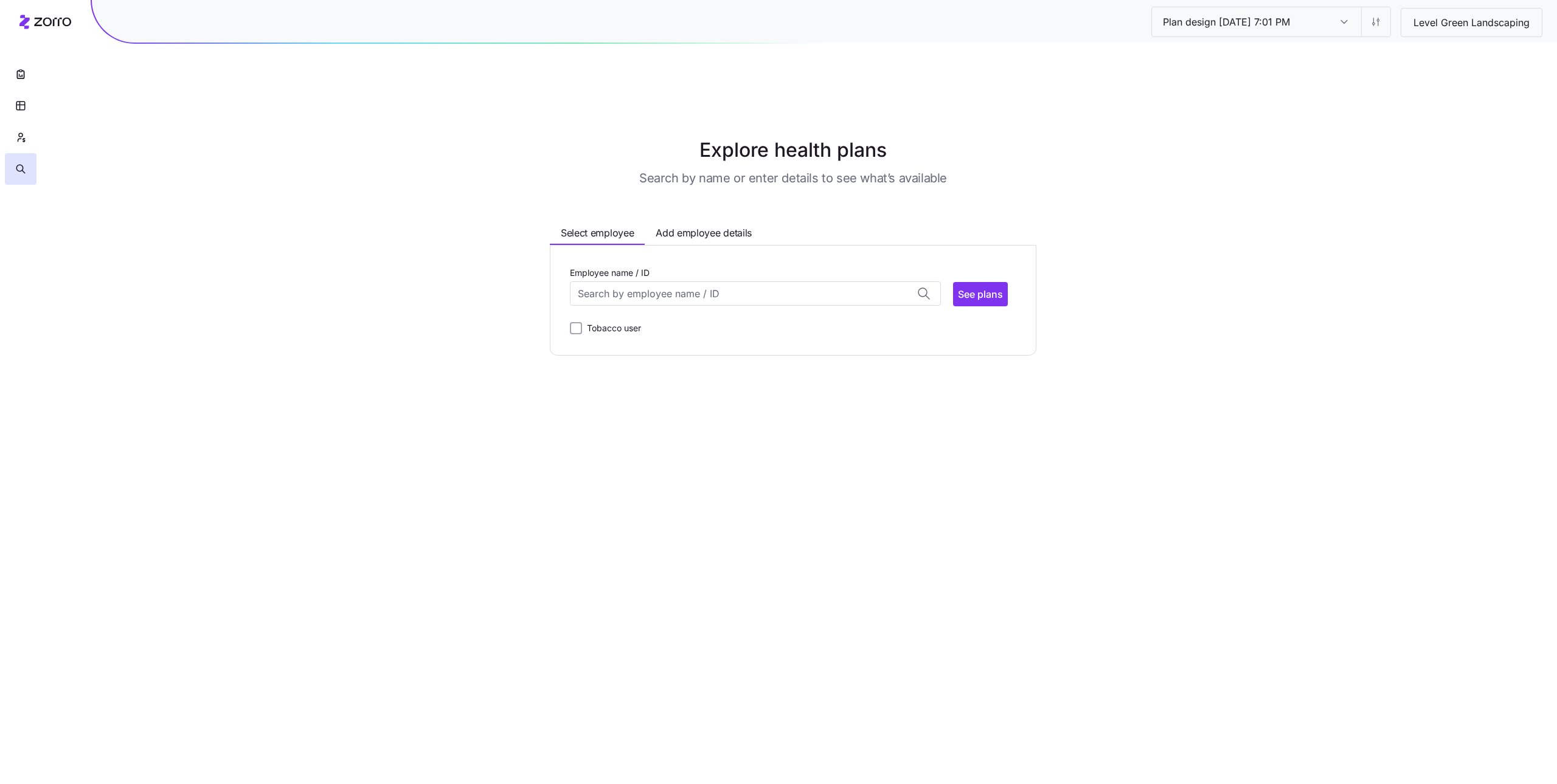
click at [856, 265] on div "Employee name / ID" at bounding box center [755, 285] width 371 height 42
click at [849, 282] on input "Employee name / ID" at bounding box center [755, 293] width 371 height 24
click at [814, 314] on div "Addison Swisher (24) ID: 25 | zip code: 20109" at bounding box center [755, 331] width 366 height 35
click at [988, 287] on span "See plans" at bounding box center [981, 294] width 45 height 15
type input "Addison Swisher (ID: 25)"
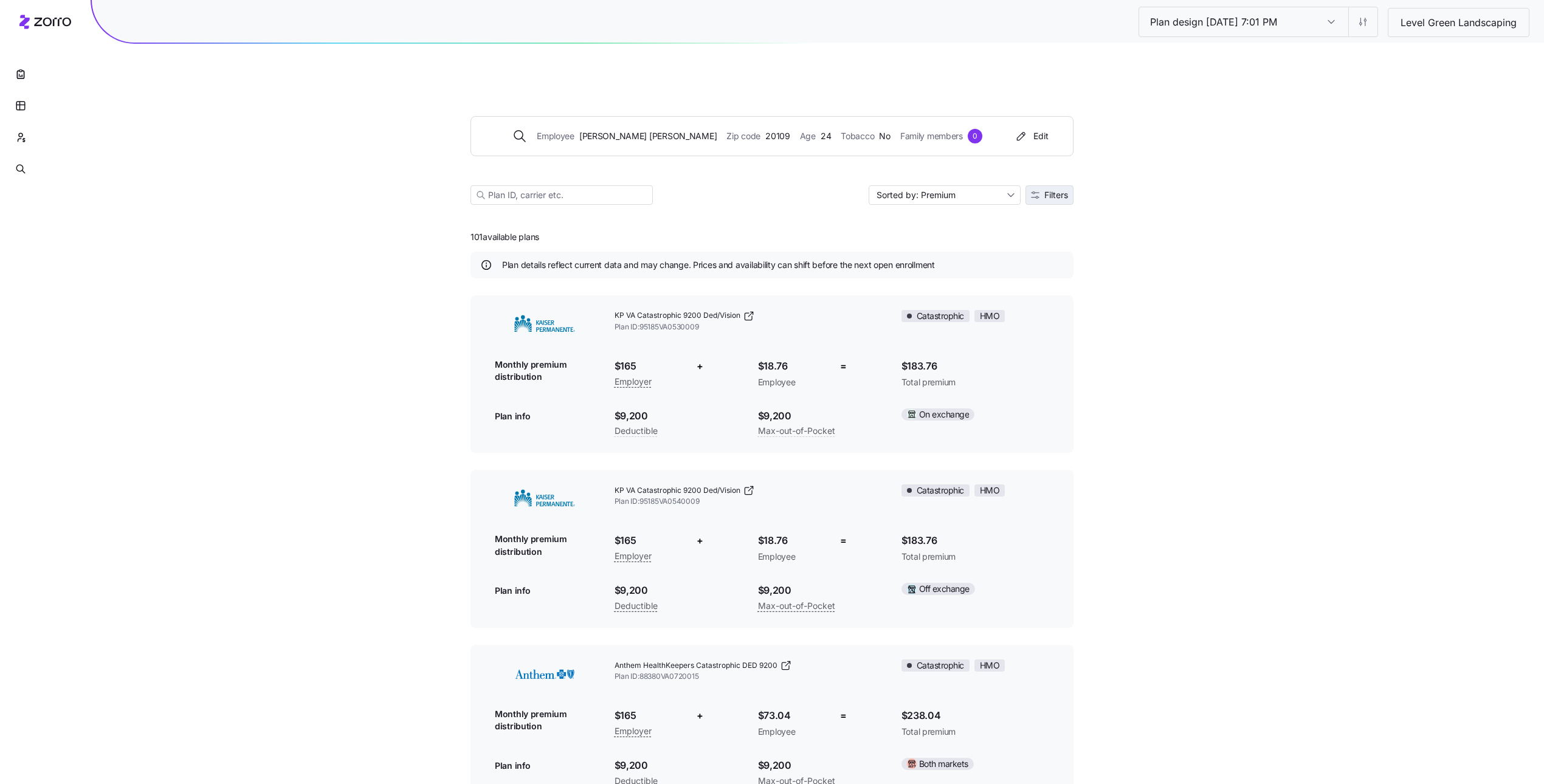
drag, startPoint x: 1042, startPoint y: 155, endPoint x: 1047, endPoint y: 165, distance: 11.2
click at [1042, 155] on div "Employee Addison Swisher Zip code 20109 Age 24 Tobacco No Family members 0 Edit…" at bounding box center [772, 146] width 603 height 147
click at [1049, 191] on span "Filters" at bounding box center [1056, 196] width 23 height 9
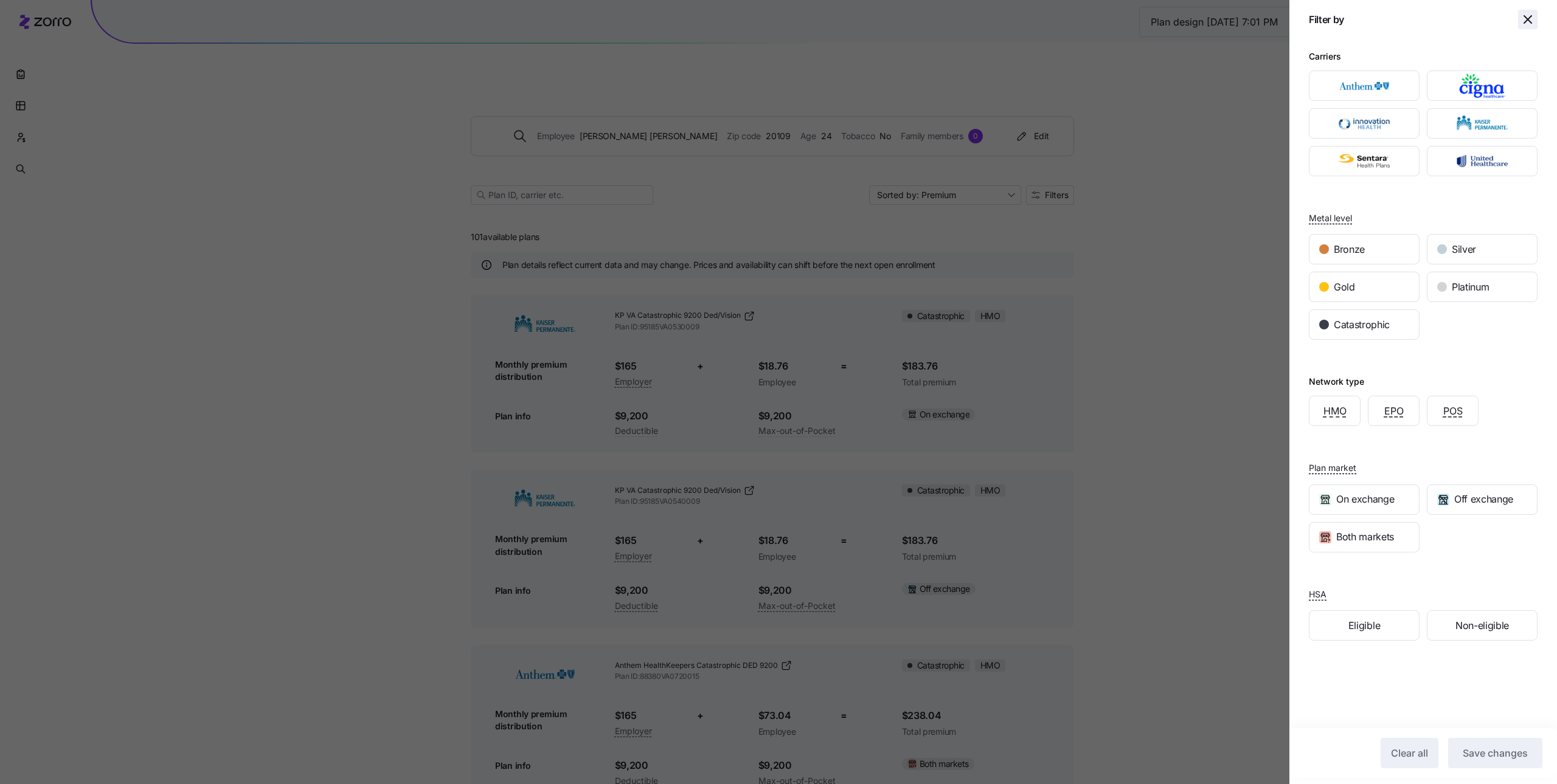
click at [1520, 28] on button "button" at bounding box center [1528, 19] width 20 height 20
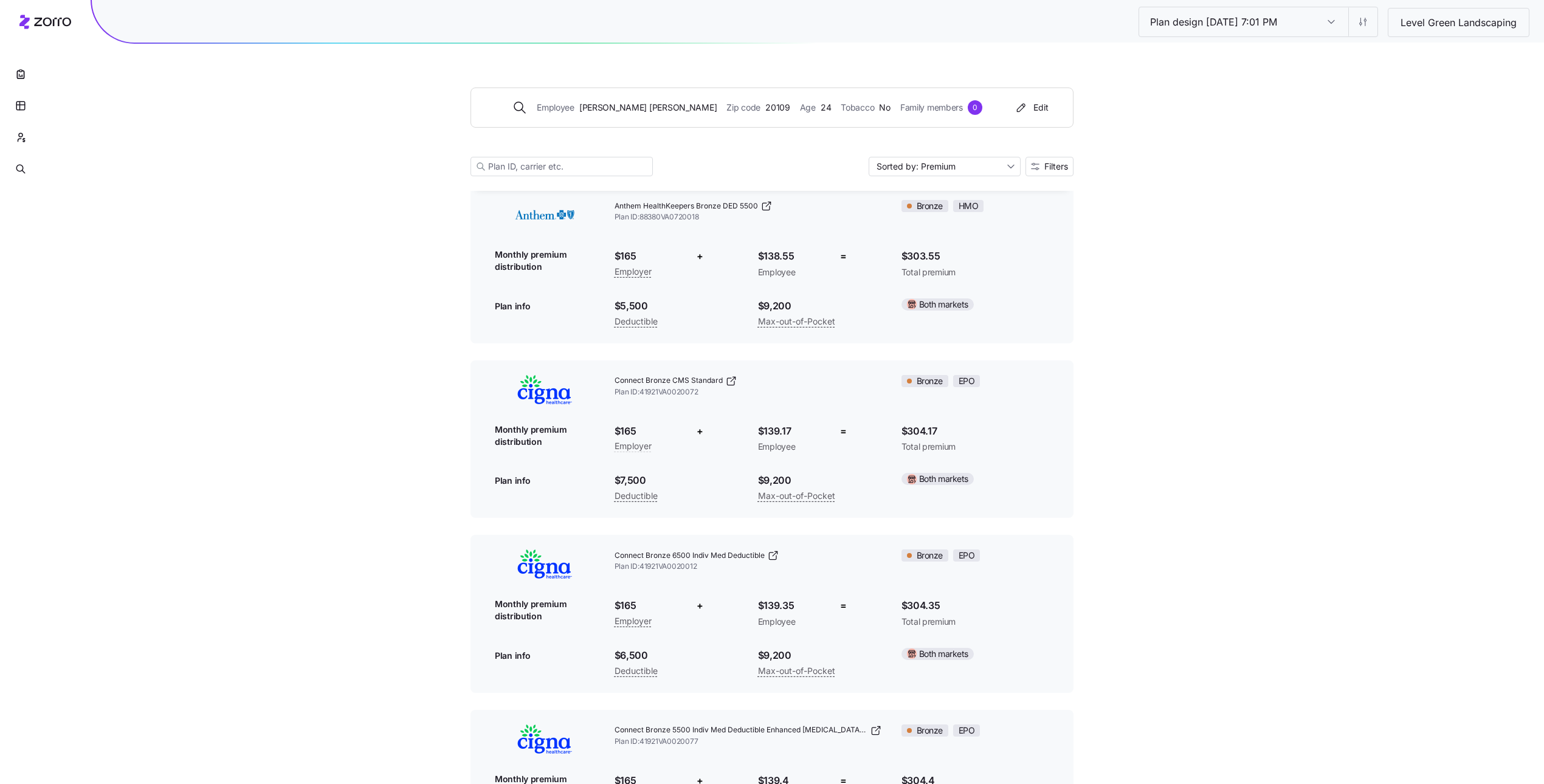
scroll to position [3965, 0]
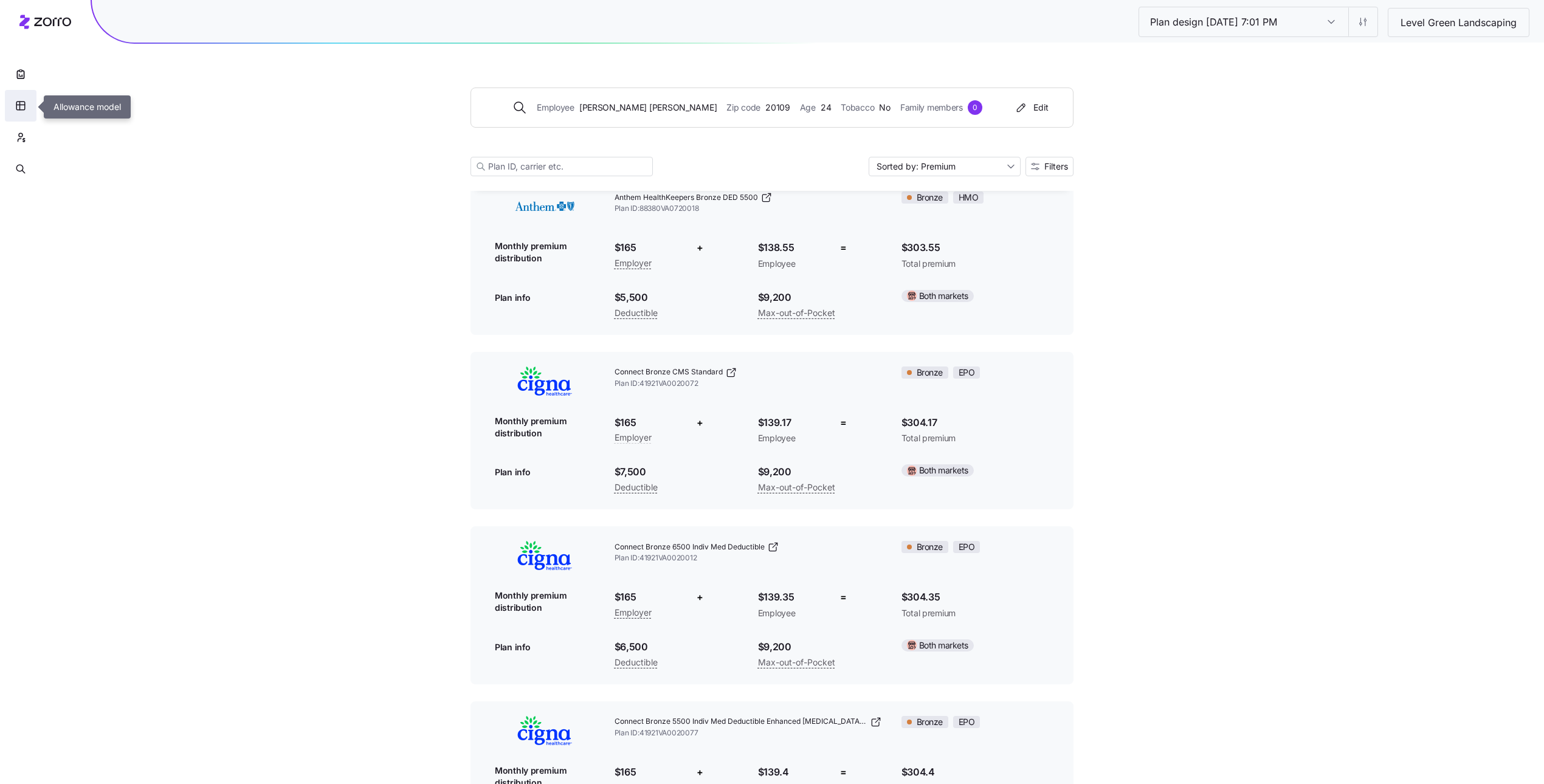
drag, startPoint x: 18, startPoint y: 98, endPoint x: 91, endPoint y: 168, distance: 101.1
click at [18, 97] on button "button" at bounding box center [20, 105] width 31 height 31
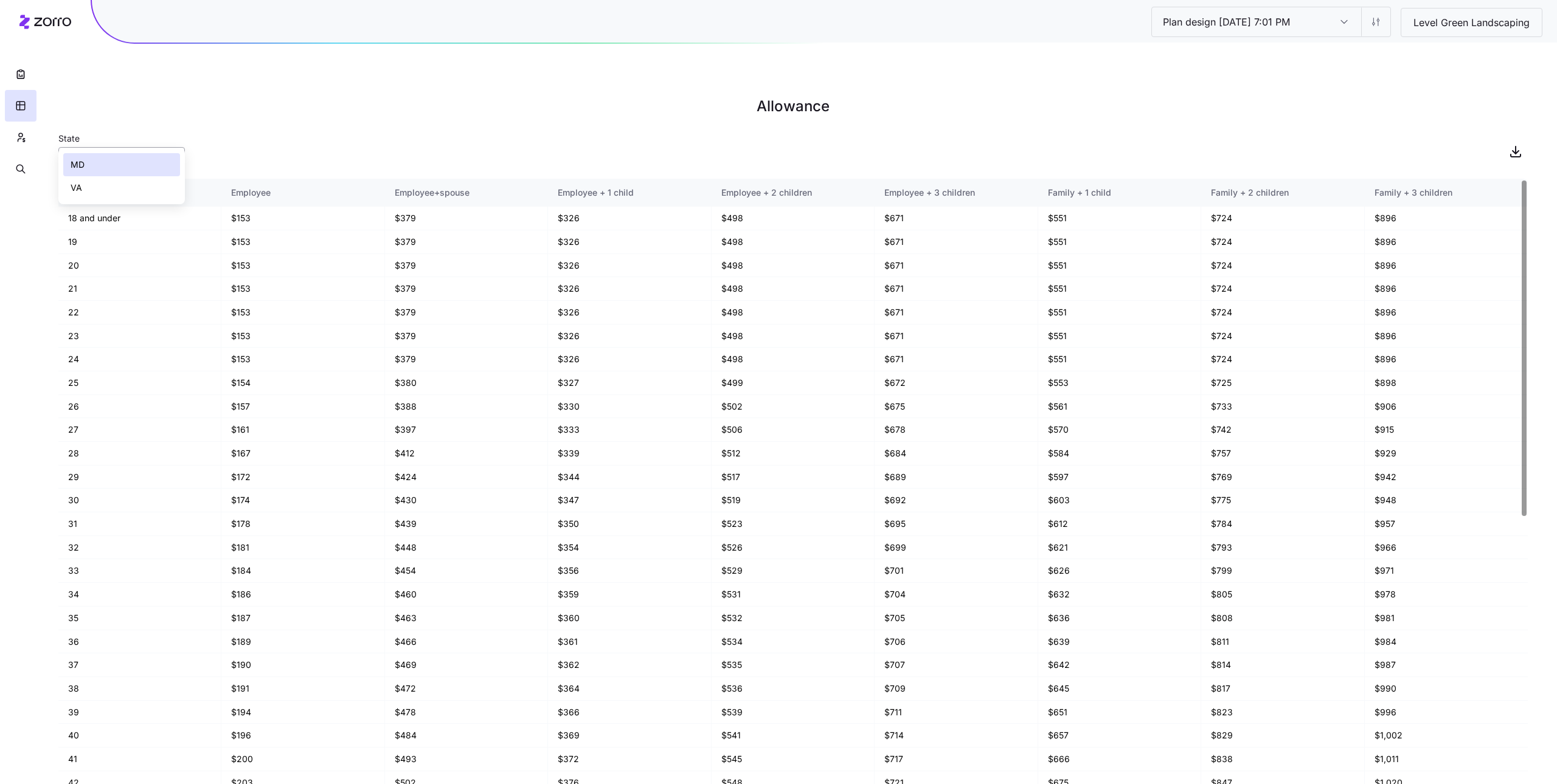
click at [156, 147] on input "MD" at bounding box center [121, 159] width 126 height 24
click at [94, 181] on div "VA" at bounding box center [122, 188] width 117 height 23
type input "VA"
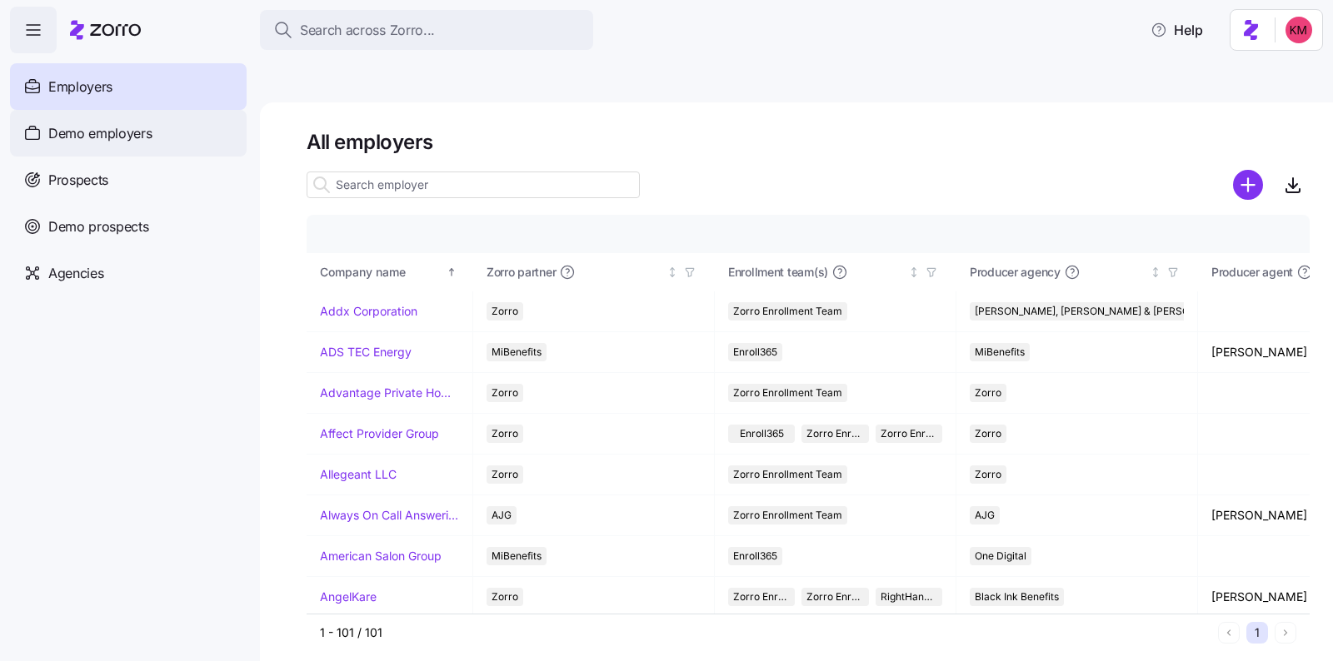
click at [112, 142] on span "Demo employers" at bounding box center [100, 133] width 104 height 21
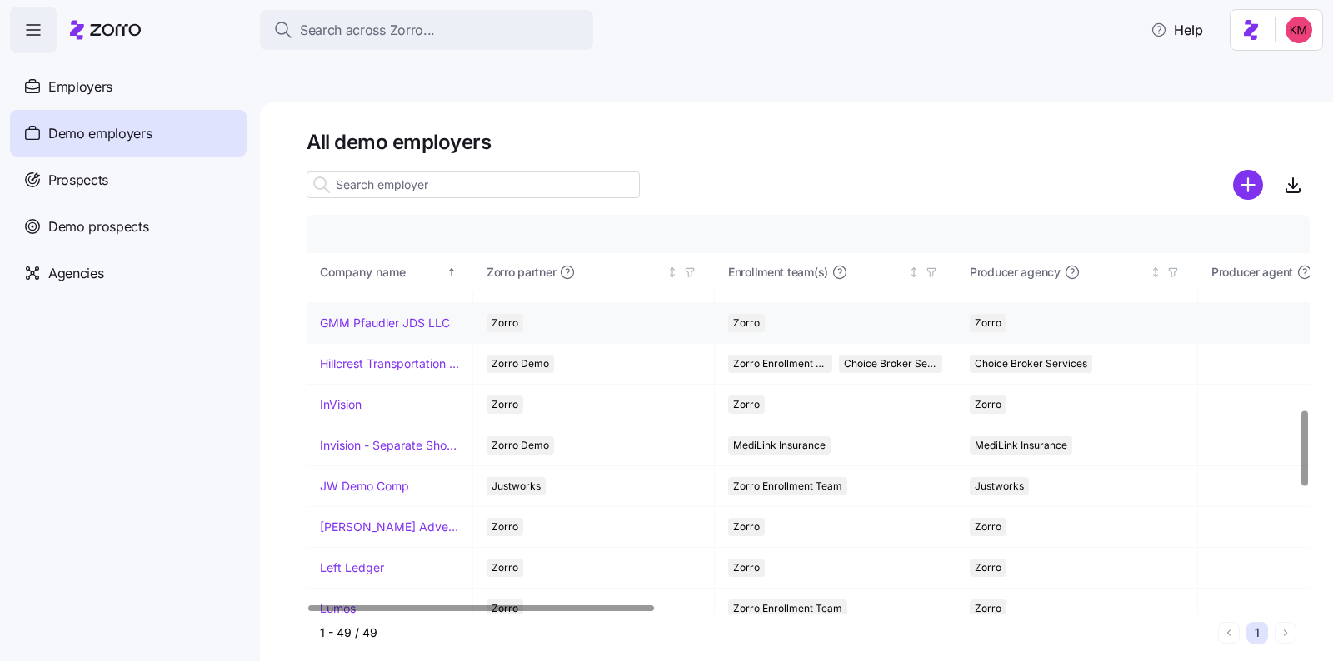
scroll to position [1038, 0]
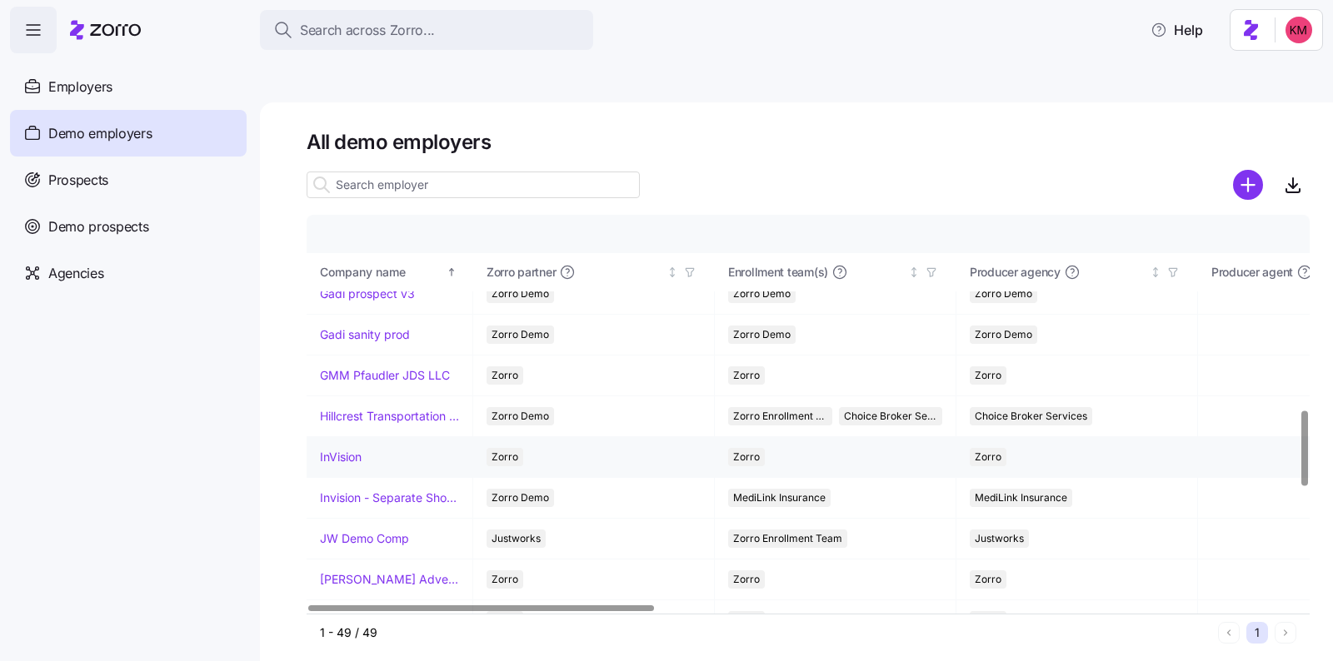
click at [336, 449] on link "InVision" at bounding box center [341, 457] width 42 height 17
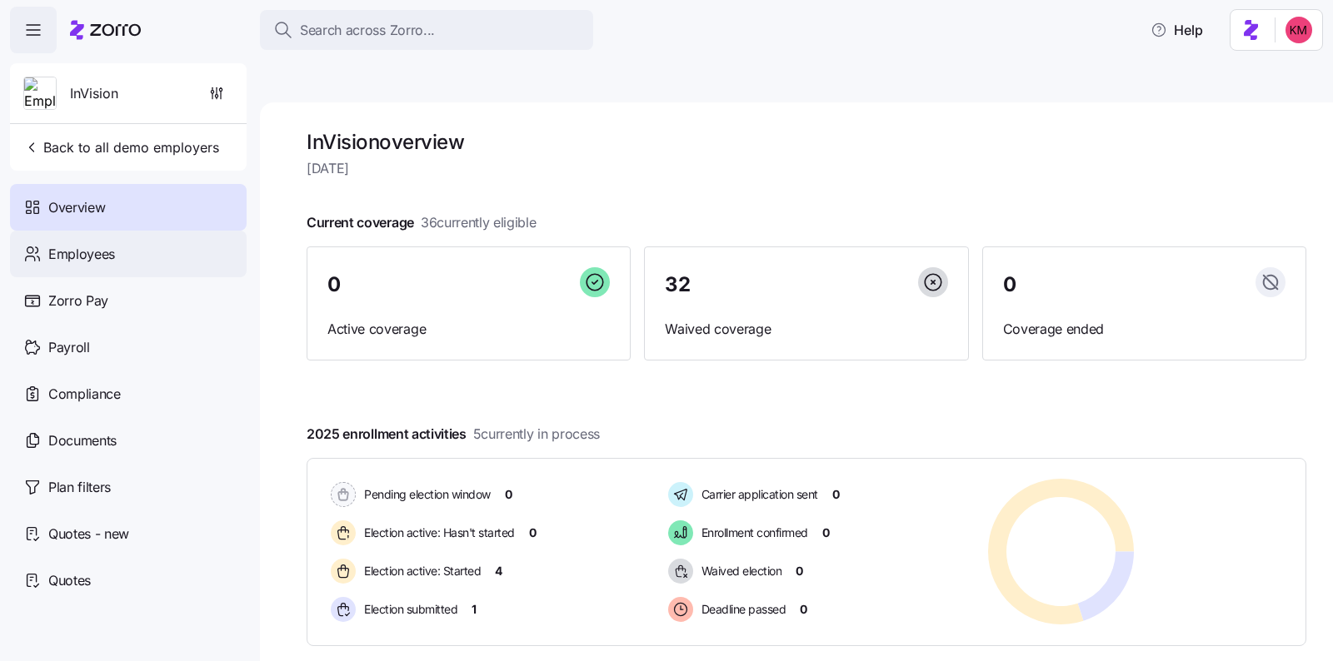
click at [127, 258] on div "Employees" at bounding box center [128, 254] width 237 height 47
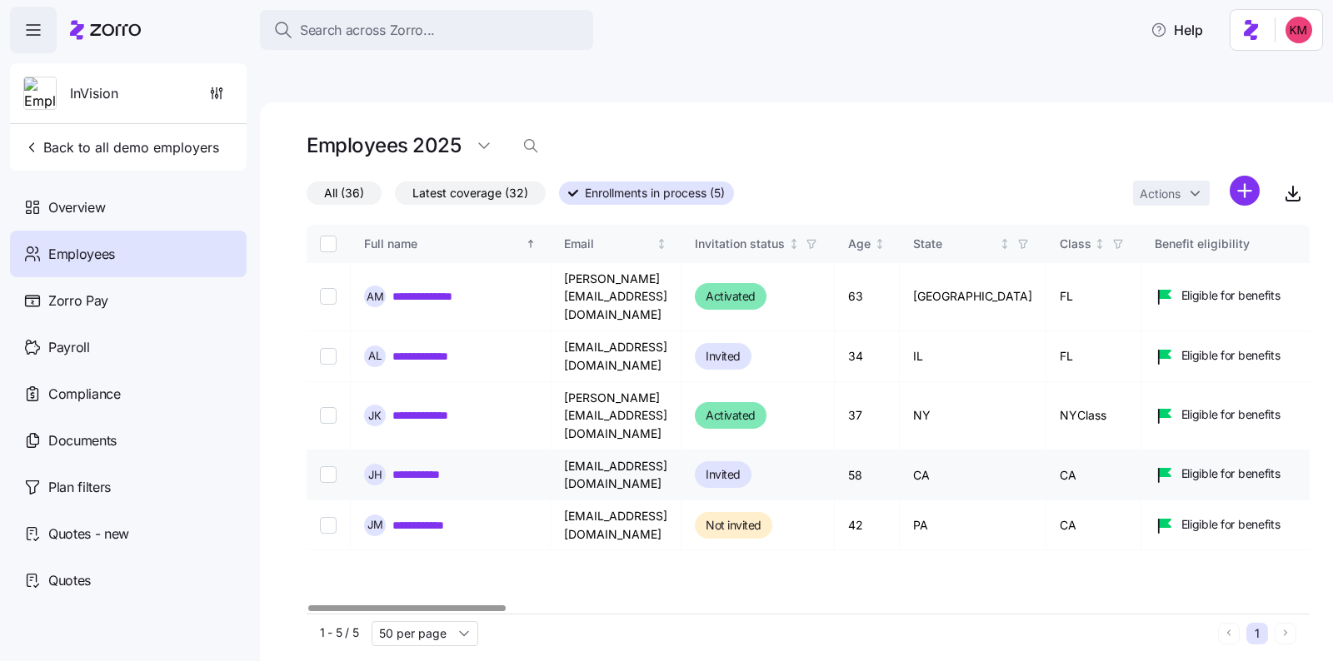
click at [421, 466] on link "**********" at bounding box center [423, 474] width 63 height 17
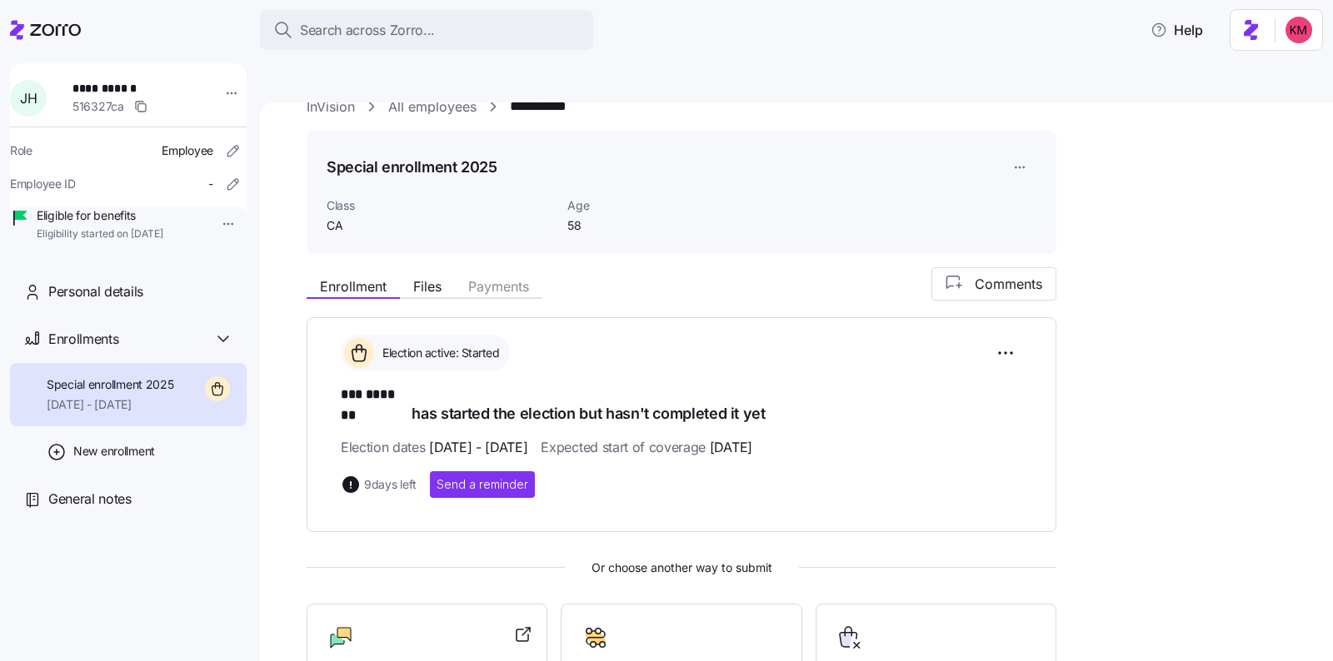
scroll to position [211, 0]
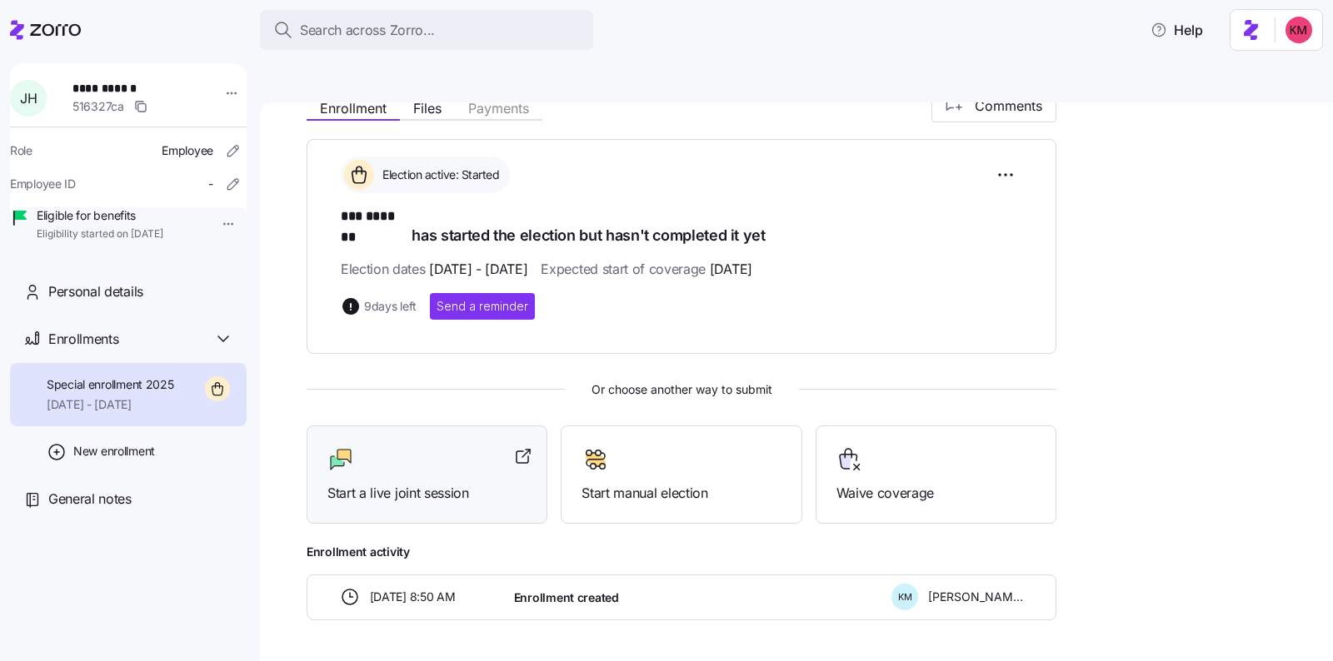
click at [403, 446] on div at bounding box center [426, 459] width 199 height 27
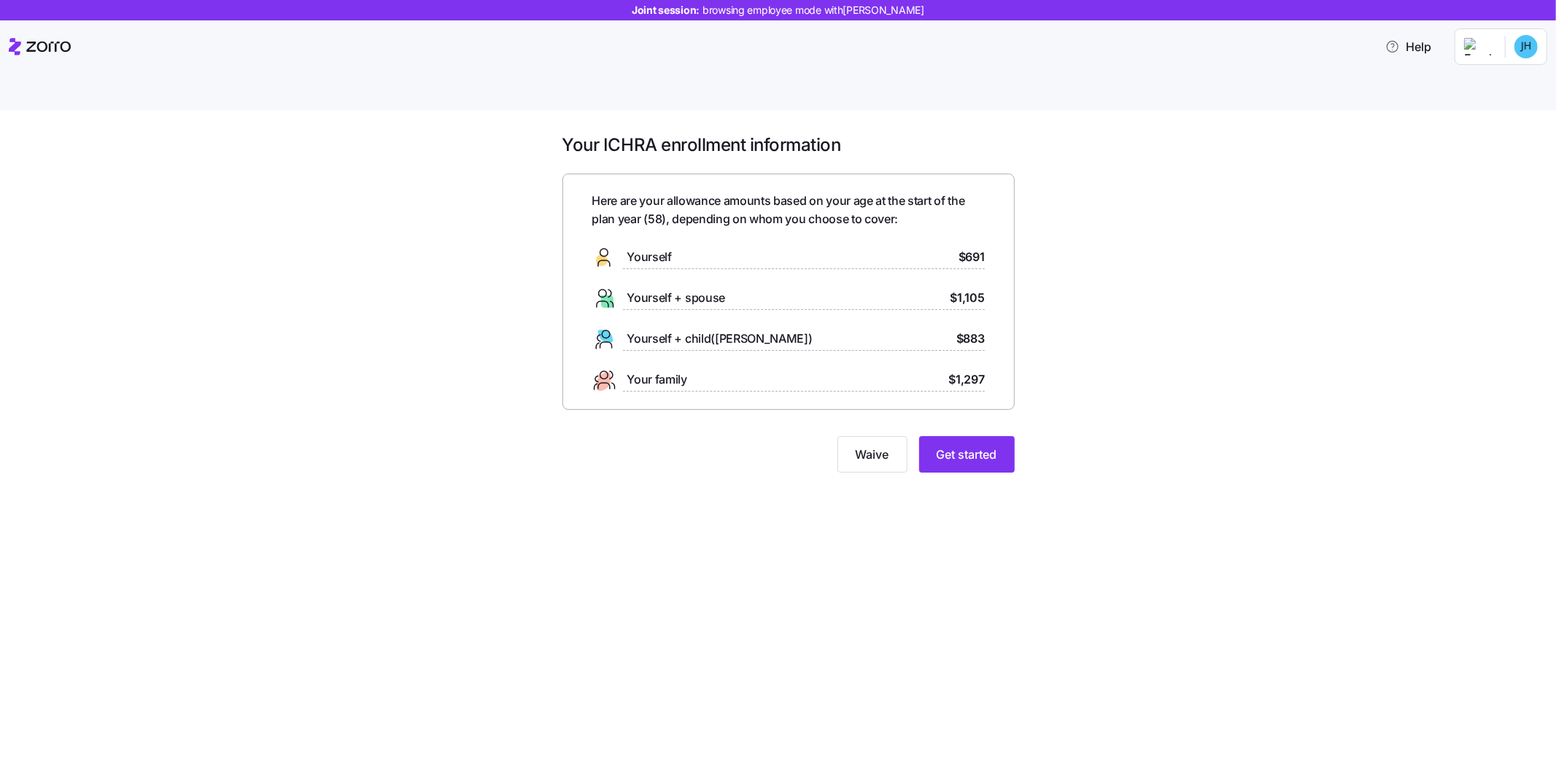
click at [1036, 442] on div "Your ICHRA enrollment information Here are your allowance amounts based on your…" at bounding box center [789, 311] width 1495 height 357
click at [960, 446] on span "Get started" at bounding box center [966, 455] width 60 height 18
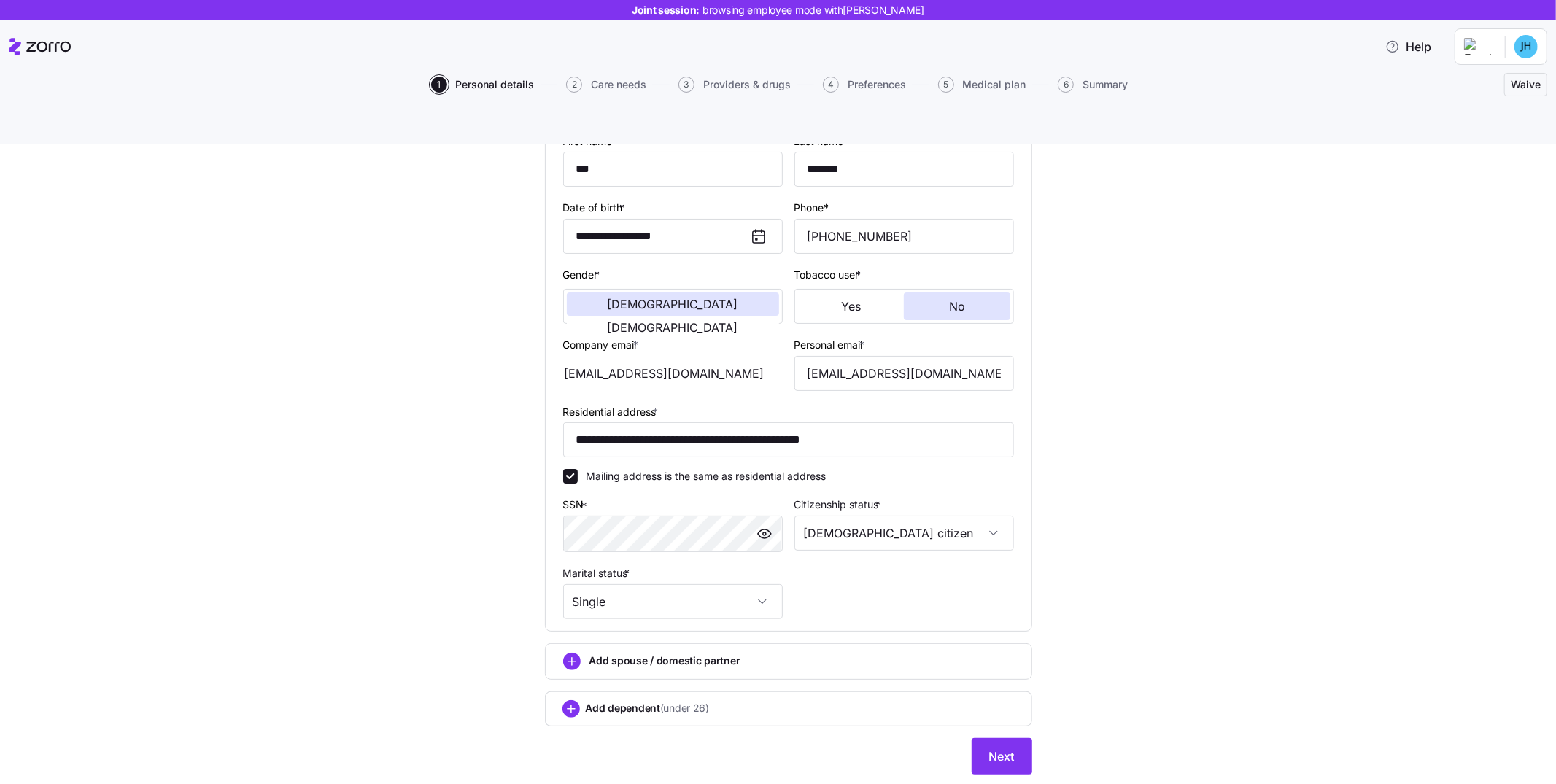
scroll to position [176, 0]
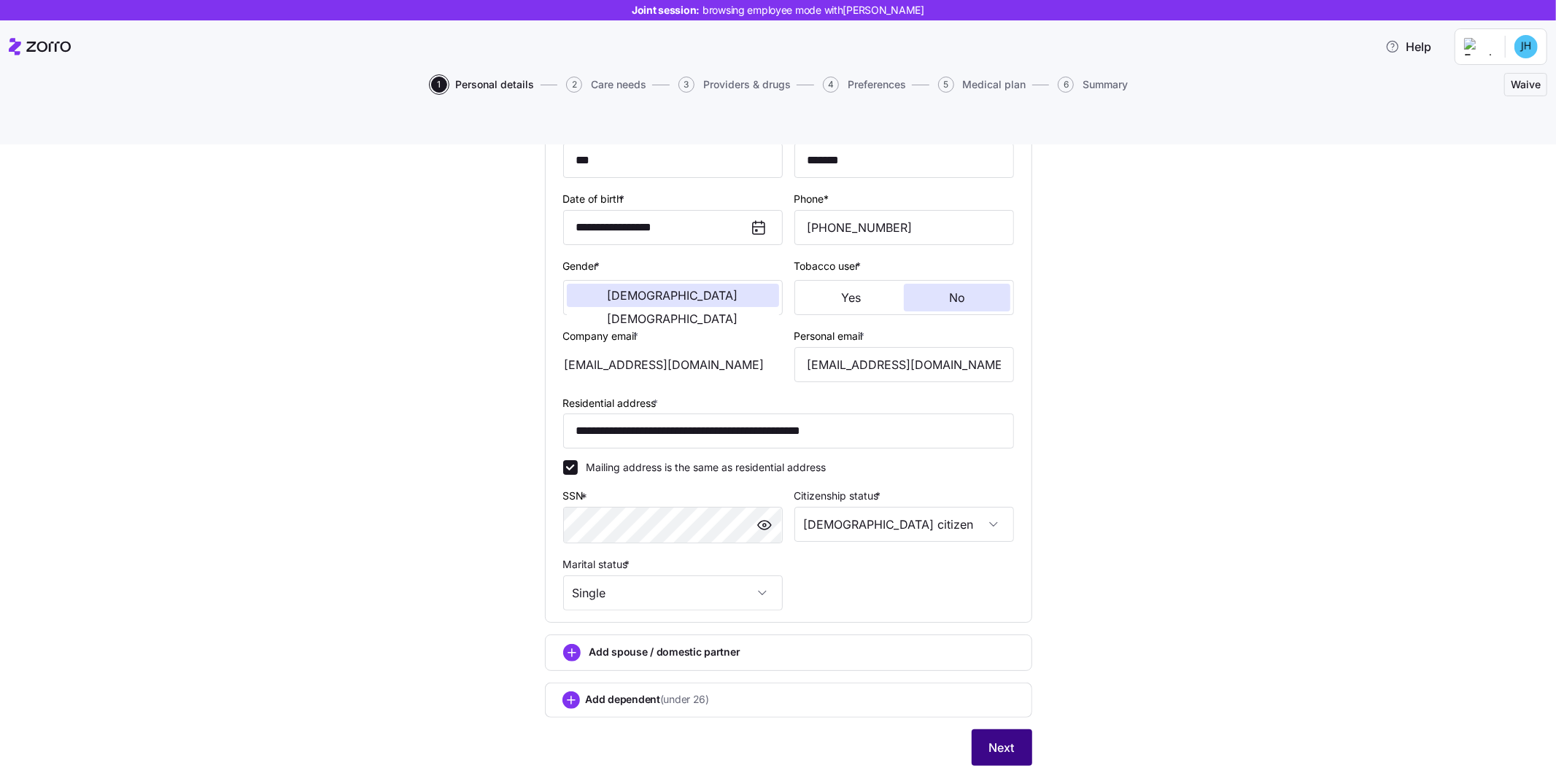
click at [1010, 513] on button "Next" at bounding box center [1001, 748] width 60 height 37
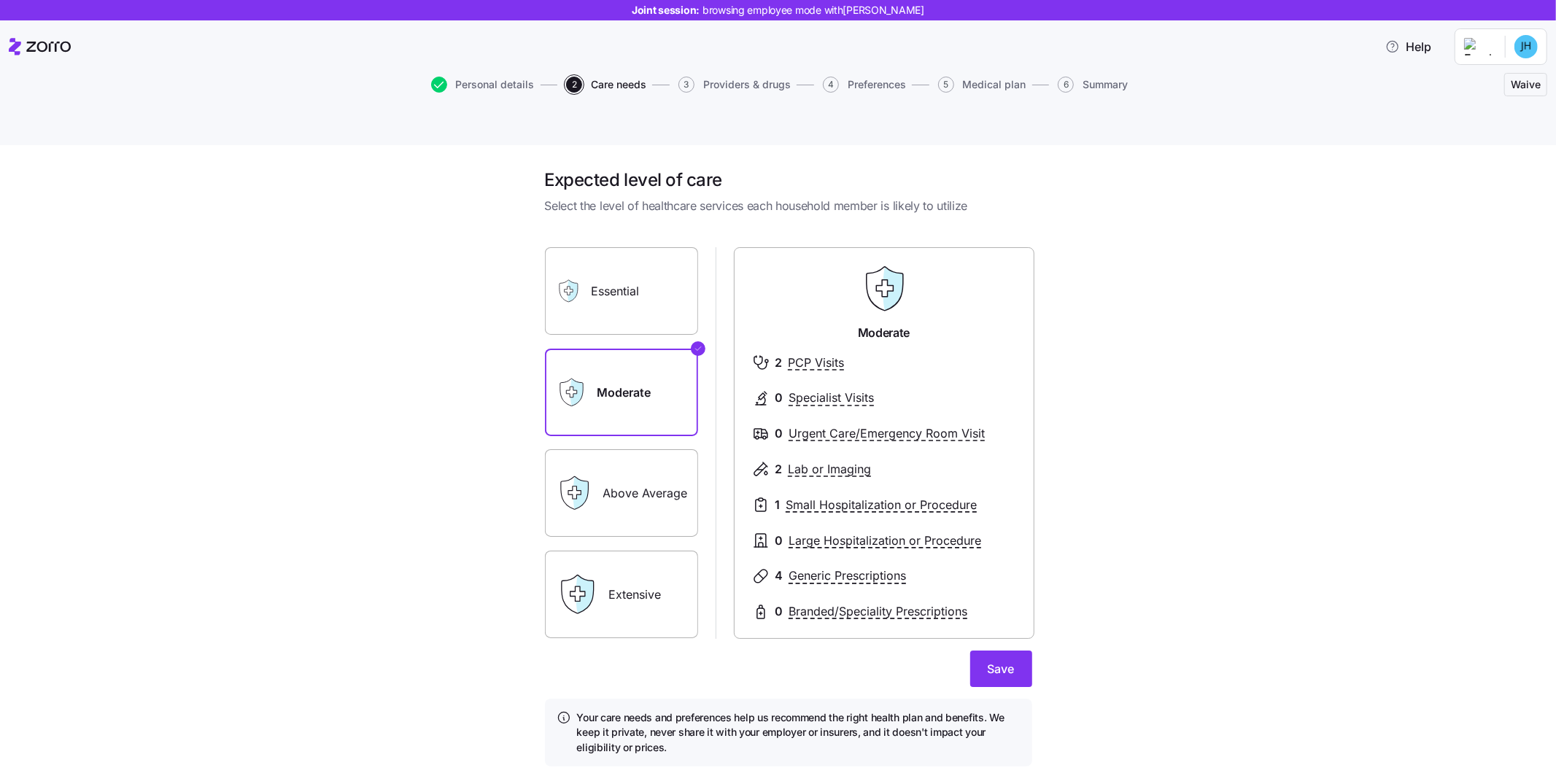
click at [606, 264] on label "Essential" at bounding box center [621, 291] width 153 height 88
click at [0, 0] on input "Essential" at bounding box center [0, 0] width 0 height 0
click at [656, 365] on label "Moderate" at bounding box center [621, 392] width 153 height 88
click at [0, 0] on input "Moderate" at bounding box center [0, 0] width 0 height 0
click at [644, 449] on label "Above Average" at bounding box center [621, 493] width 153 height 88
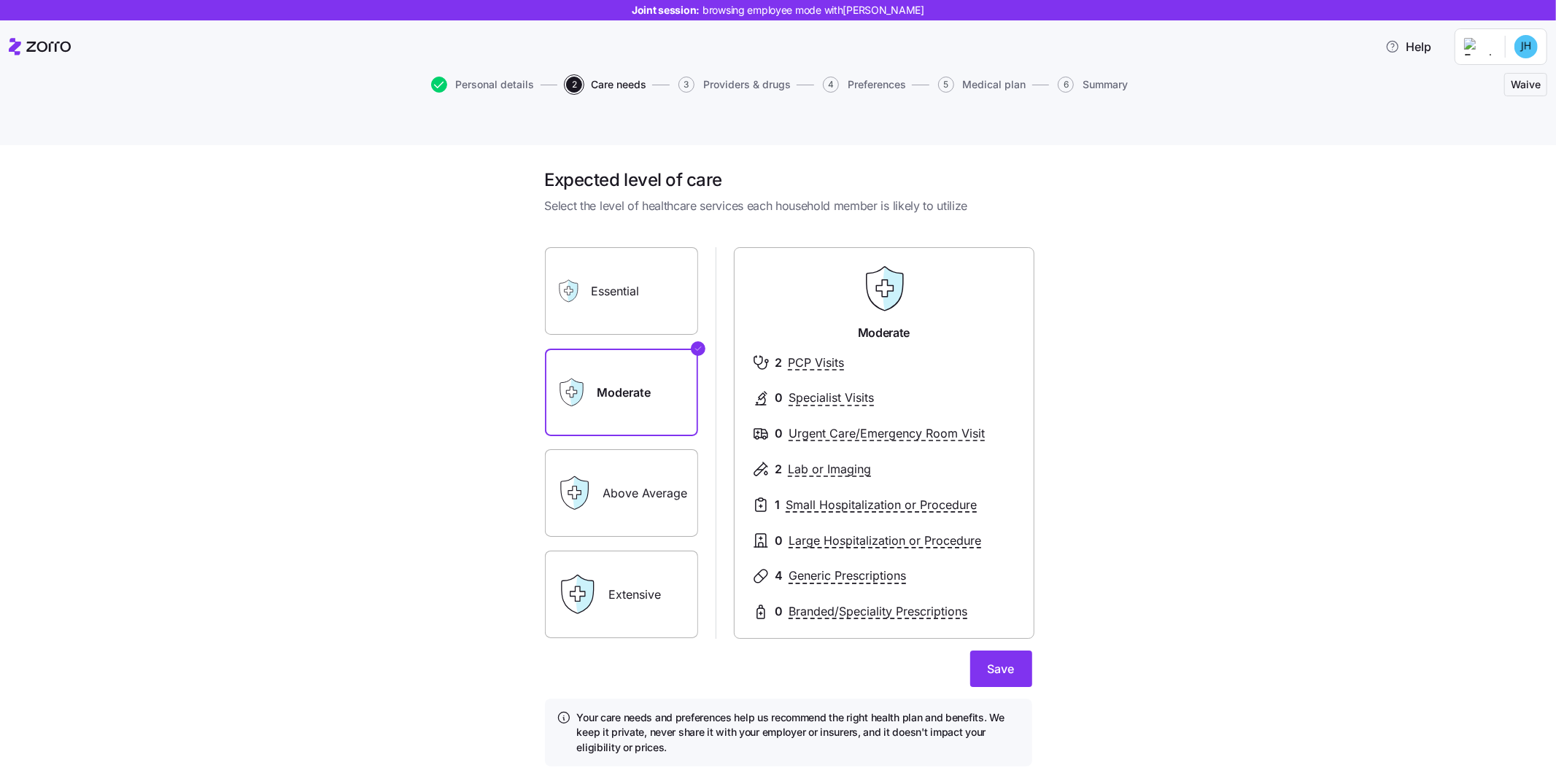
click at [0, 0] on input "Above Average" at bounding box center [0, 0] width 0 height 0
click at [640, 513] on label "Extensive" at bounding box center [621, 595] width 153 height 88
click at [0, 0] on input "Extensive" at bounding box center [0, 0] width 0 height 0
click at [641, 363] on label "Moderate" at bounding box center [621, 392] width 153 height 88
click at [0, 0] on input "Moderate" at bounding box center [0, 0] width 0 height 0
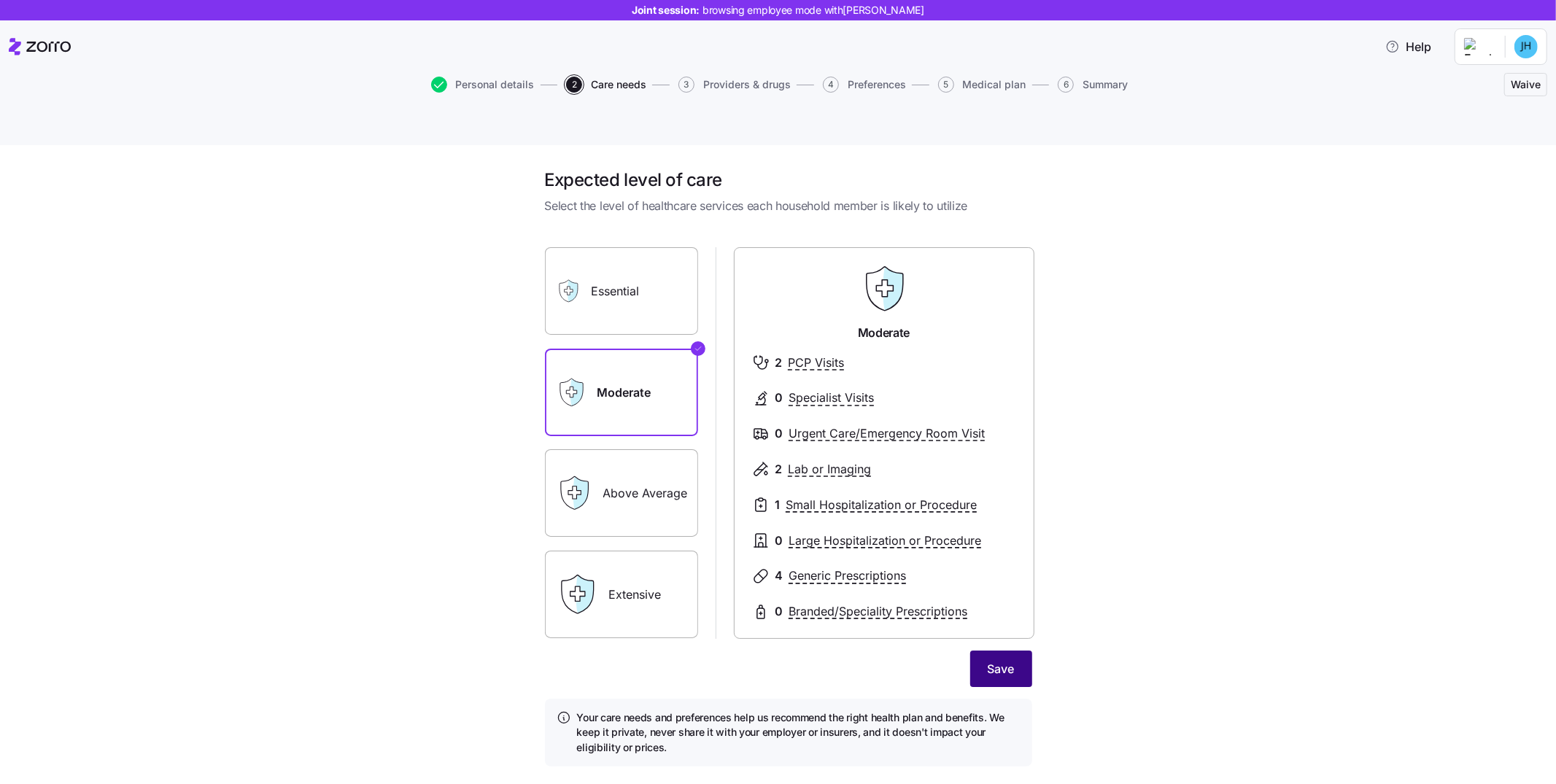
click at [1001, 513] on button "Save" at bounding box center [1001, 669] width 62 height 37
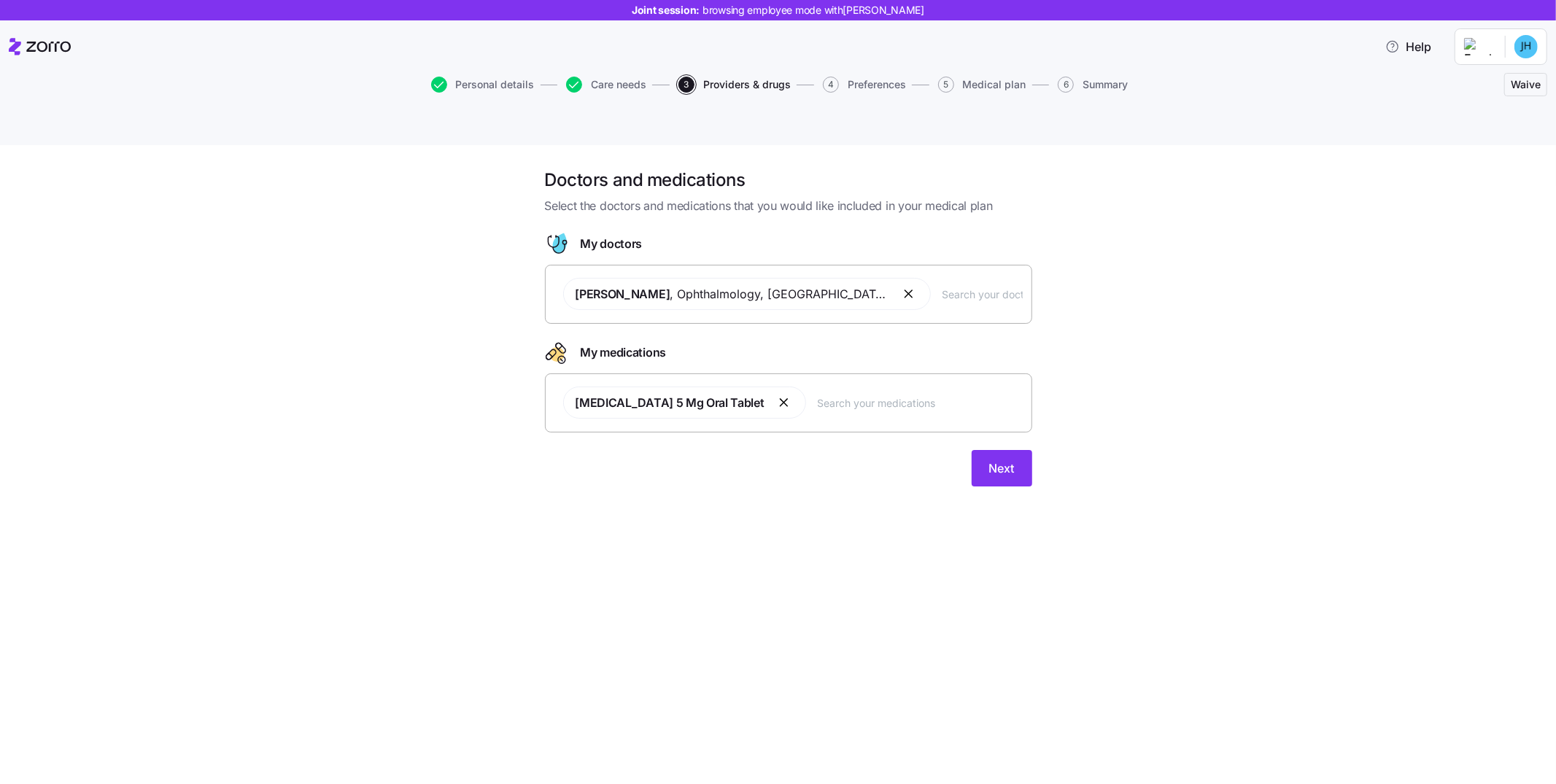
drag, startPoint x: 910, startPoint y: 259, endPoint x: 925, endPoint y: 259, distance: 15.0
click at [943, 286] on input "text" at bounding box center [983, 293] width 81 height 16
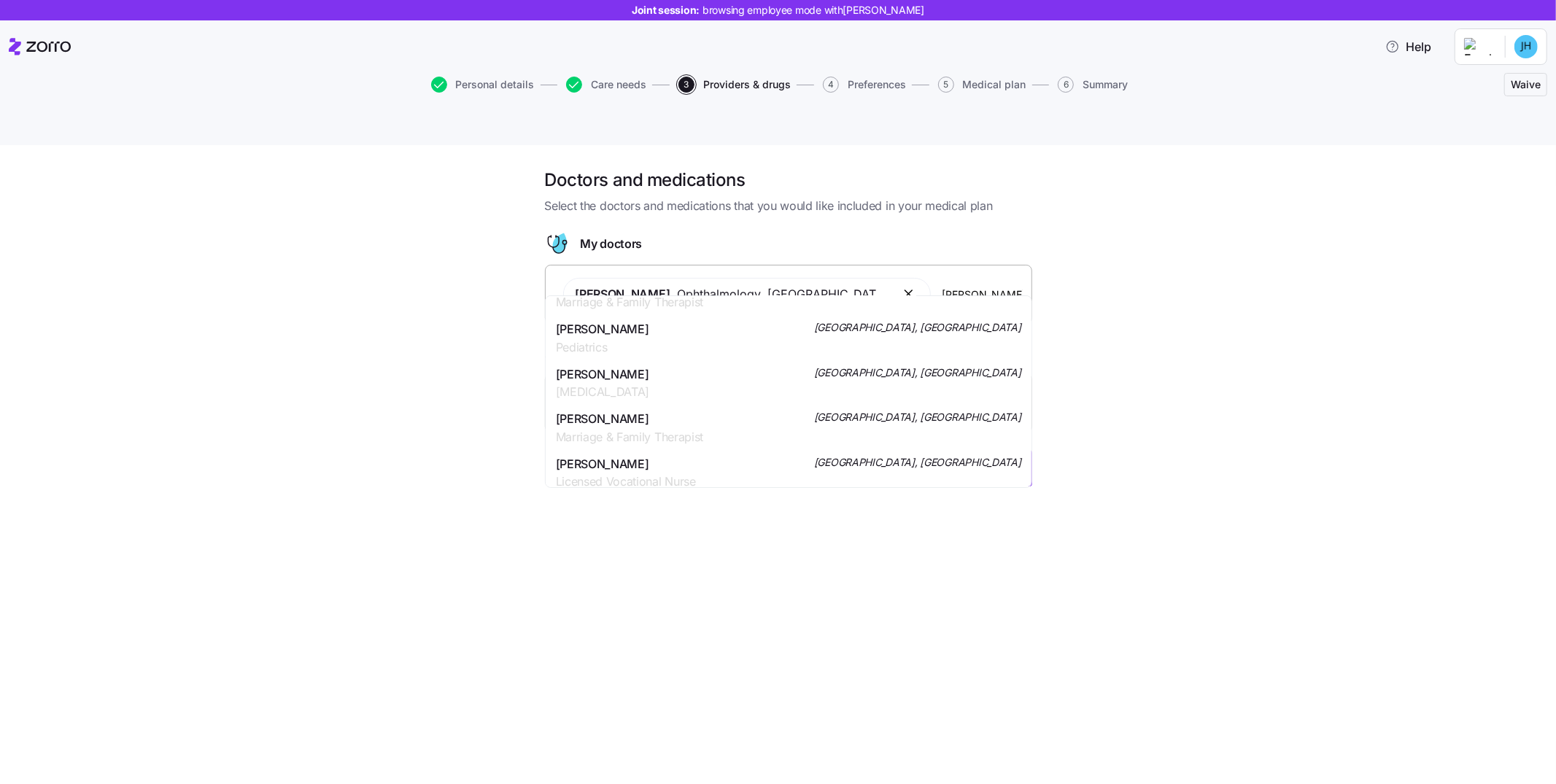
scroll to position [1557, 0]
type input "johnson"
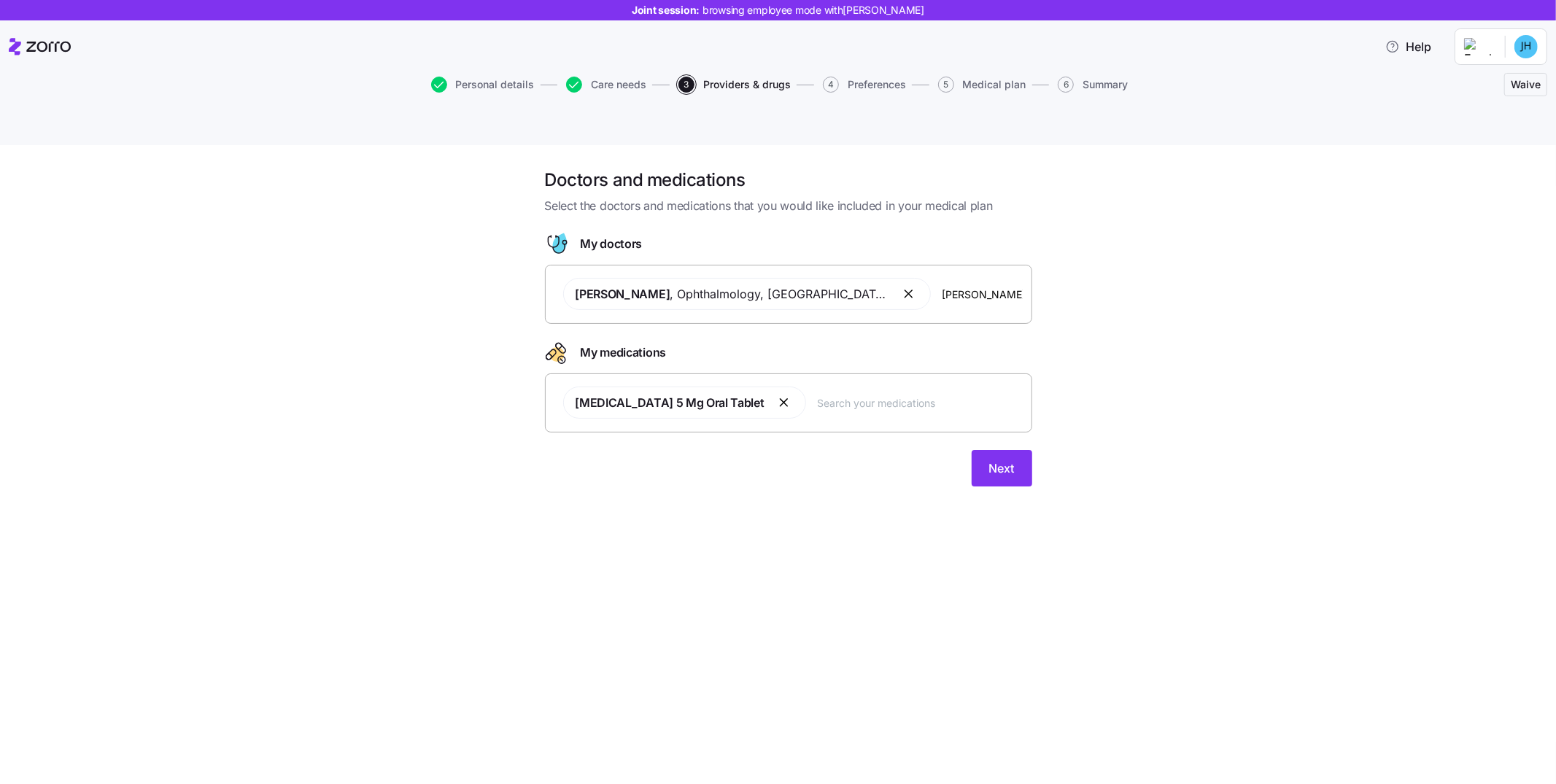
click at [1036, 404] on div "Doctors and medications Select the doctors and medications that you would like …" at bounding box center [789, 335] width 1495 height 335
click at [842, 379] on div "Lisinopril 5 Mg Oral Tablet" at bounding box center [789, 402] width 469 height 50
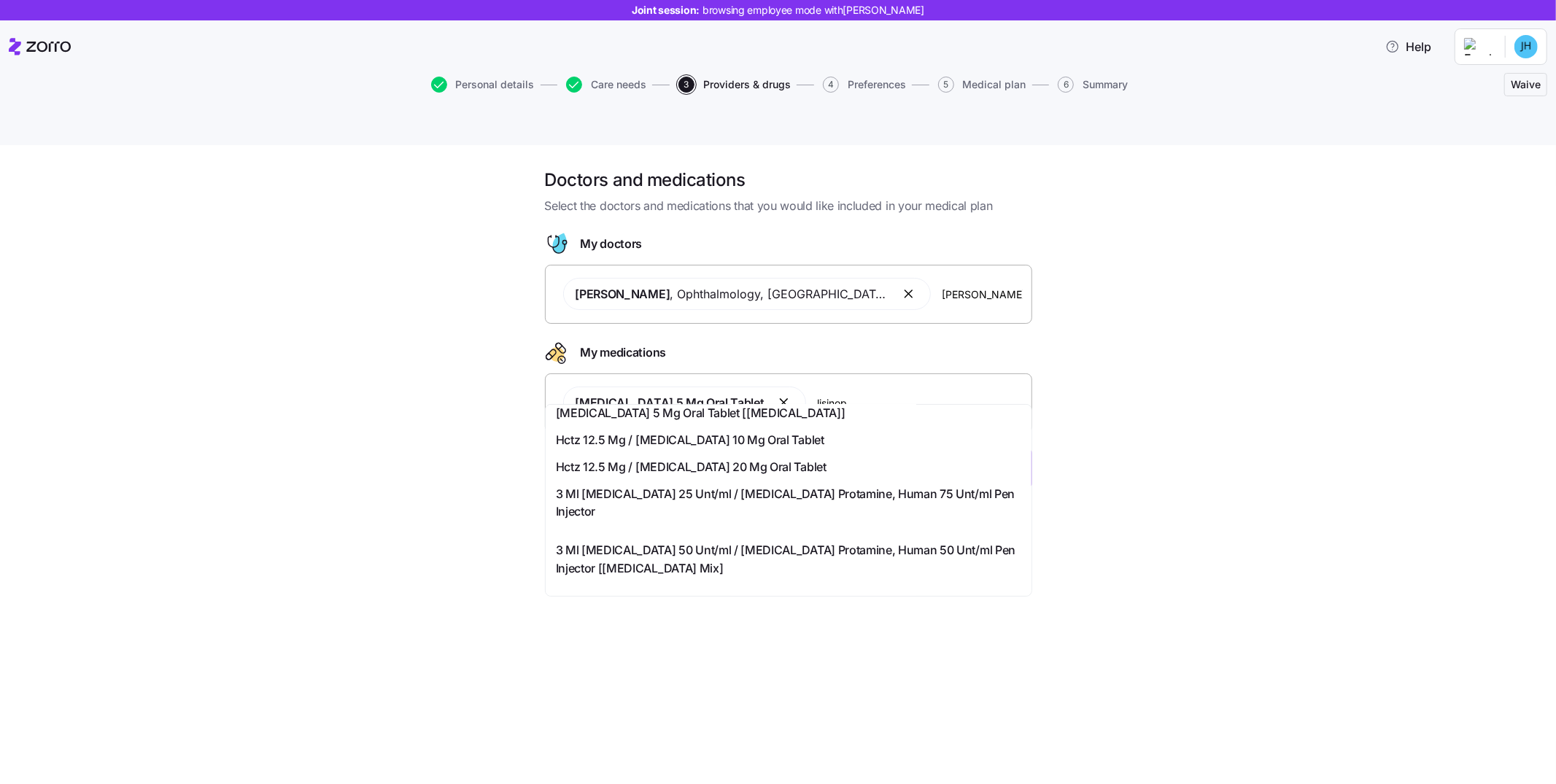
scroll to position [426, 0]
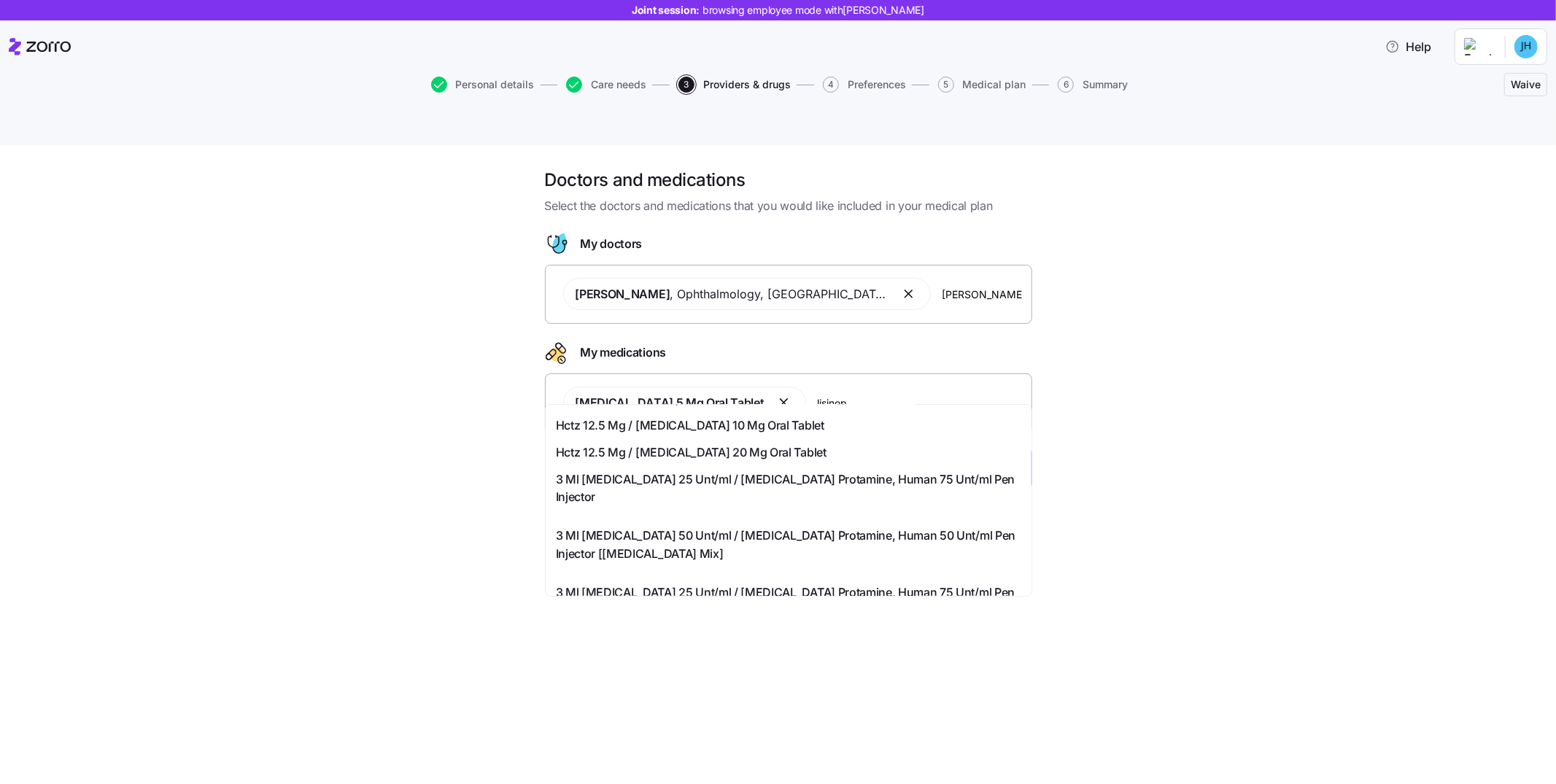
type input "lisinop"
click at [1036, 513] on div "Doctors and medications Select the doctors and medications that you would like …" at bounding box center [778, 482] width 1556 height 674
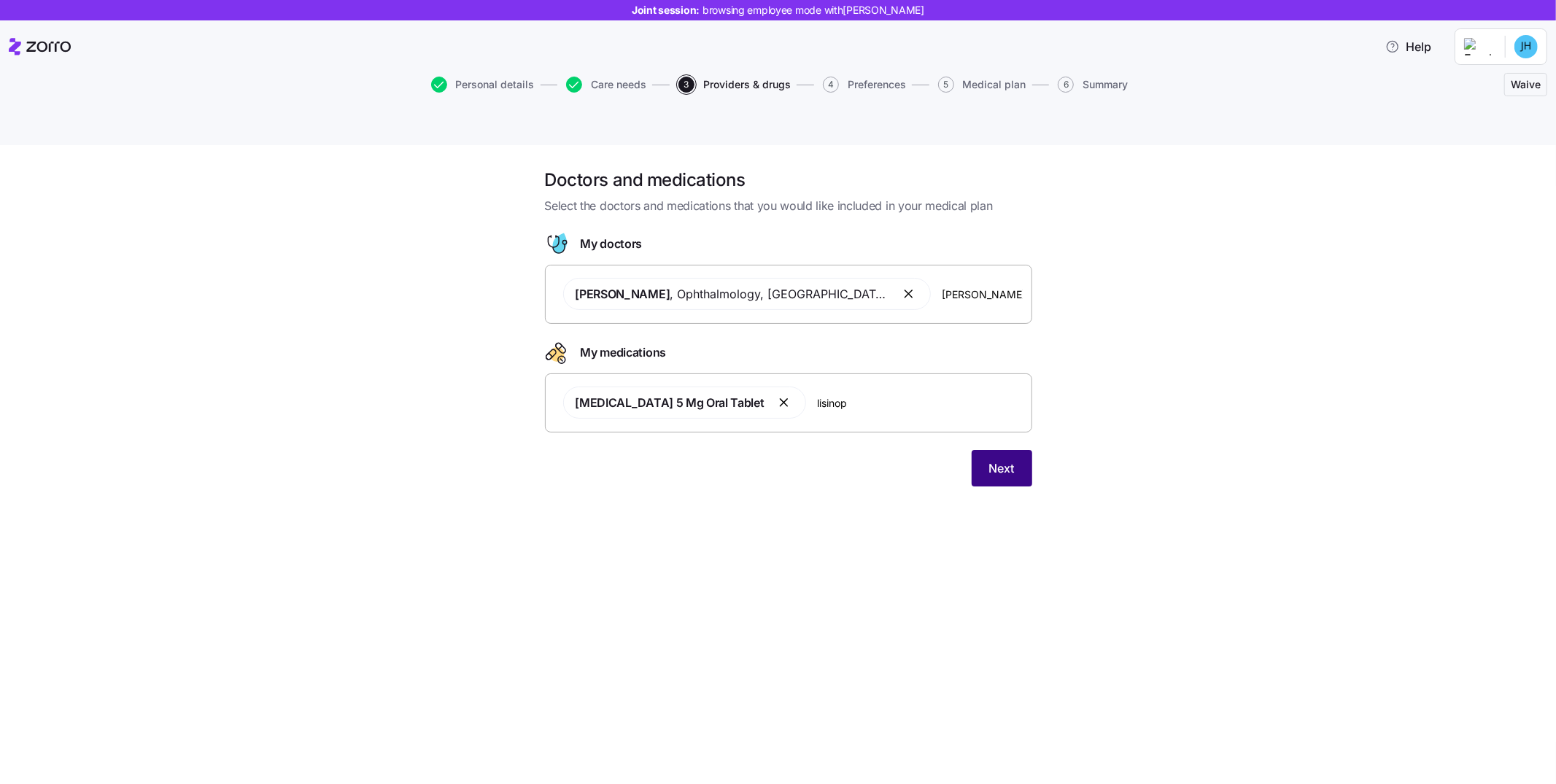
click at [1024, 450] on button "Next" at bounding box center [1001, 469] width 60 height 37
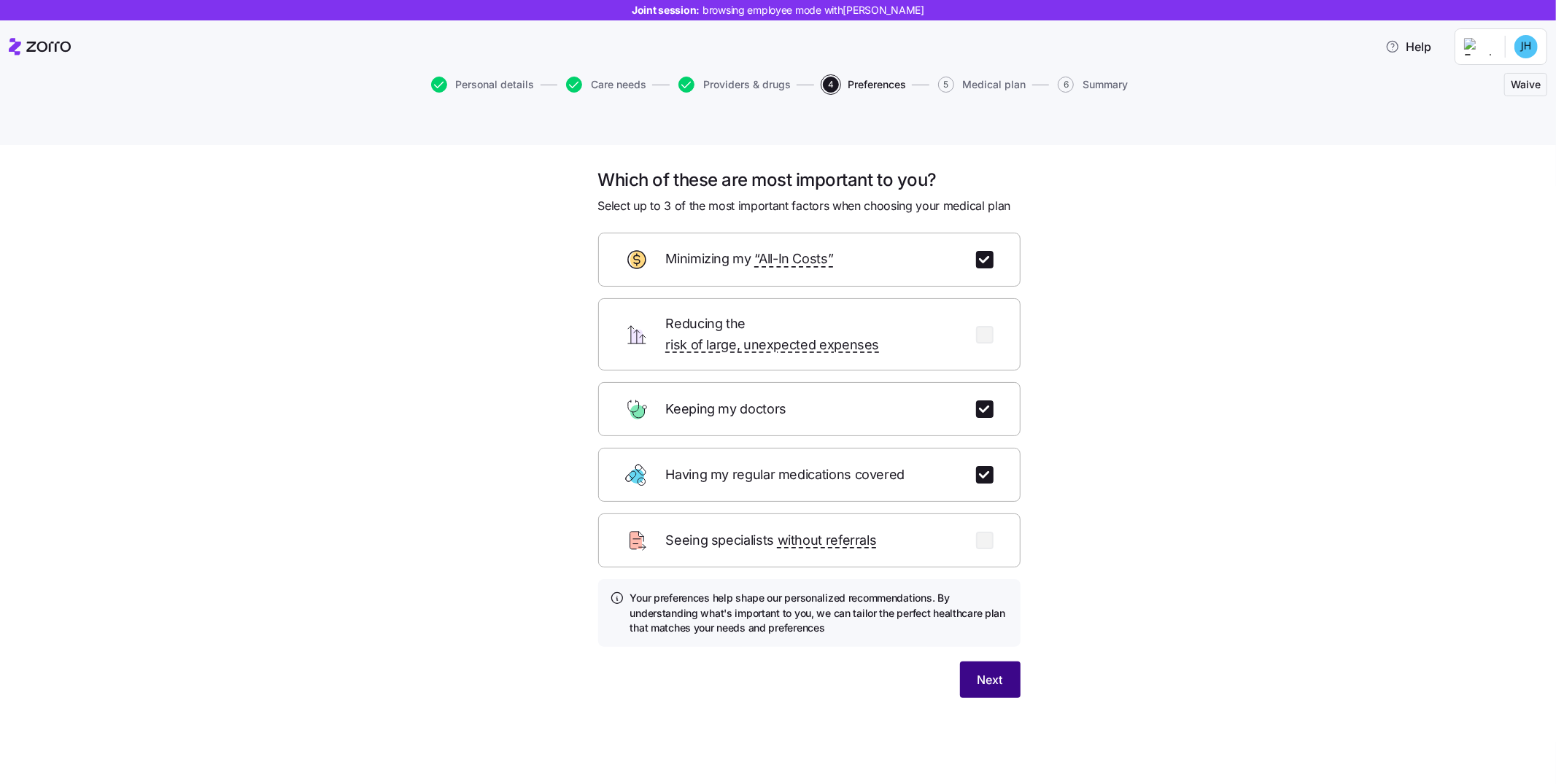
click at [968, 513] on button "Next" at bounding box center [990, 680] width 60 height 37
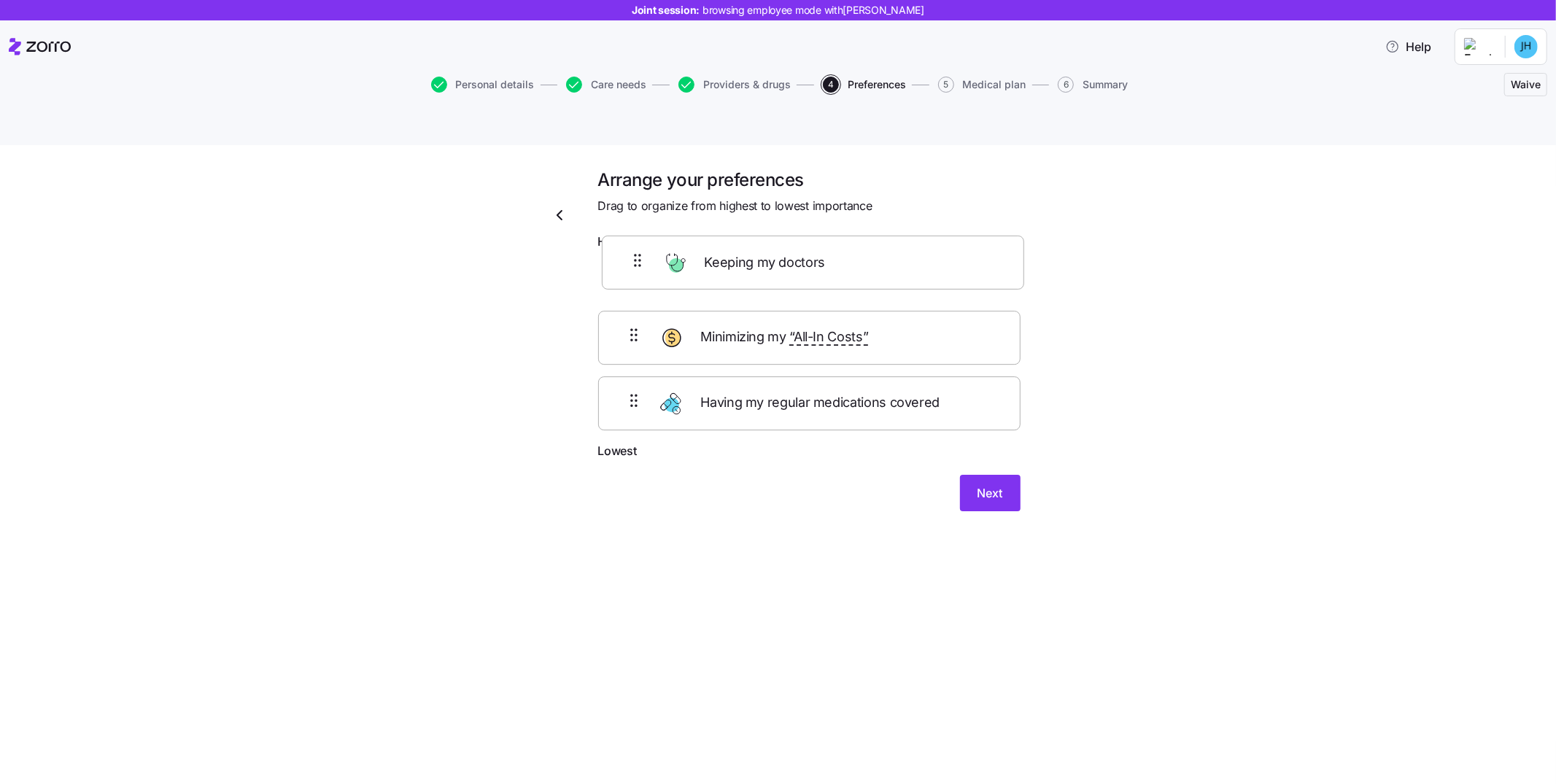
drag, startPoint x: 630, startPoint y: 378, endPoint x: 626, endPoint y: 260, distance: 118.1
click at [630, 257] on div "Minimizing my “All-In Costs” Having my regular medications covered Keeping my d…" at bounding box center [810, 350] width 422 height 186
drag, startPoint x: 609, startPoint y: 378, endPoint x: 634, endPoint y: 307, distance: 75.3
click at [635, 309] on div "Keeping my doctors Having my regular medications covered Minimizing my “All-In …" at bounding box center [810, 350] width 422 height 186
drag, startPoint x: 628, startPoint y: 265, endPoint x: 626, endPoint y: 388, distance: 123.0
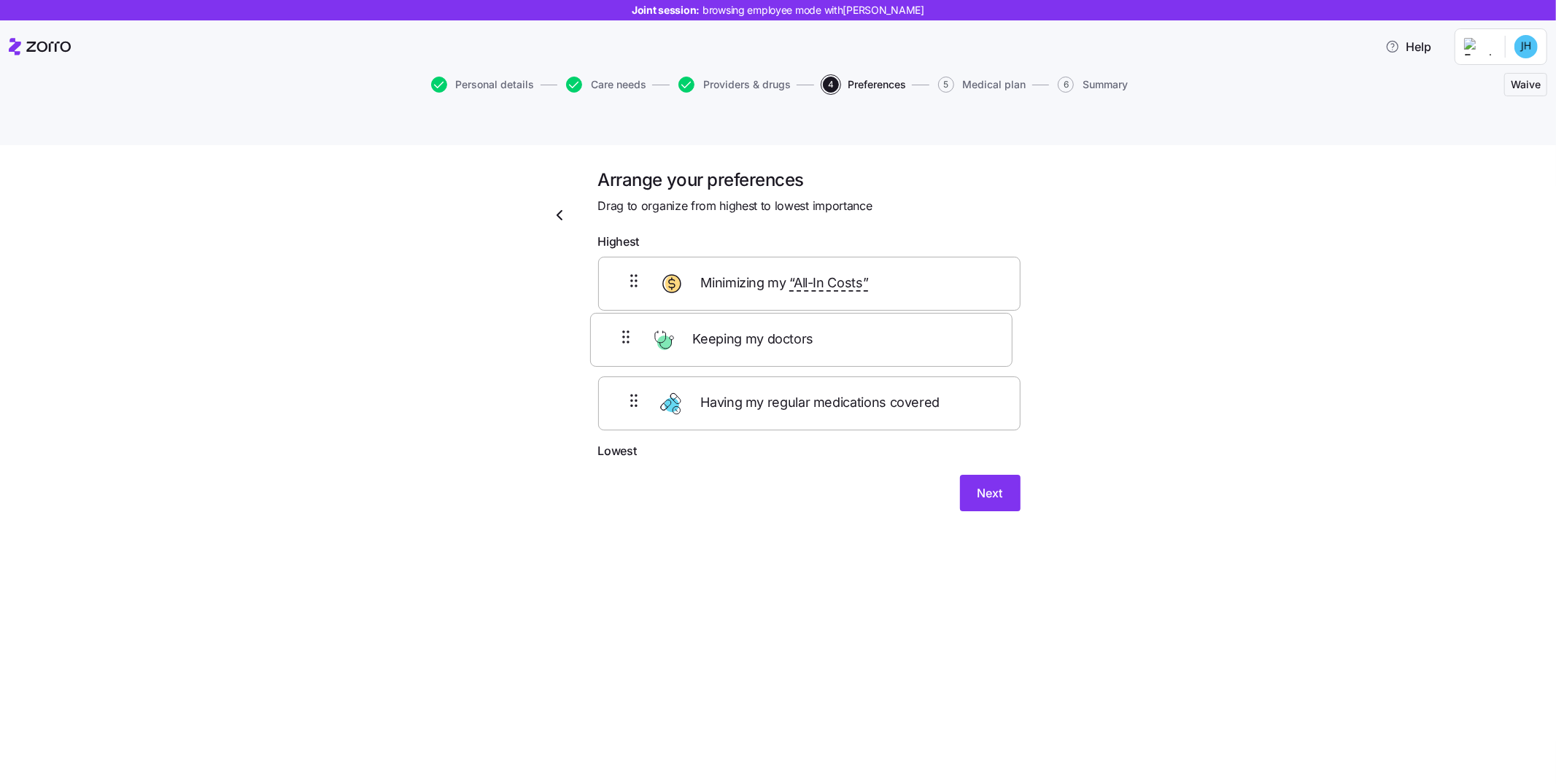
click at [621, 360] on div "Keeping my doctors Minimizing my “All-In Costs” Having my regular medications c…" at bounding box center [810, 350] width 422 height 186
drag, startPoint x: 623, startPoint y: 395, endPoint x: 627, endPoint y: 310, distance: 85.1
click at [627, 310] on div "Minimizing my “All-In Costs” Keeping my doctors Having my regular medications c…" at bounding box center [810, 350] width 422 height 186
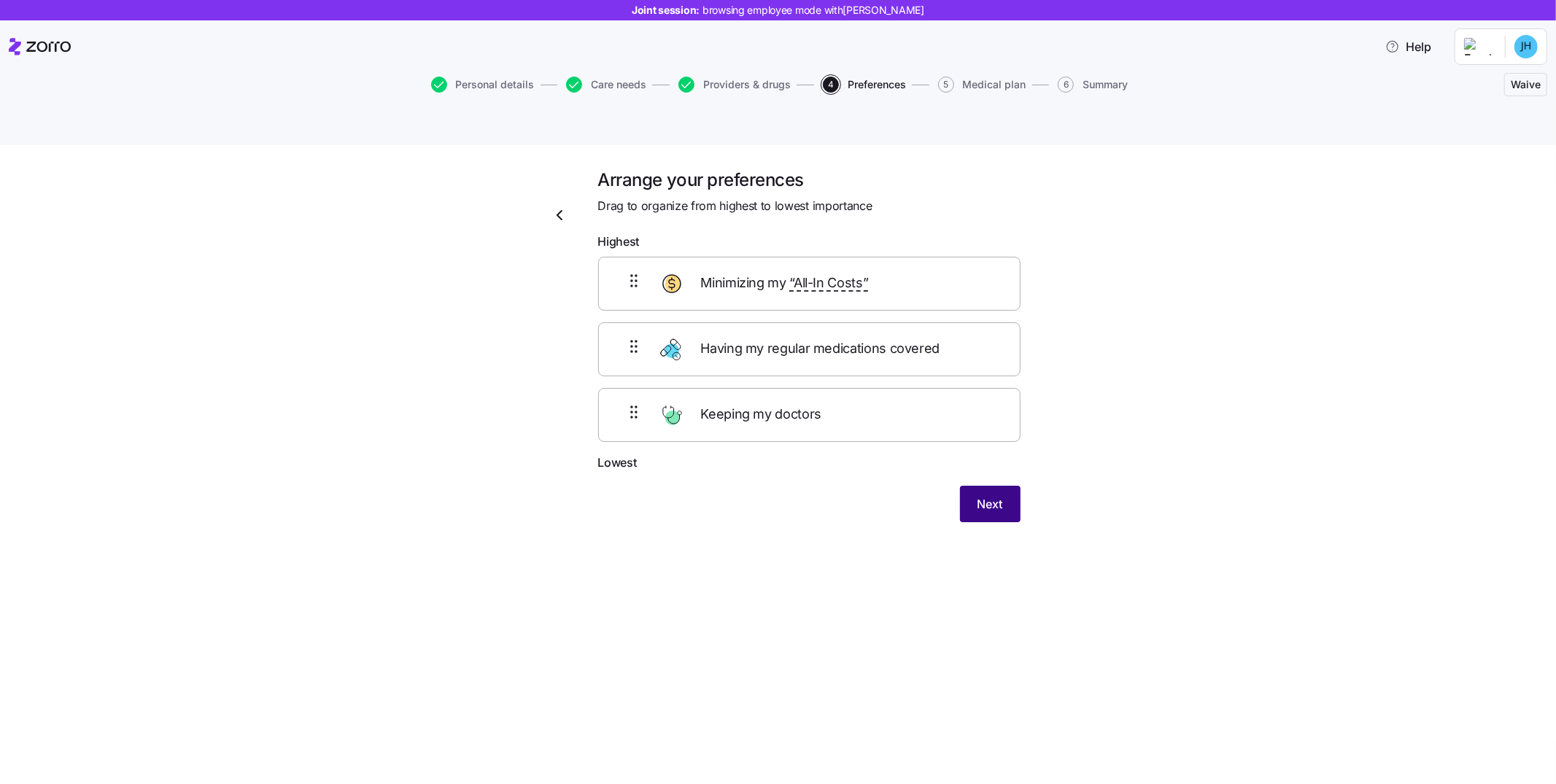
click at [1001, 495] on span "Next" at bounding box center [990, 504] width 25 height 18
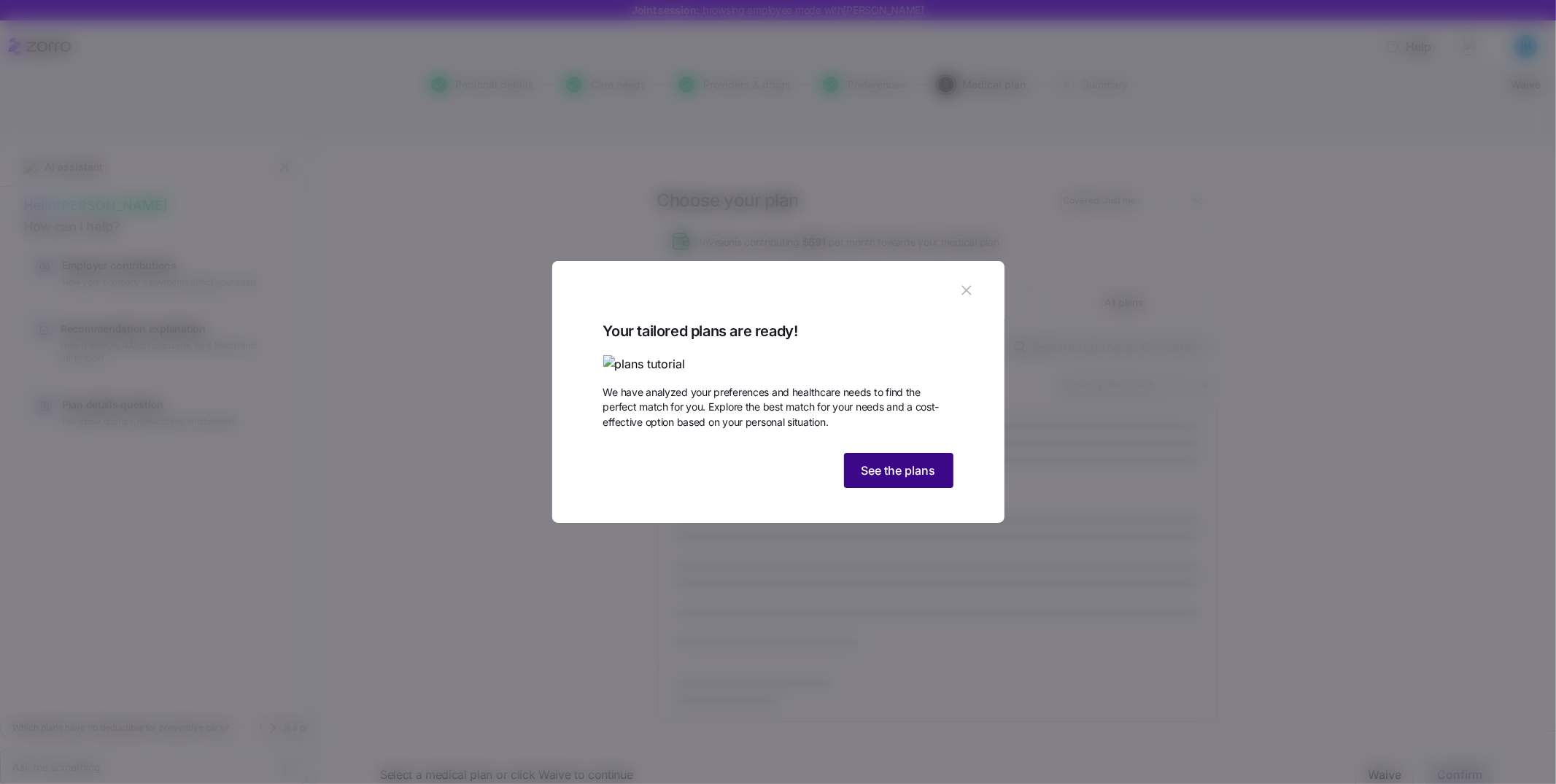
click at [868, 479] on span "See the plans" at bounding box center [899, 470] width 74 height 18
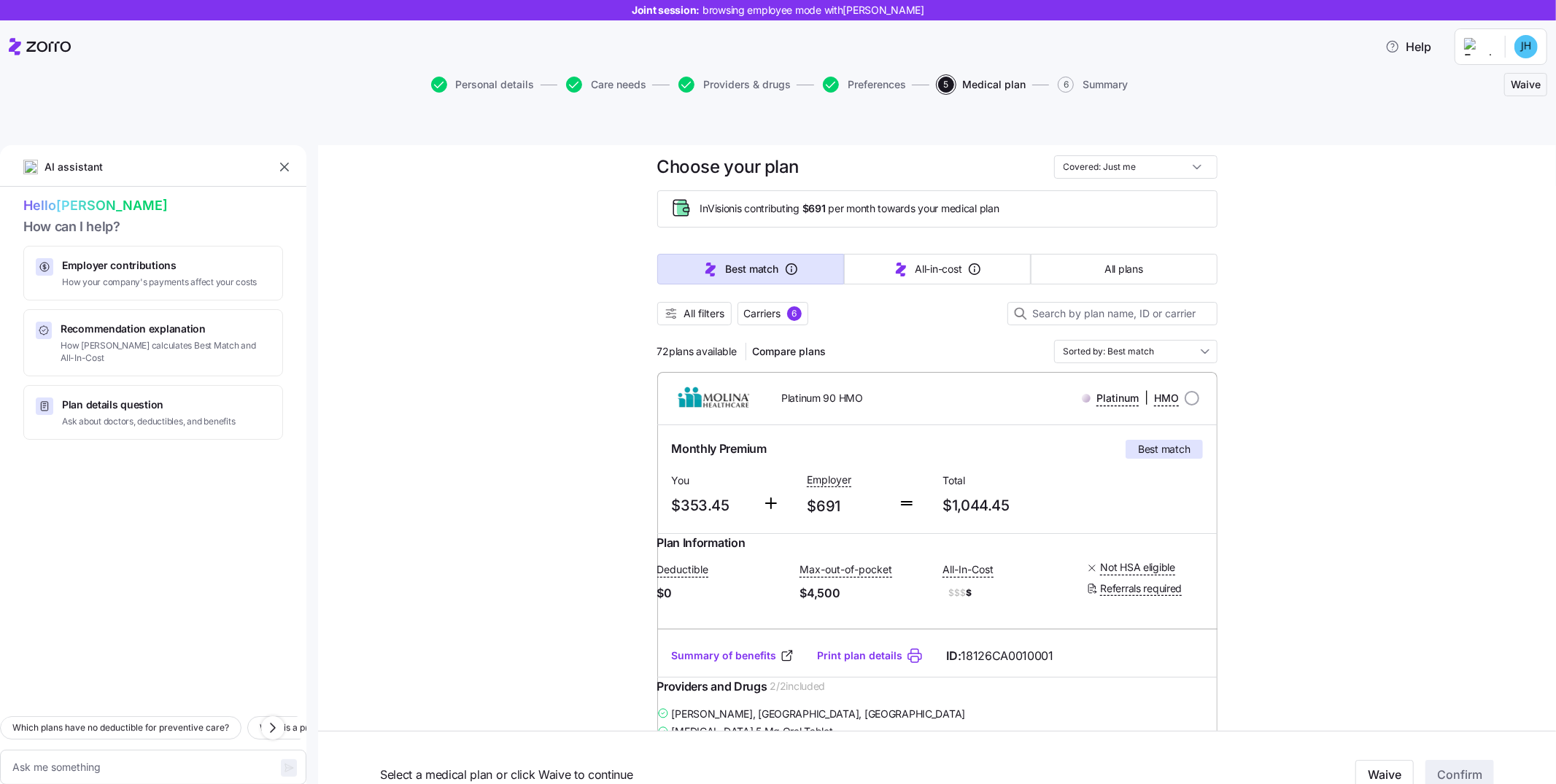
scroll to position [47, 0]
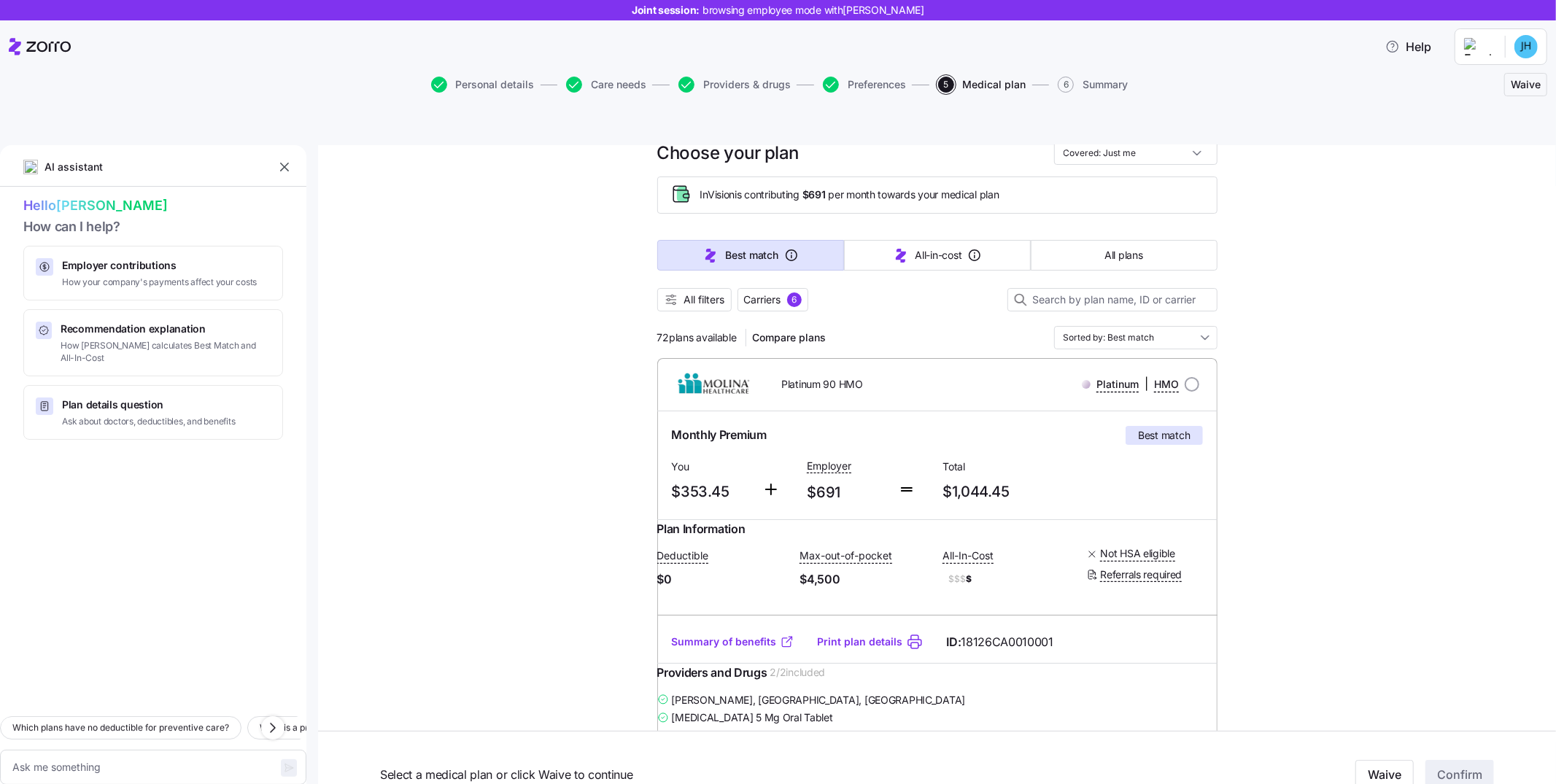
click at [729, 513] on link "Summary of benefits" at bounding box center [733, 642] width 123 height 15
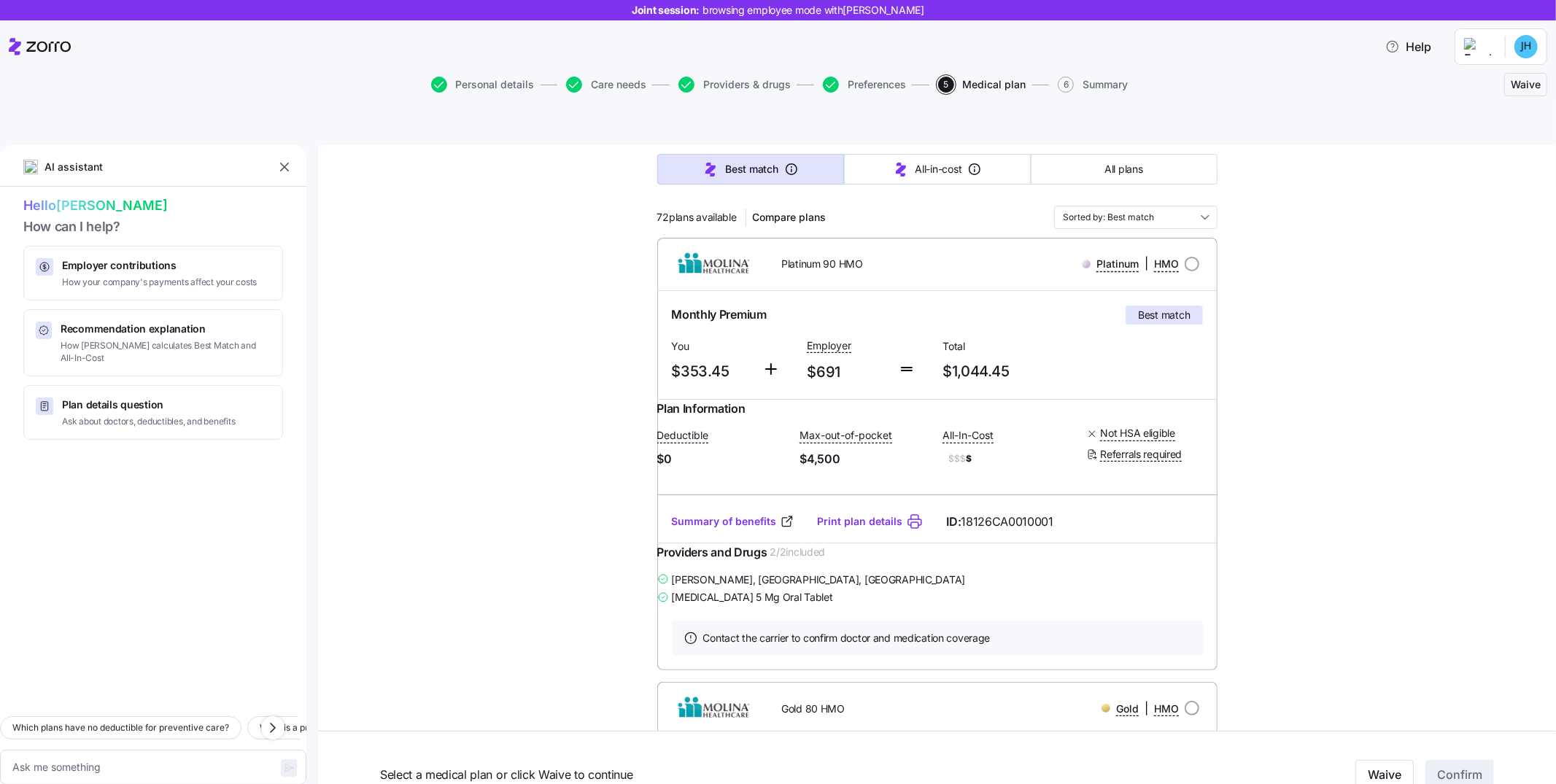
scroll to position [0, 0]
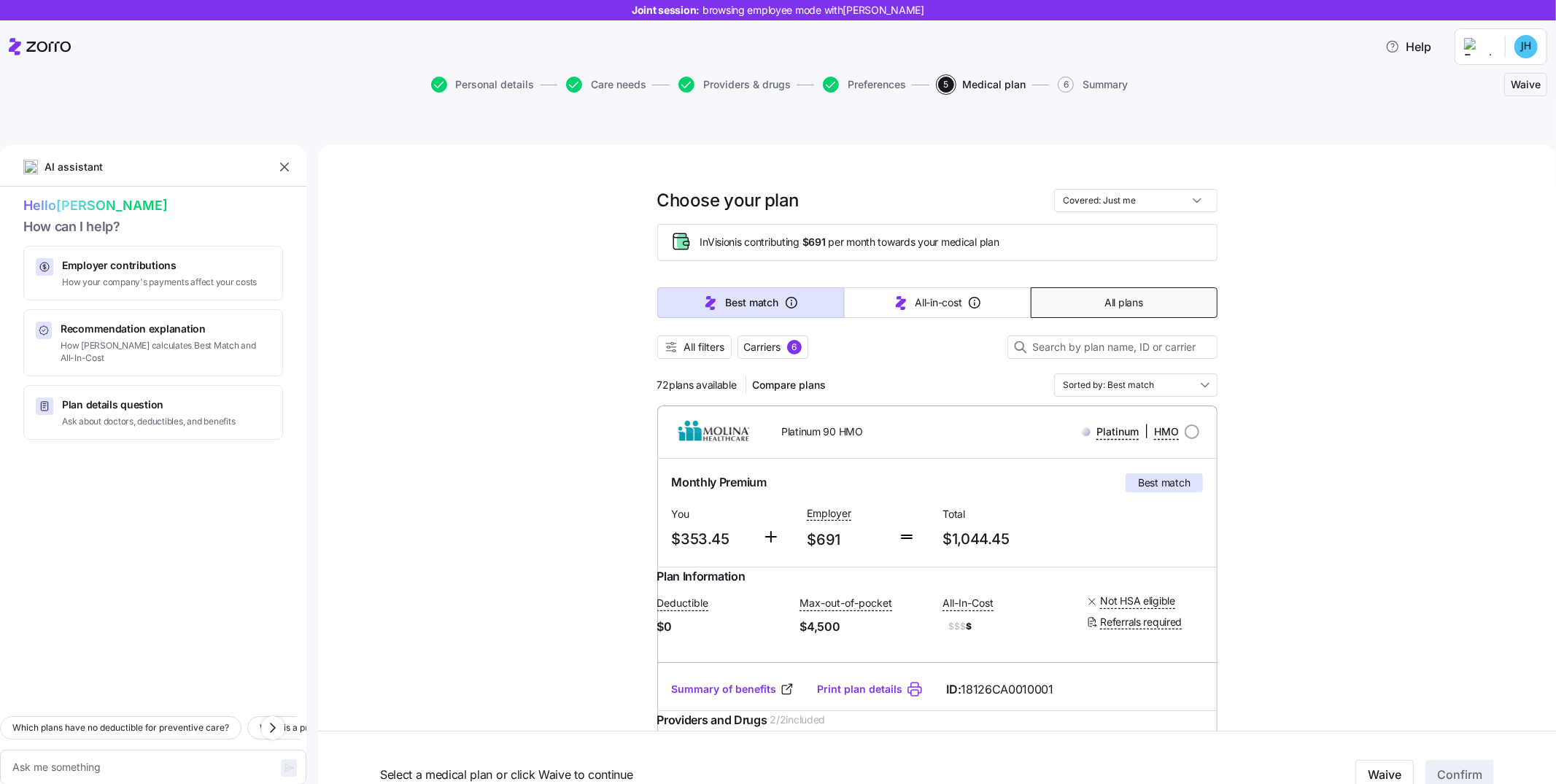
click at [1036, 287] on button "All plans" at bounding box center [1124, 302] width 187 height 31
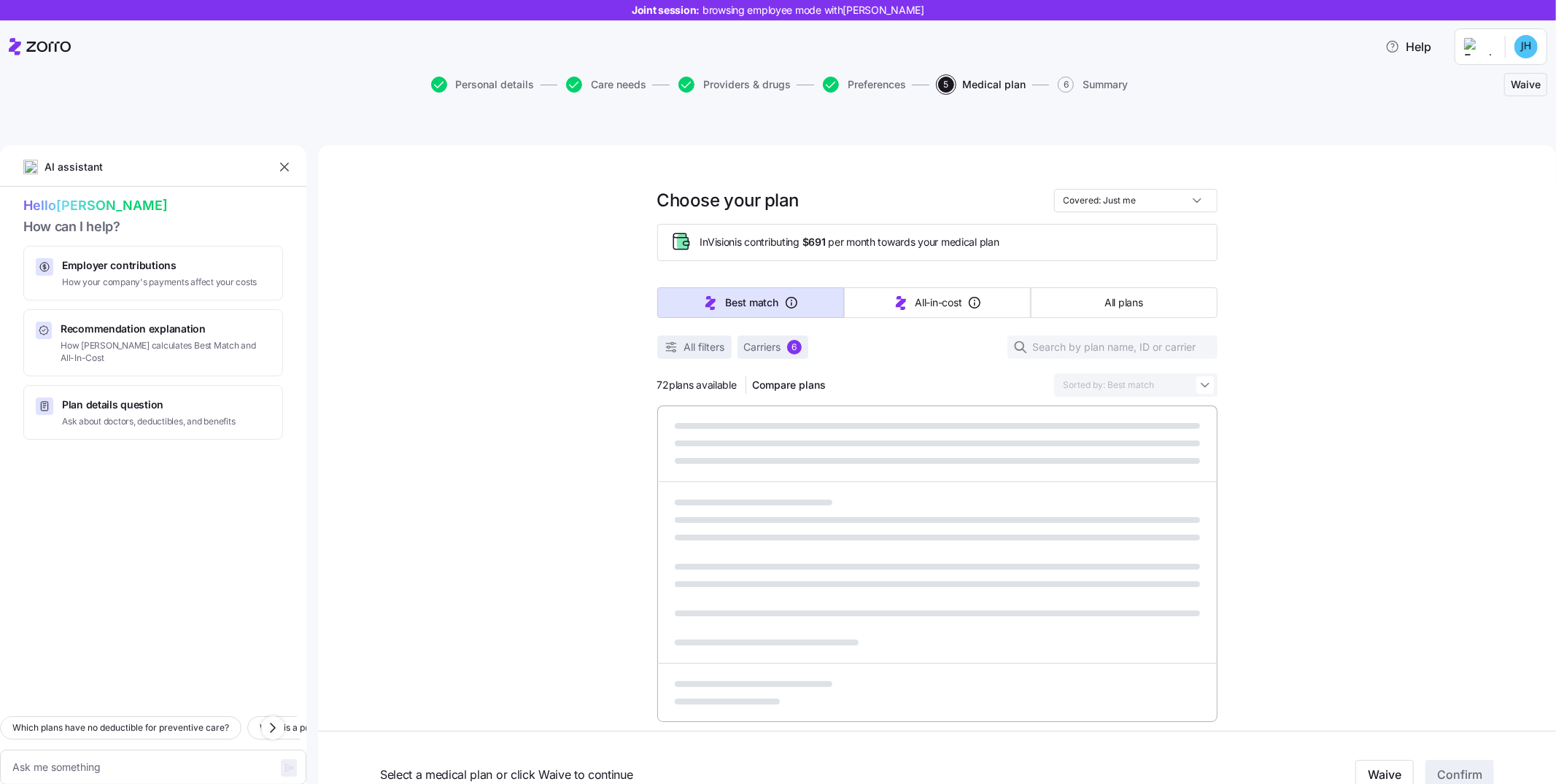
type textarea "x"
type input "Sorted by: Premium"
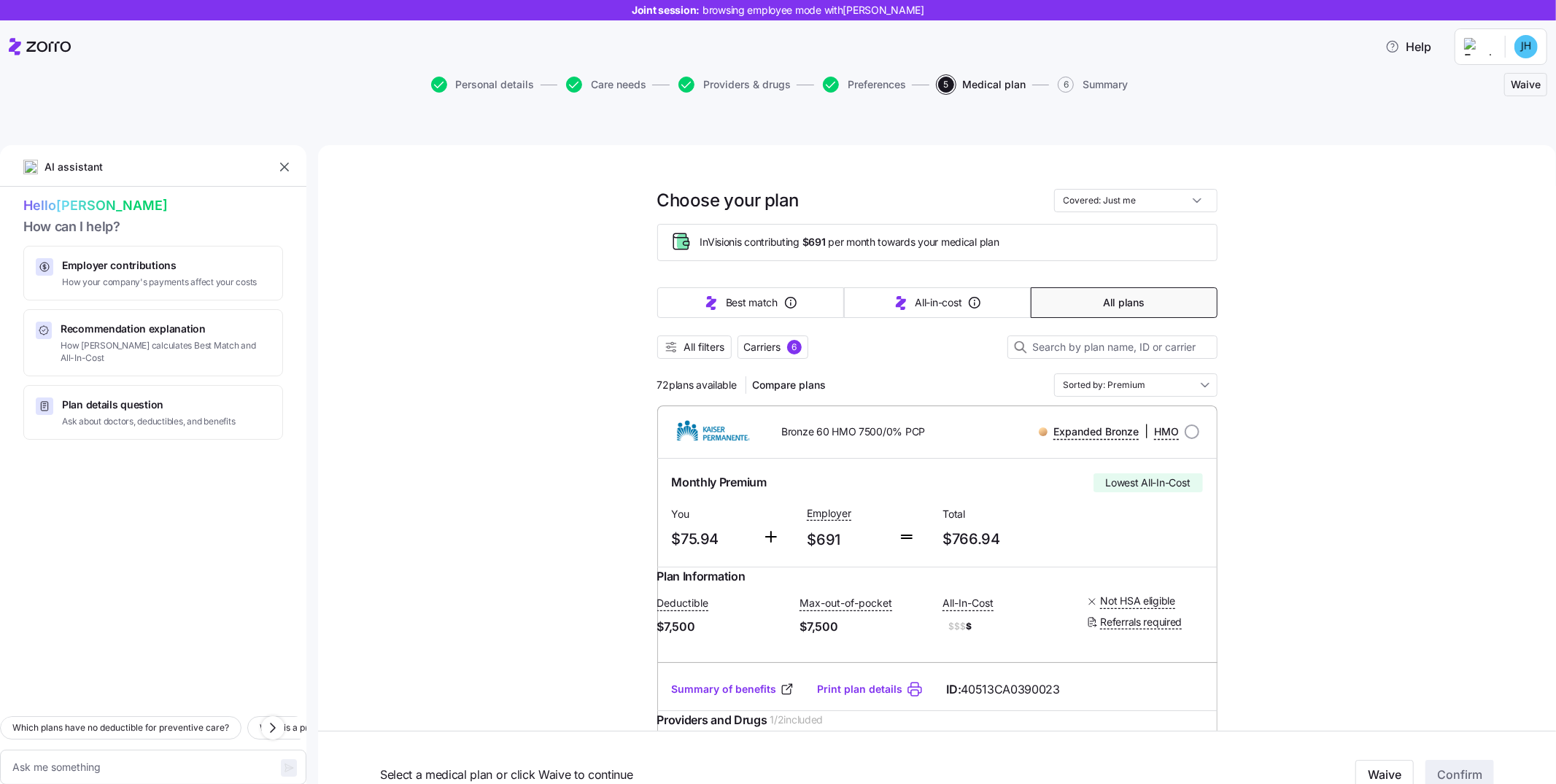
click at [1036, 373] on input "Sorted by: Premium" at bounding box center [1135, 385] width 164 height 24
click at [694, 340] on span "All filters" at bounding box center [704, 347] width 41 height 15
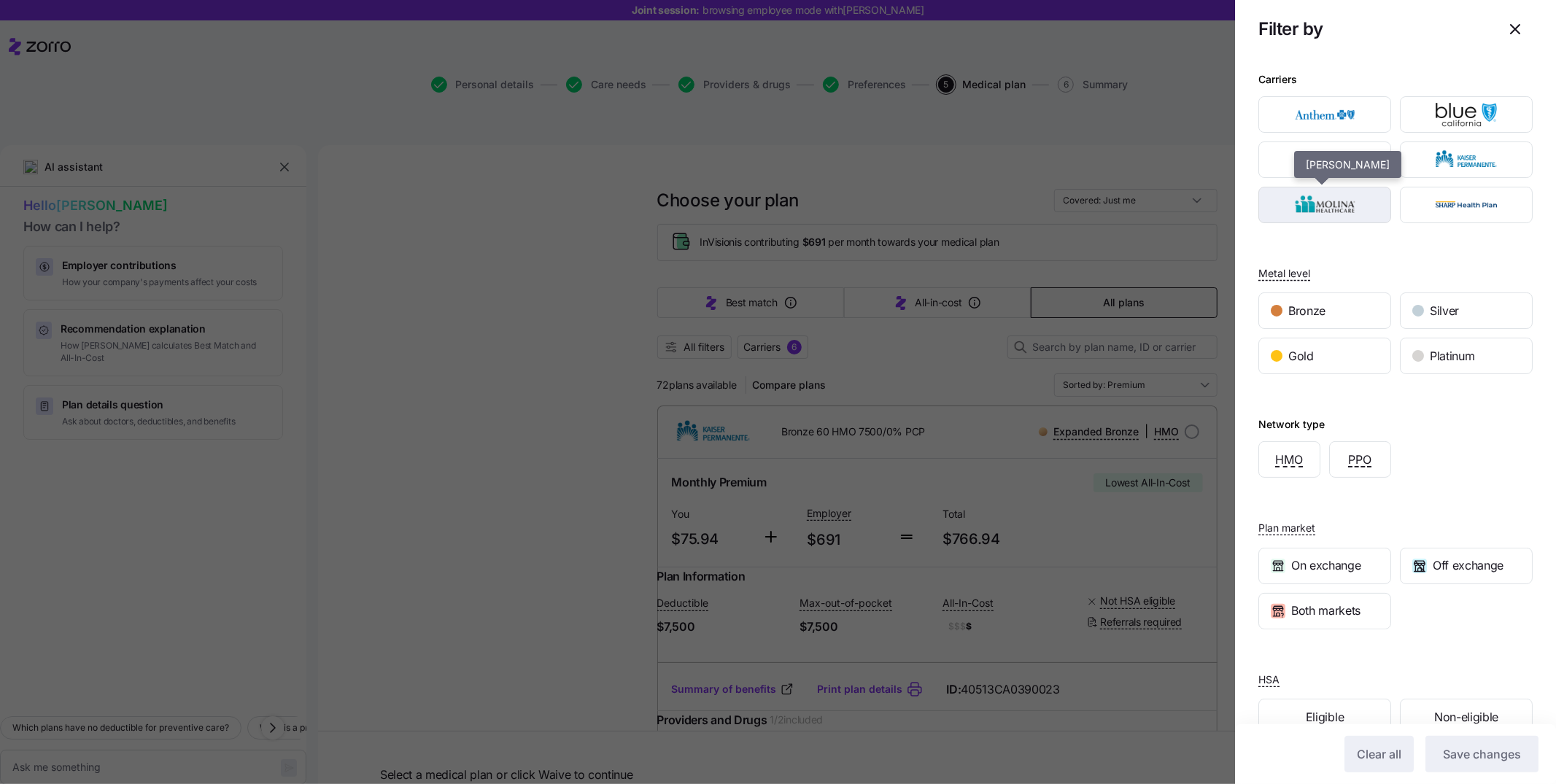
click at [1036, 204] on img "button" at bounding box center [1326, 204] width 107 height 29
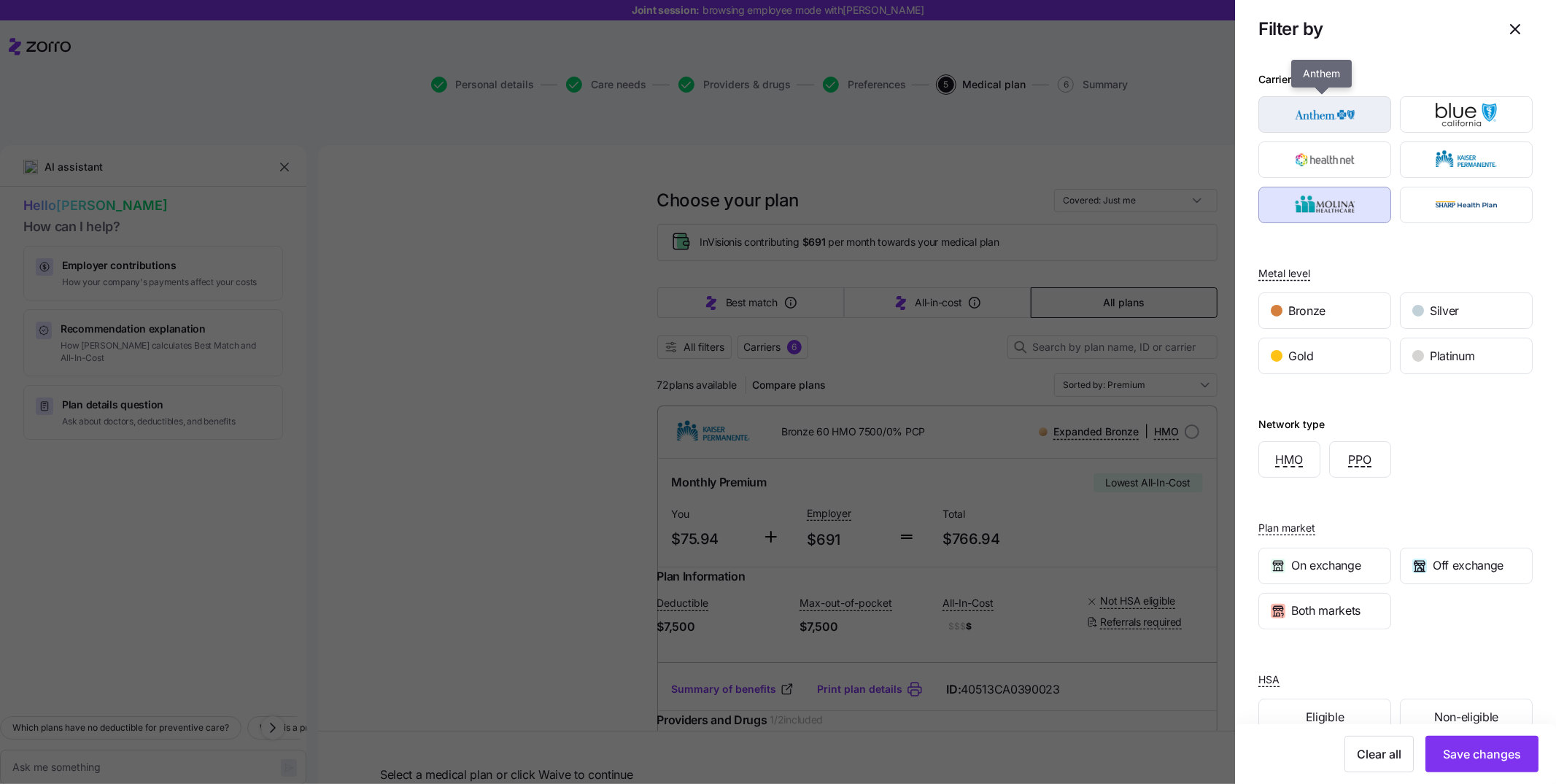
click at [1036, 127] on img "button" at bounding box center [1326, 114] width 107 height 29
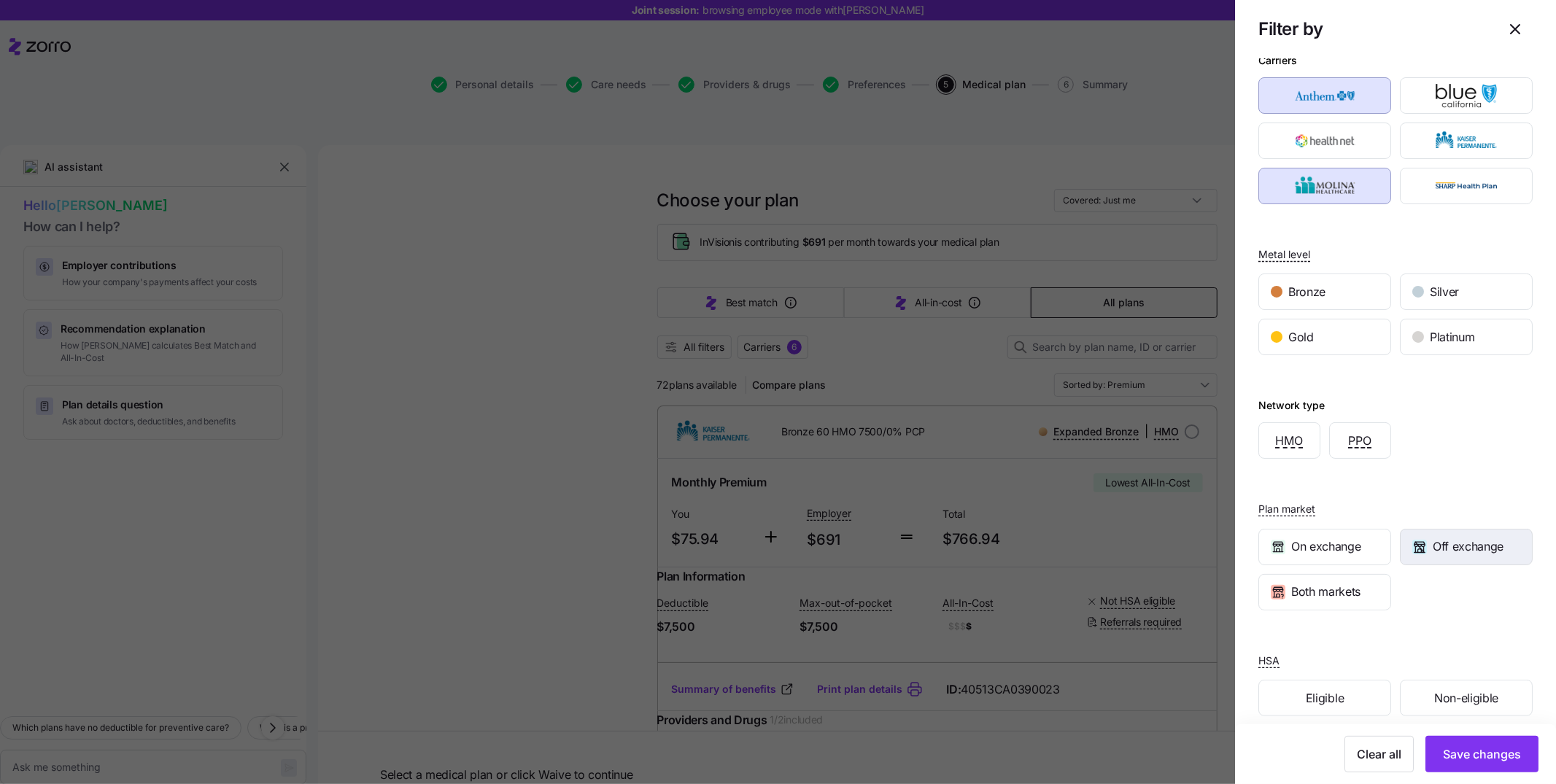
scroll to position [37, 0]
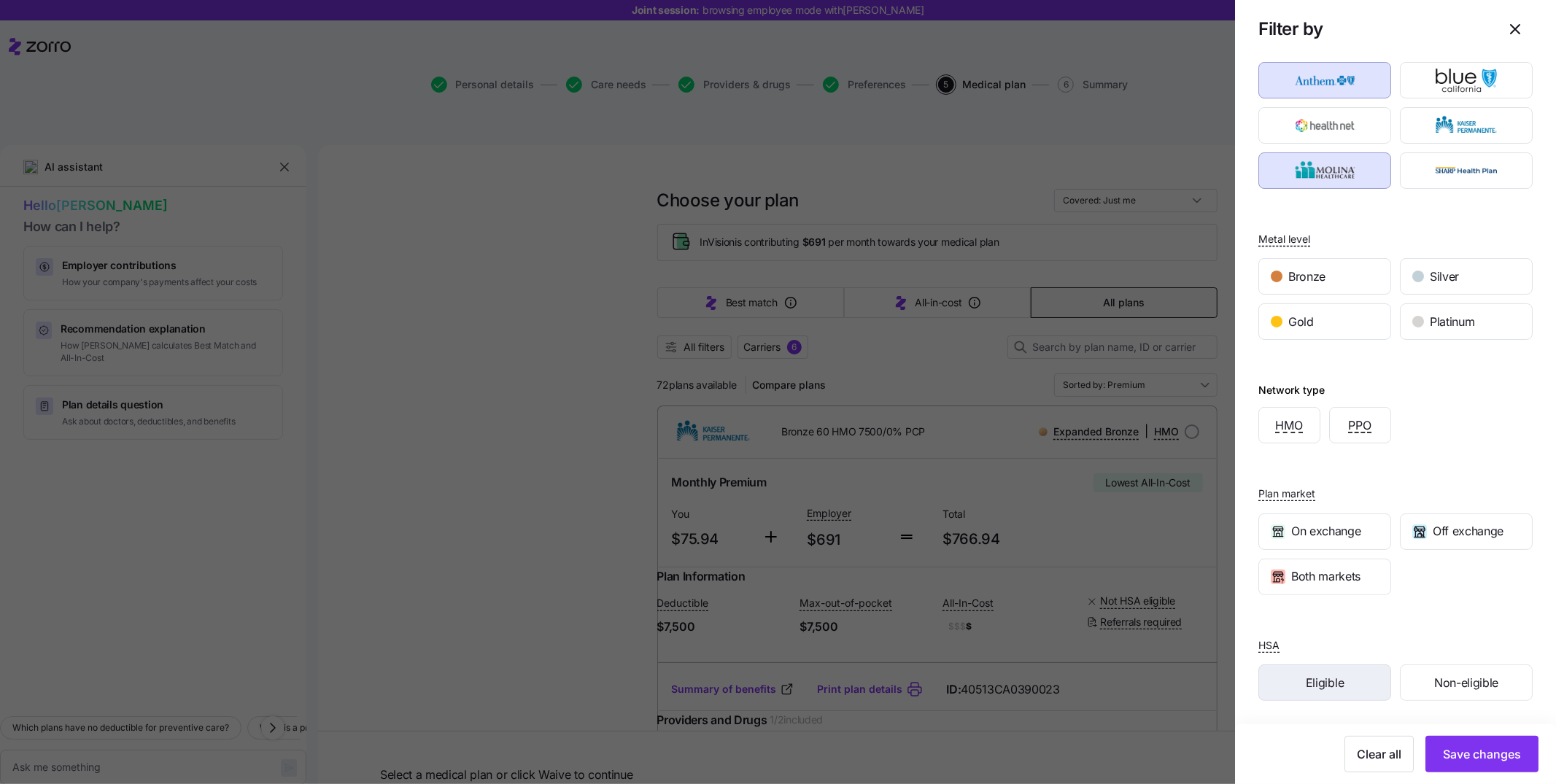
click at [1036, 513] on div "Eligible" at bounding box center [1325, 683] width 131 height 35
click at [1036, 513] on span "Save changes" at bounding box center [1482, 754] width 78 height 18
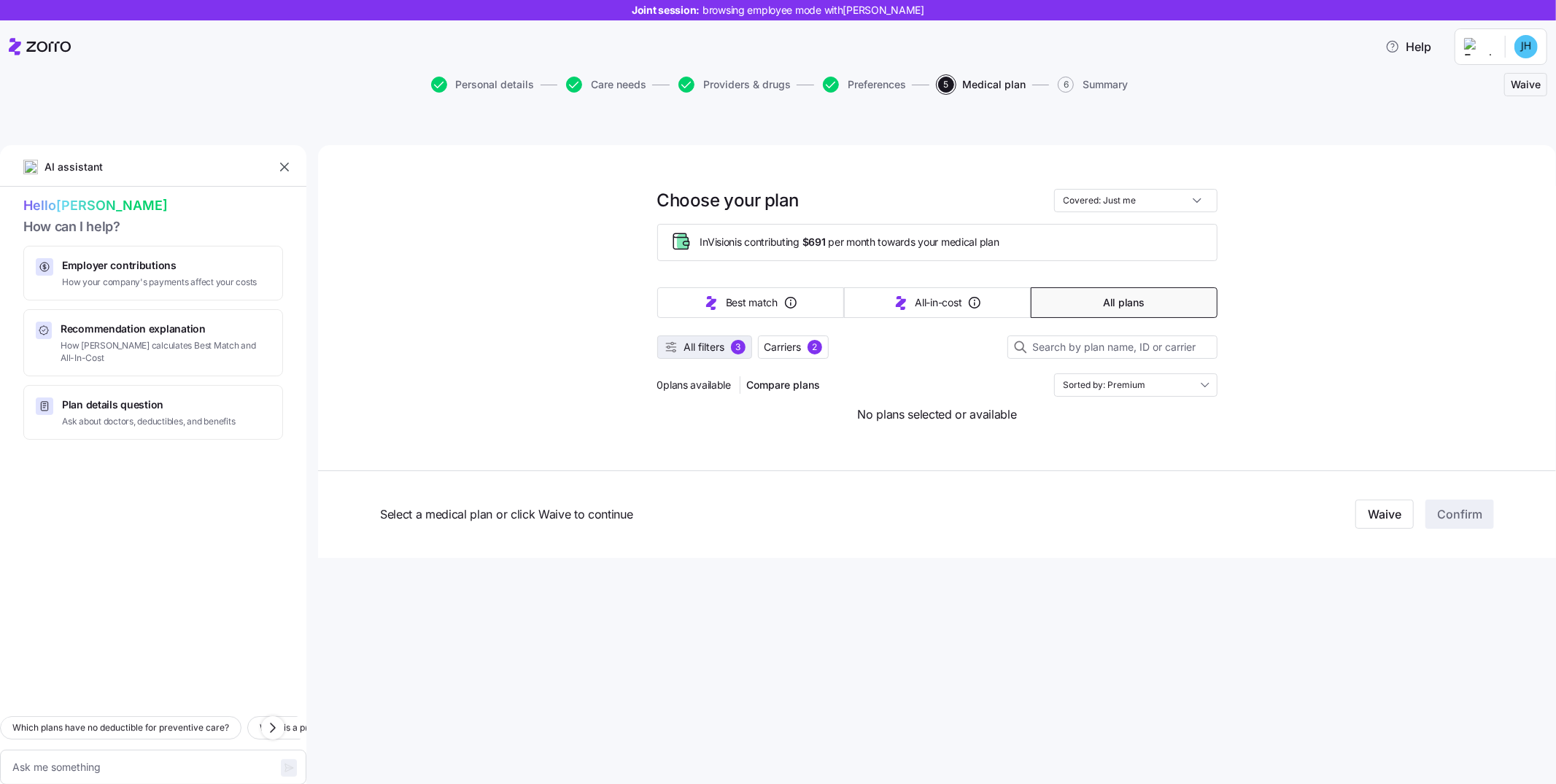
click at [745, 340] on div "3" at bounding box center [738, 347] width 15 height 15
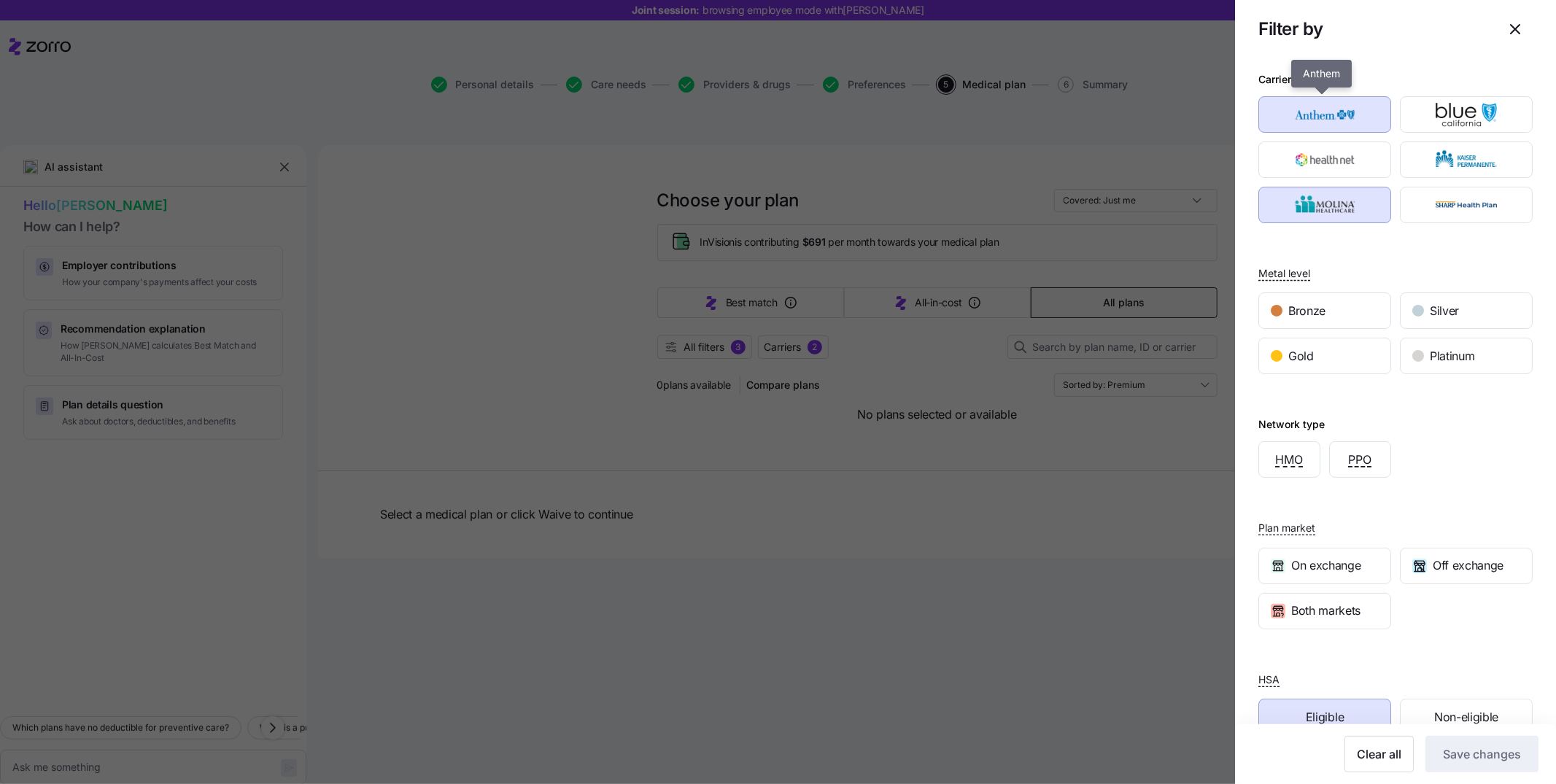
click at [1036, 111] on img "button" at bounding box center [1326, 114] width 107 height 29
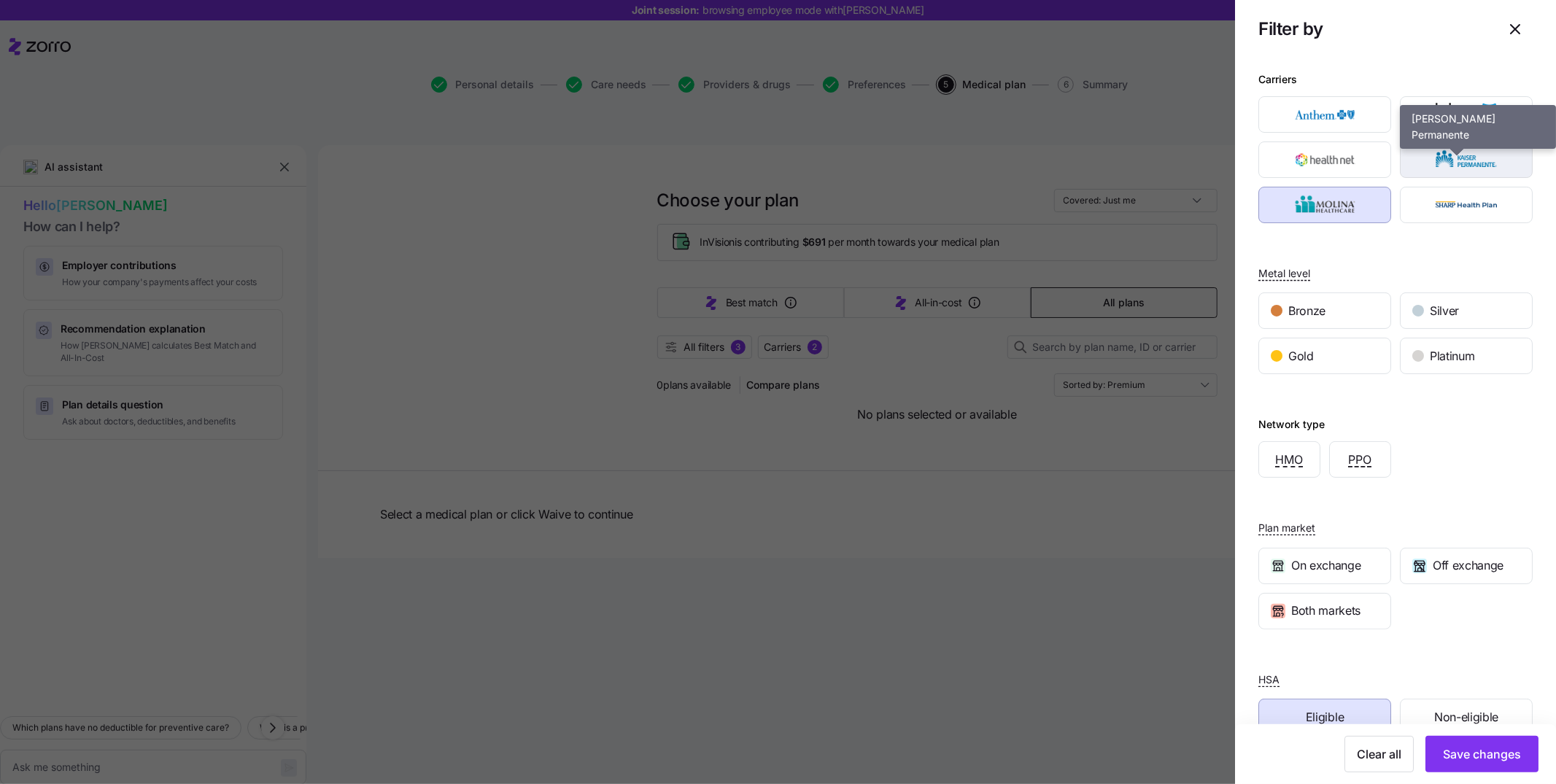
click at [1036, 153] on img "button" at bounding box center [1467, 159] width 107 height 29
click at [1036, 513] on span "Save changes" at bounding box center [1482, 754] width 78 height 18
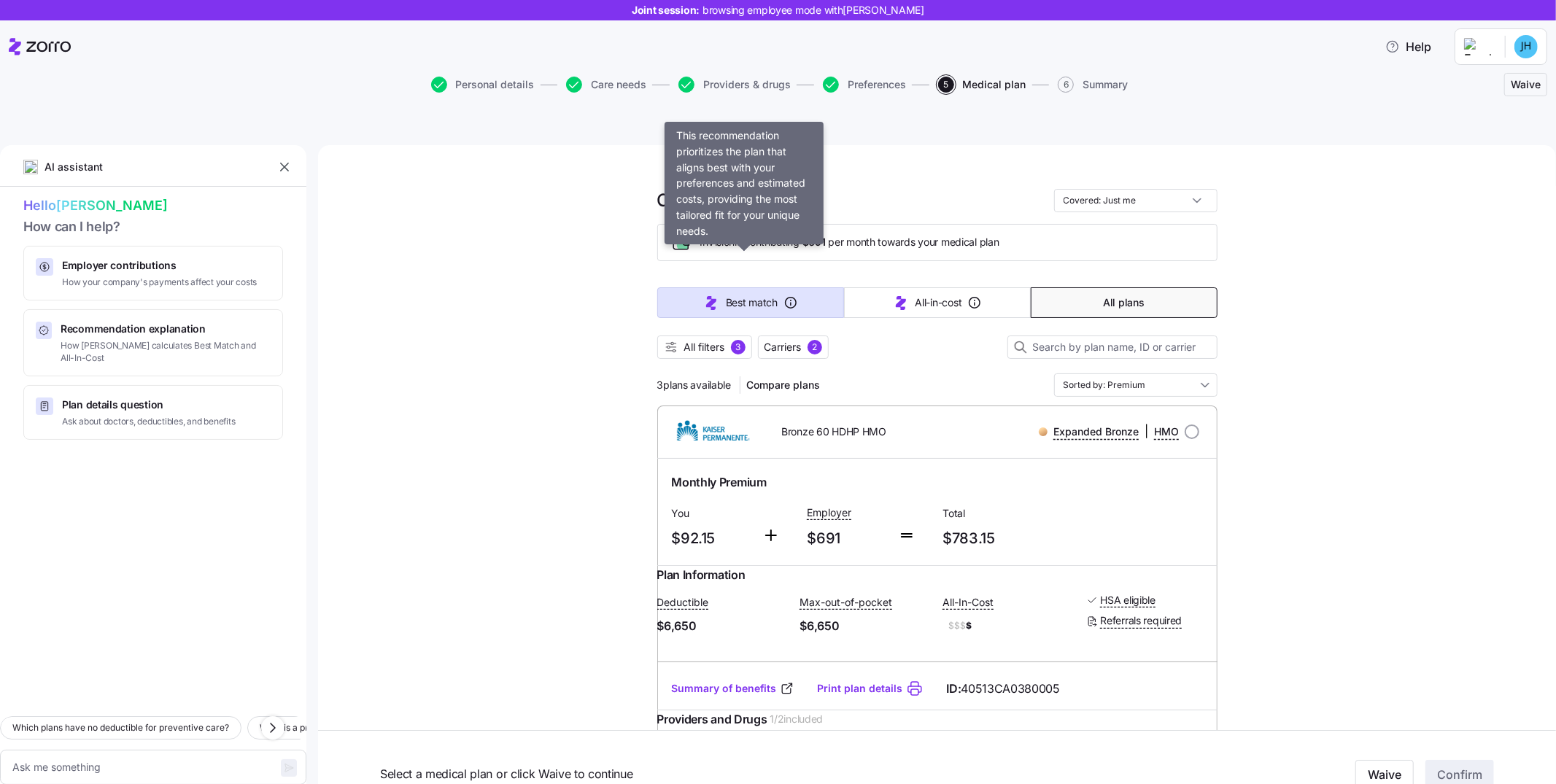
click at [709, 296] on icon "button" at bounding box center [711, 303] width 11 height 14
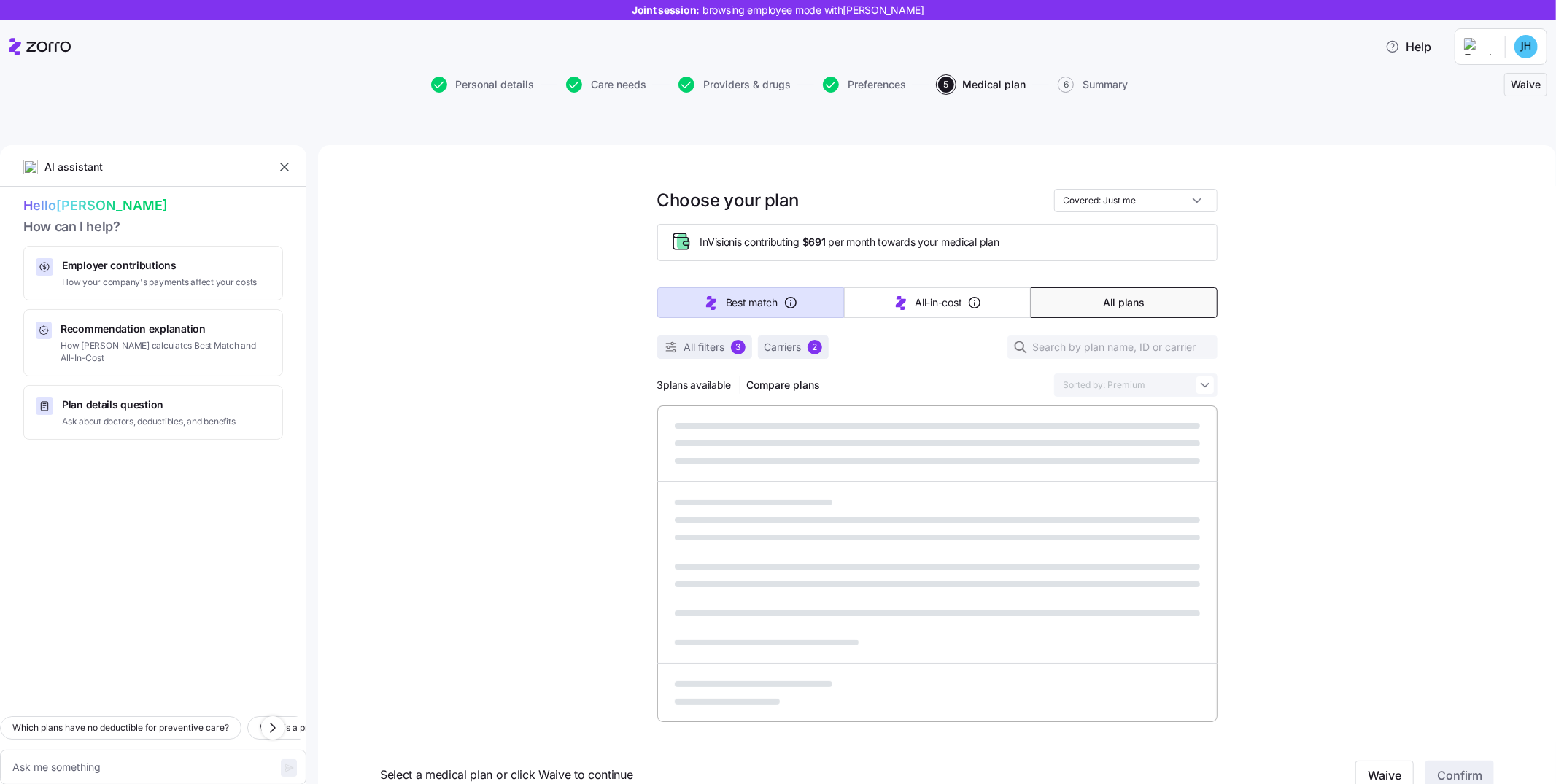
type textarea "x"
type input "Sorted by: Best match"
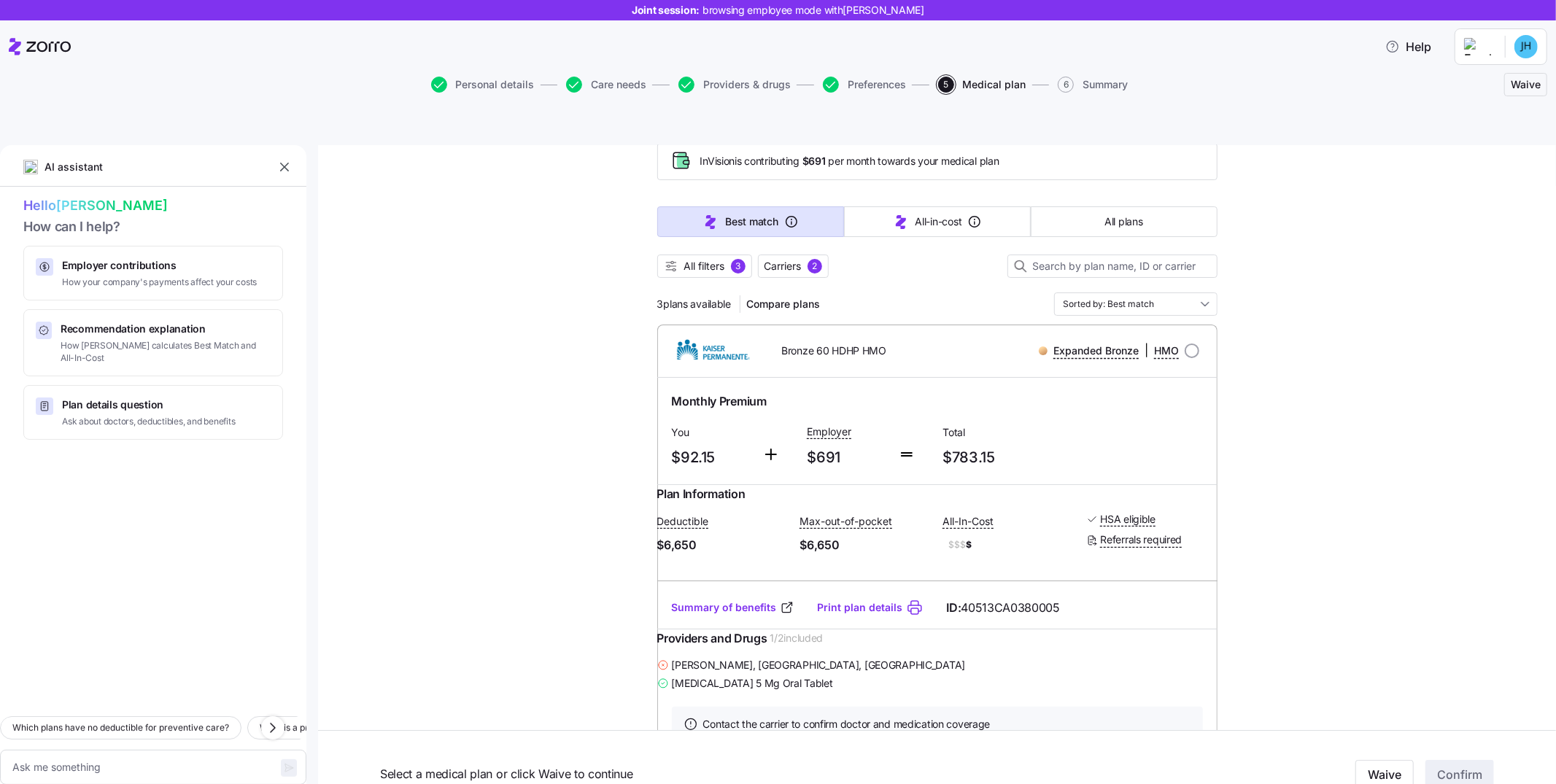
scroll to position [0, 0]
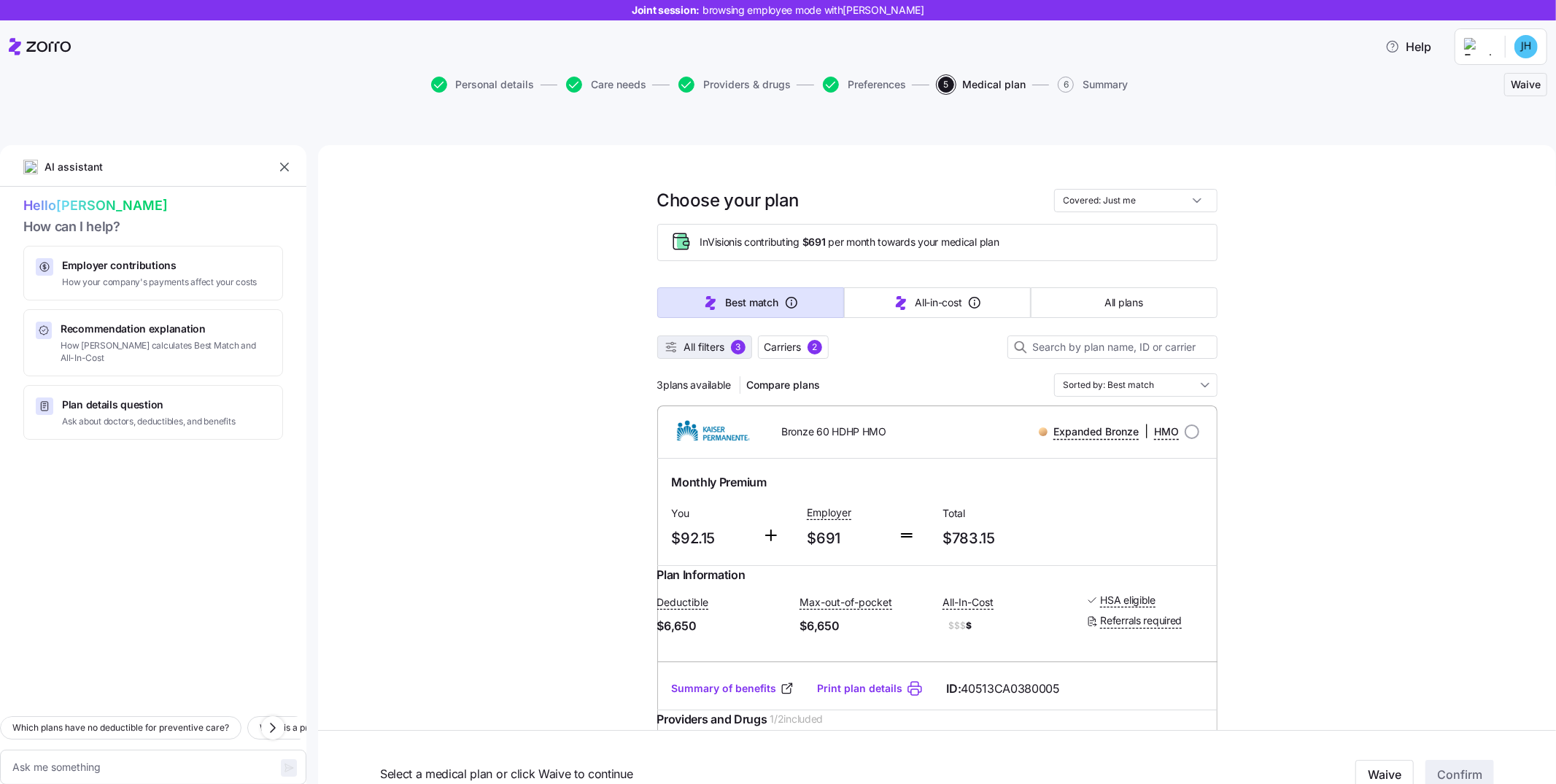
click at [692, 340] on span "All filters" at bounding box center [704, 347] width 41 height 15
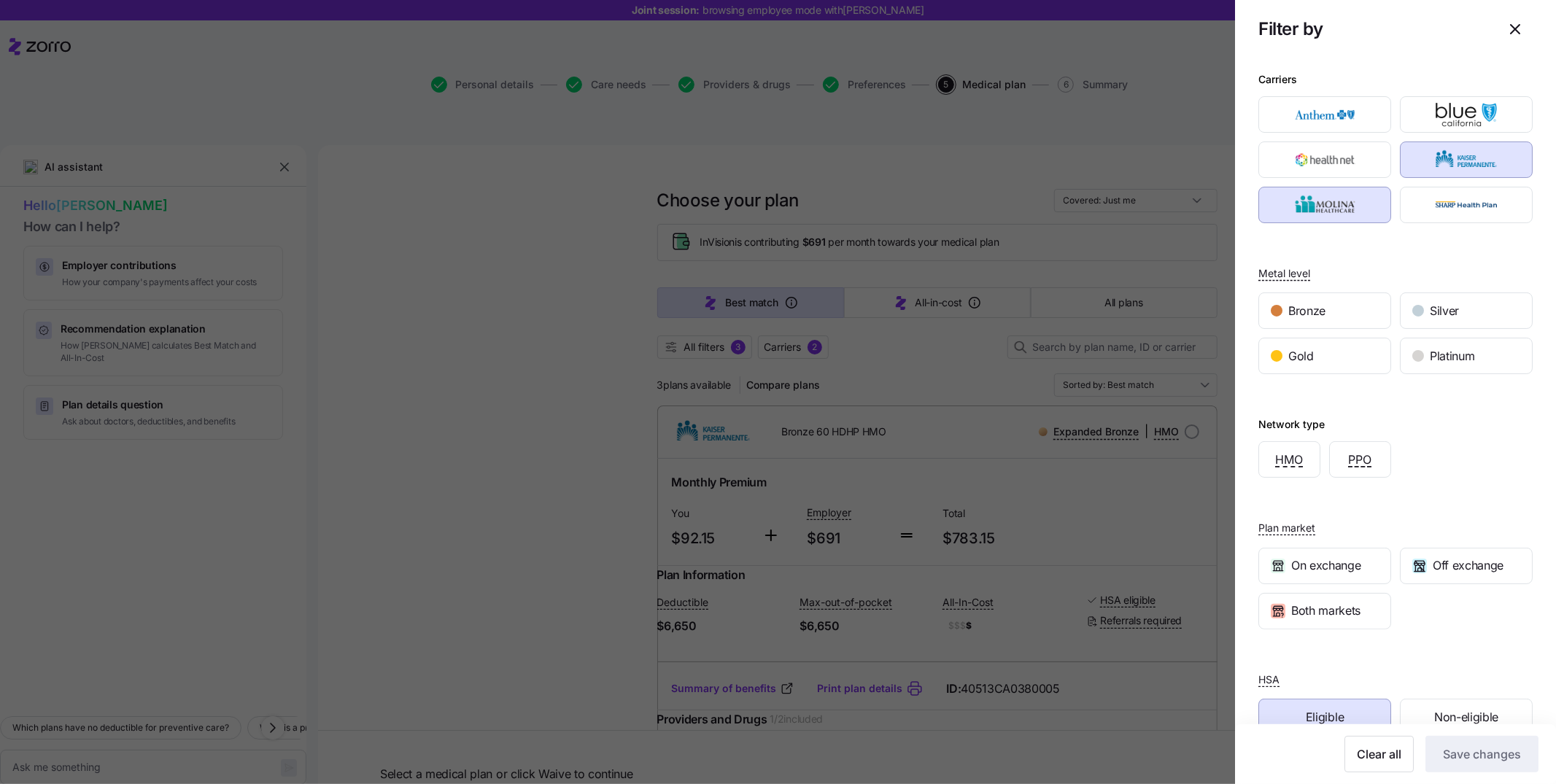
scroll to position [3, 0]
click at [1036, 156] on img "button" at bounding box center [1467, 156] width 107 height 29
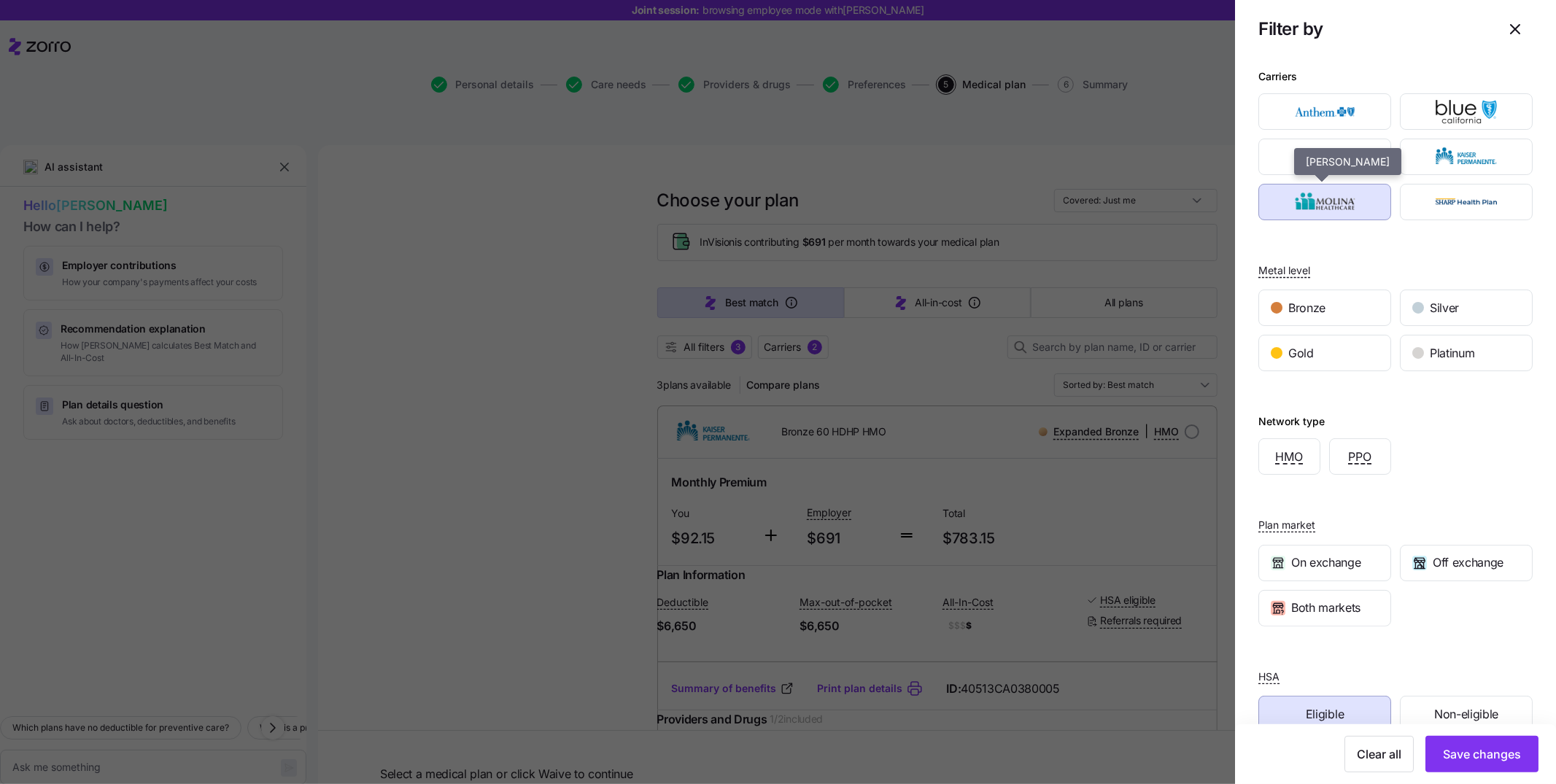
click at [1036, 206] on img "button" at bounding box center [1326, 201] width 107 height 29
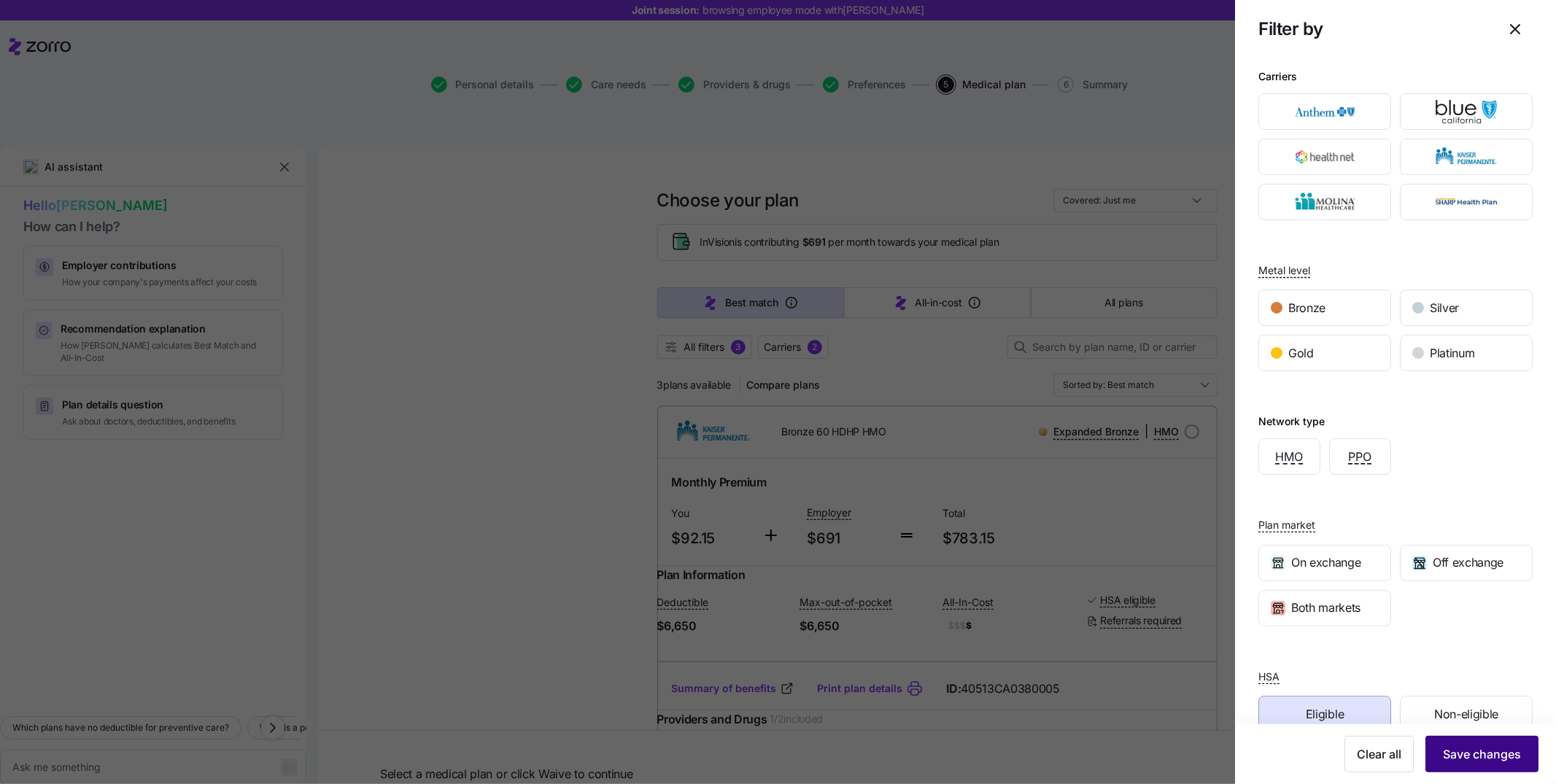
click at [1036, 513] on button "Save changes" at bounding box center [1482, 754] width 113 height 37
type textarea "x"
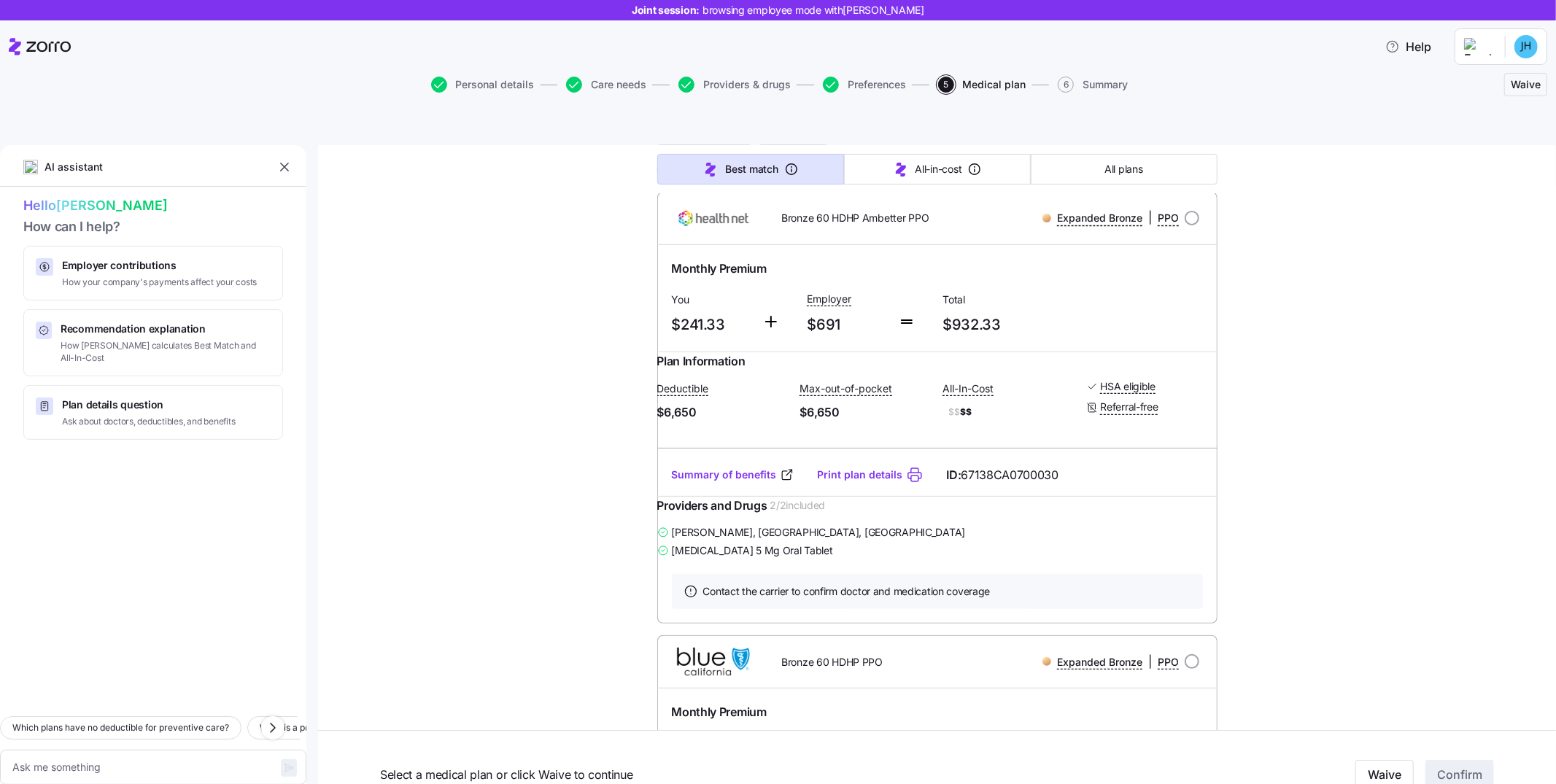
scroll to position [398, 0]
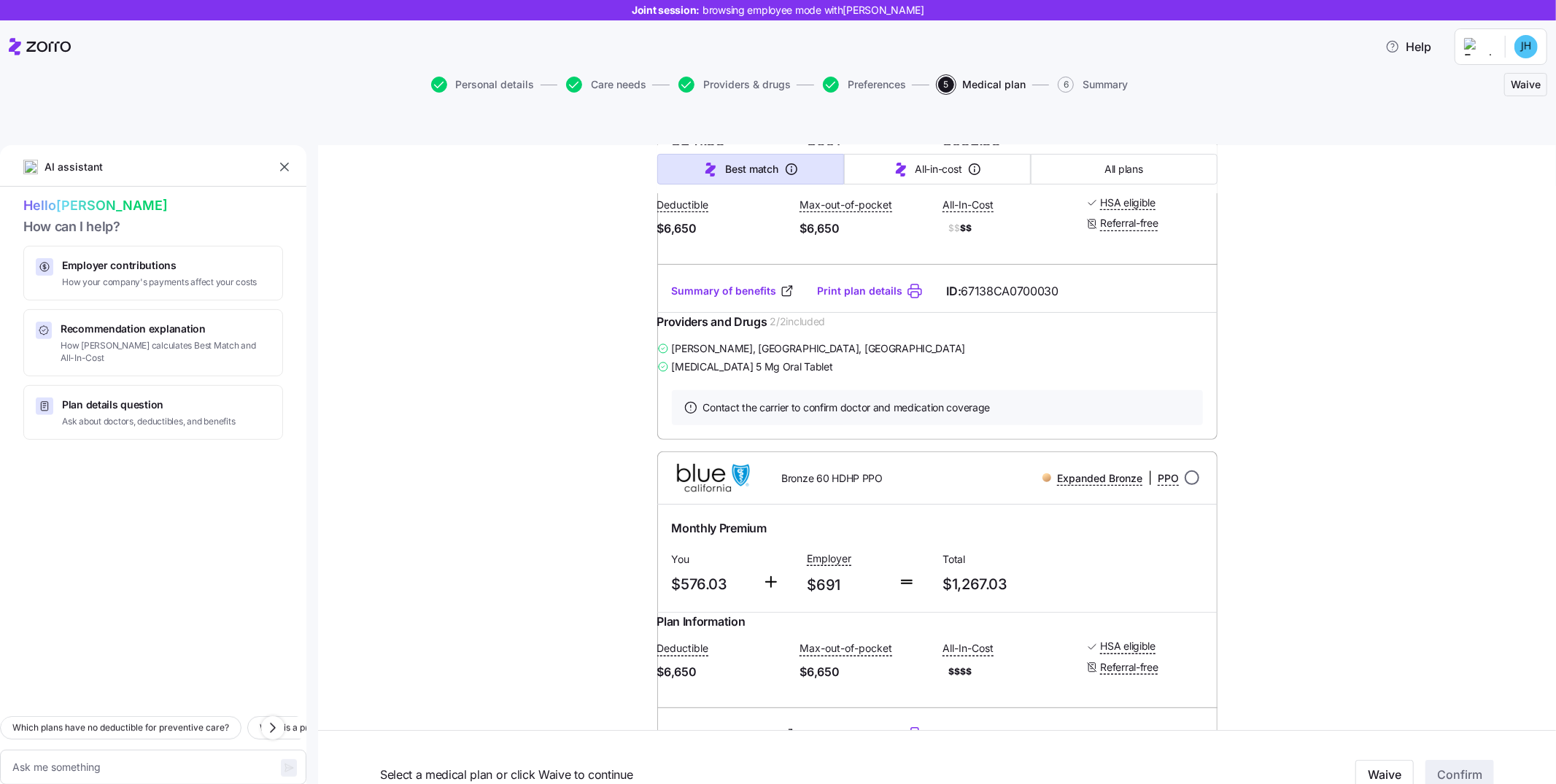
drag, startPoint x: 1185, startPoint y: 486, endPoint x: 1189, endPoint y: 424, distance: 62.1
click at [1036, 485] on input "radio" at bounding box center [1192, 477] width 15 height 15
radio input "true"
type textarea "x"
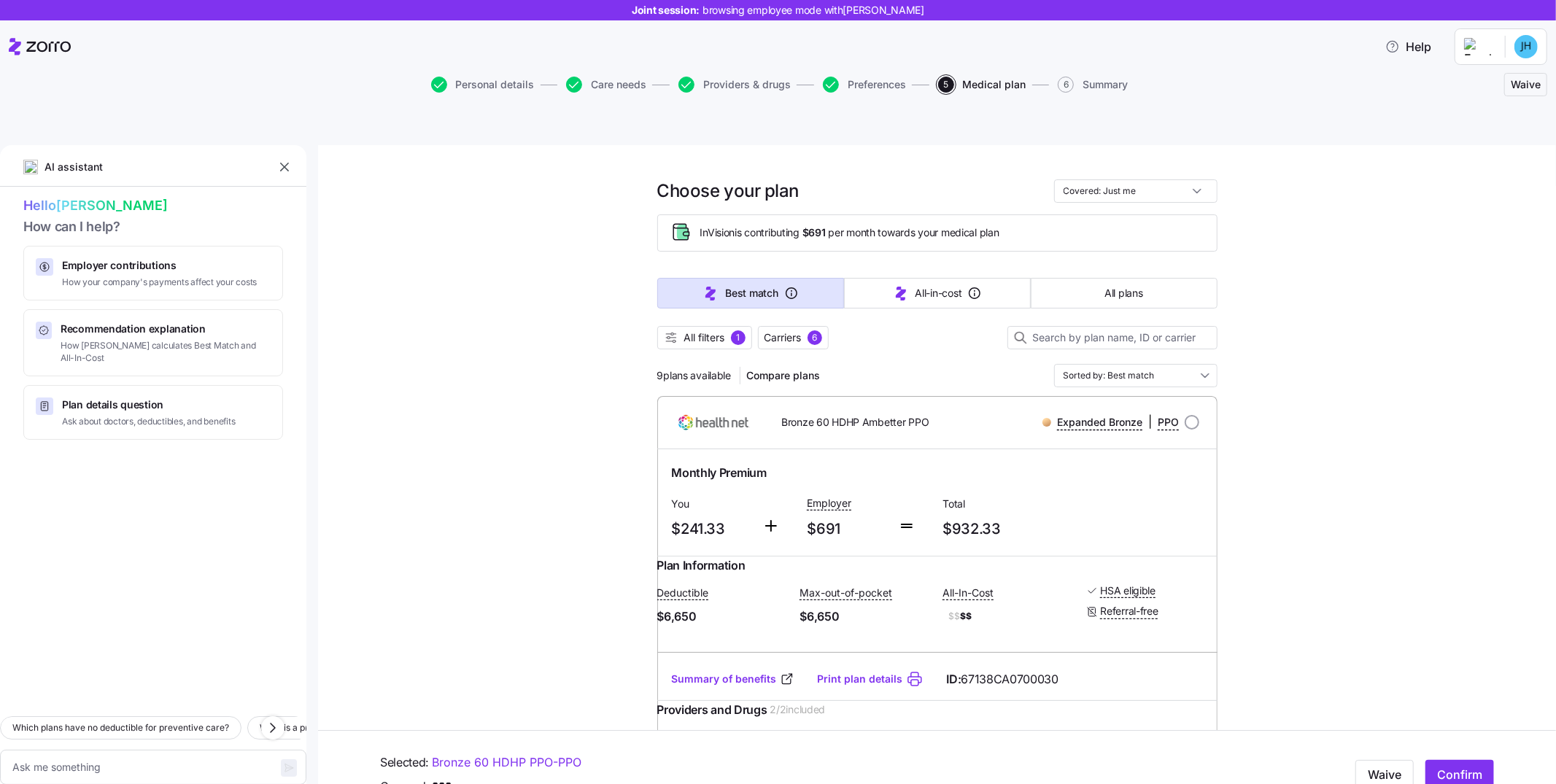
scroll to position [0, 0]
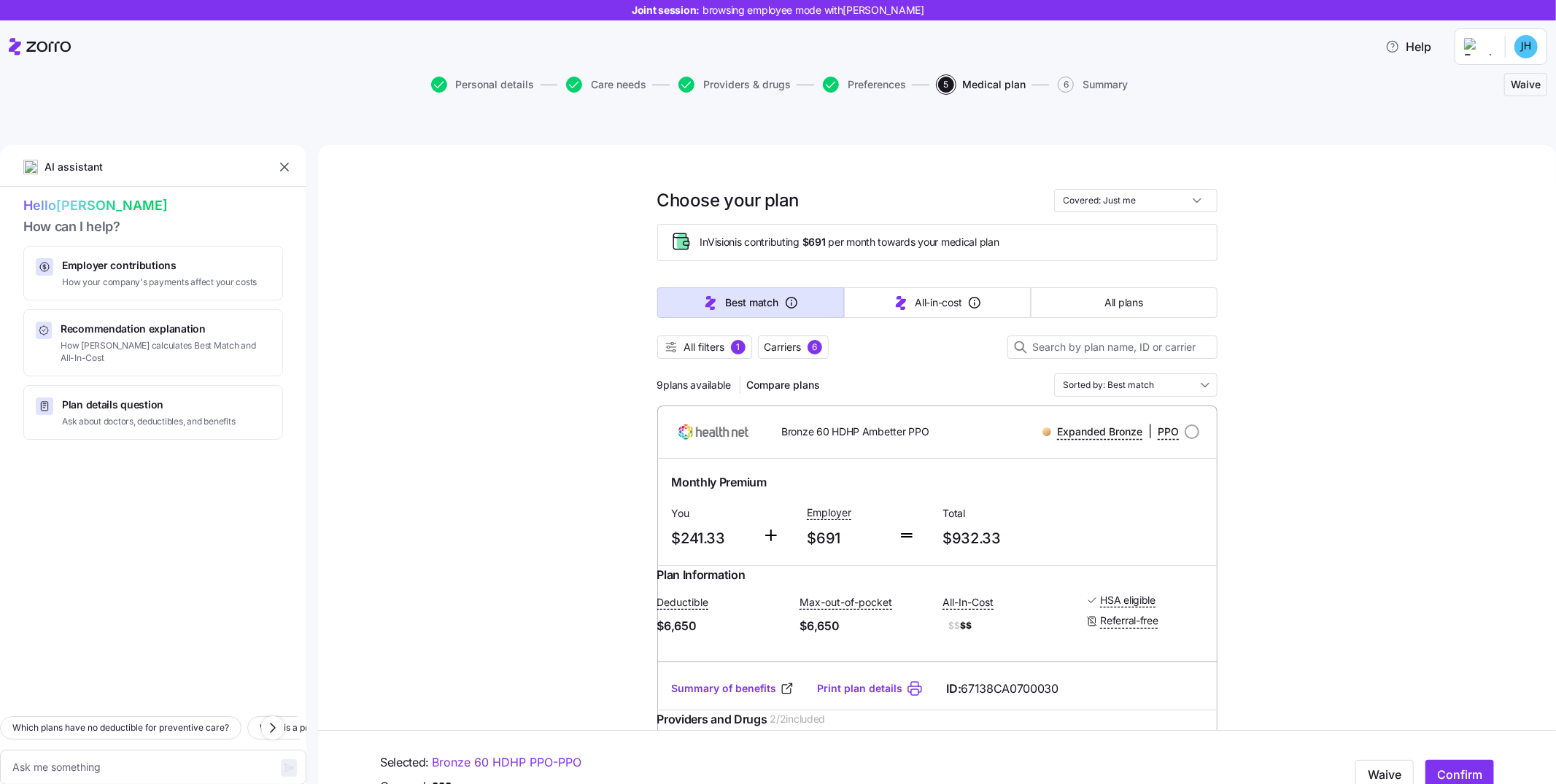
click at [1036, 422] on div "Expanded Bronze | PPO" at bounding box center [1094, 431] width 212 height 18
click at [1036, 425] on input "radio" at bounding box center [1192, 432] width 15 height 15
radio input "true"
click at [790, 378] on span "Compare plans" at bounding box center [783, 385] width 74 height 15
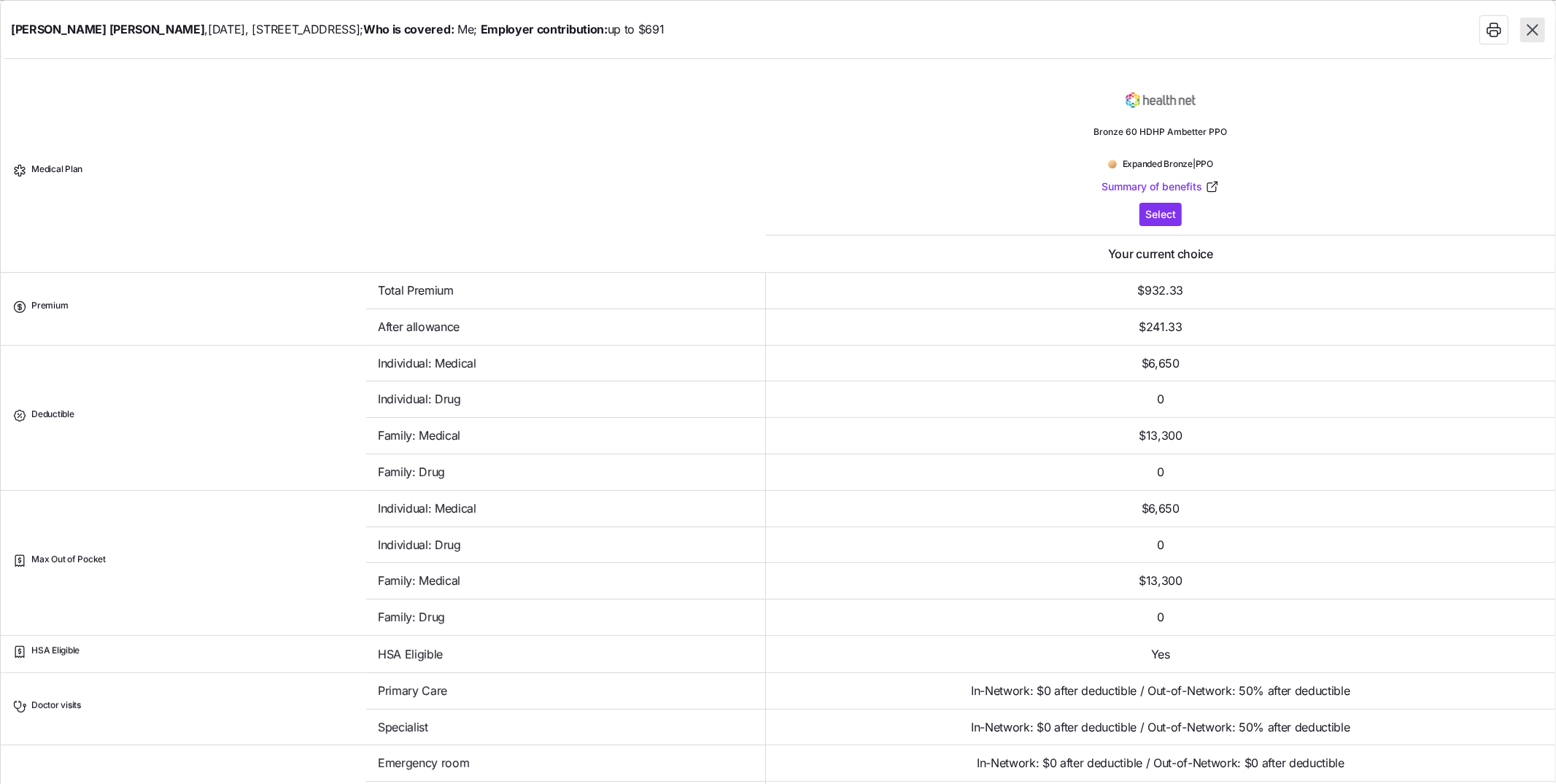
click at [1036, 28] on icon "button" at bounding box center [1533, 30] width 19 height 19
type textarea "x"
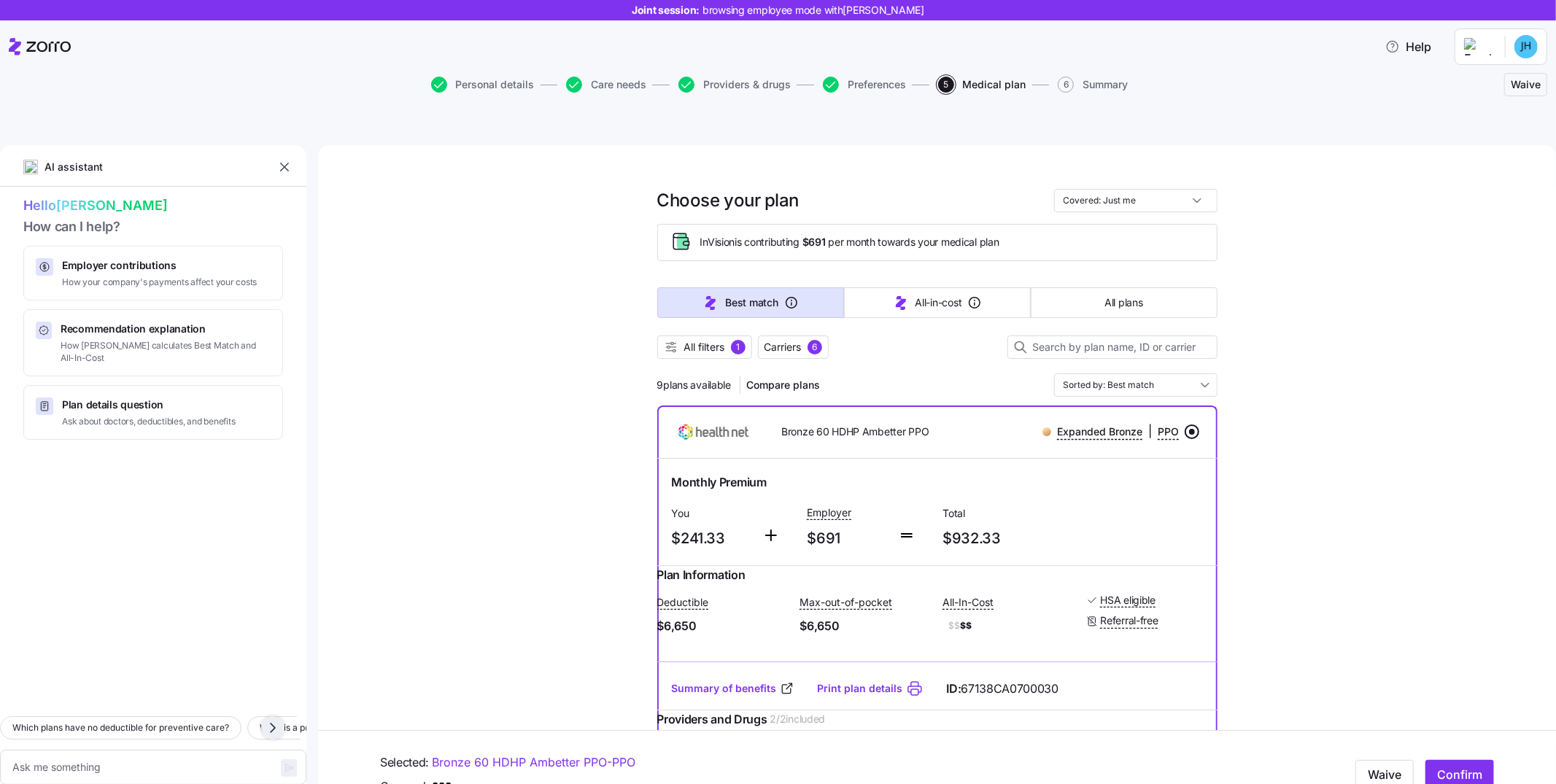
click at [276, 513] on icon "button" at bounding box center [272, 728] width 18 height 18
click at [279, 513] on icon "button" at bounding box center [272, 728] width 18 height 18
click at [279, 513] on icon "button" at bounding box center [272, 728] width 18 height 18
click at [284, 513] on button "button" at bounding box center [272, 728] width 24 height 24
